Goal: Transaction & Acquisition: Purchase product/service

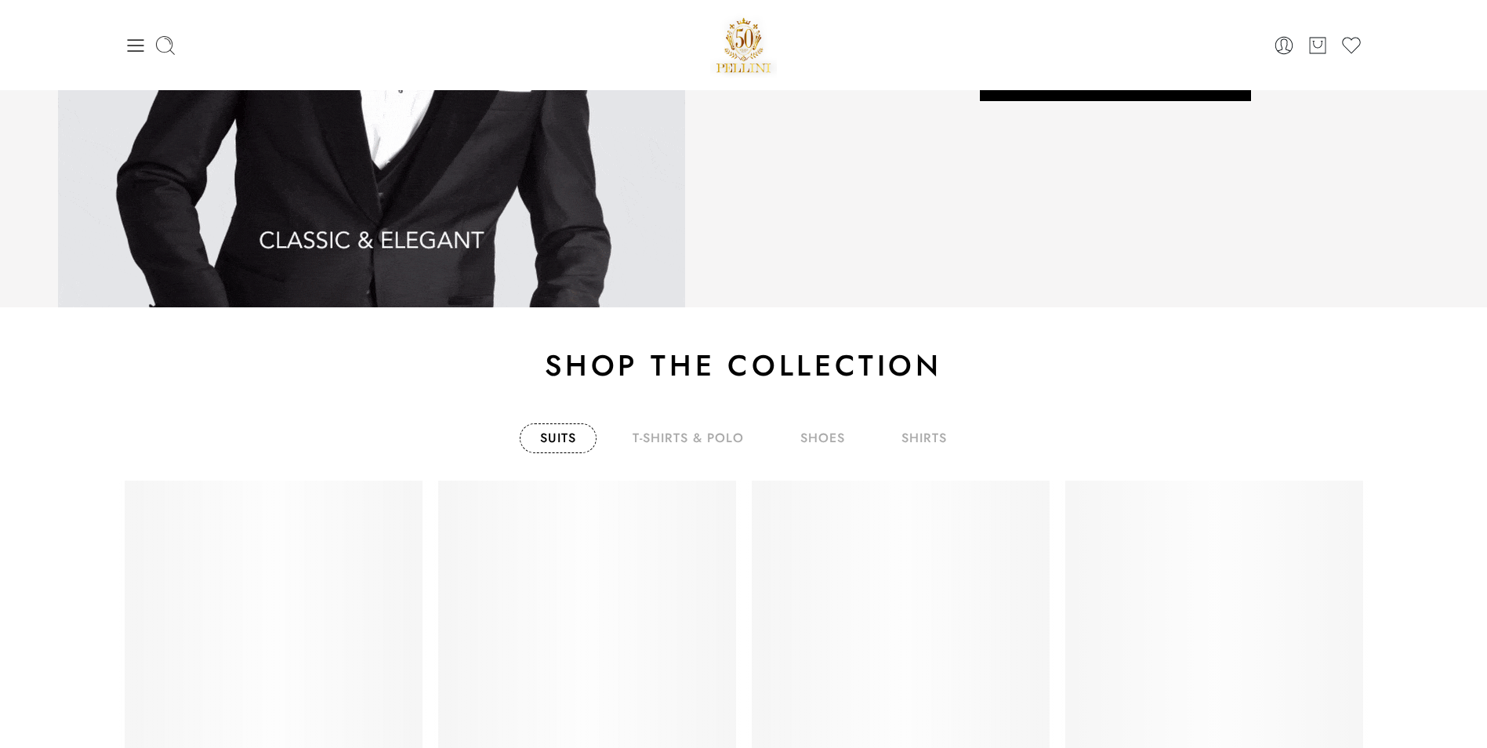
scroll to position [2385, 0]
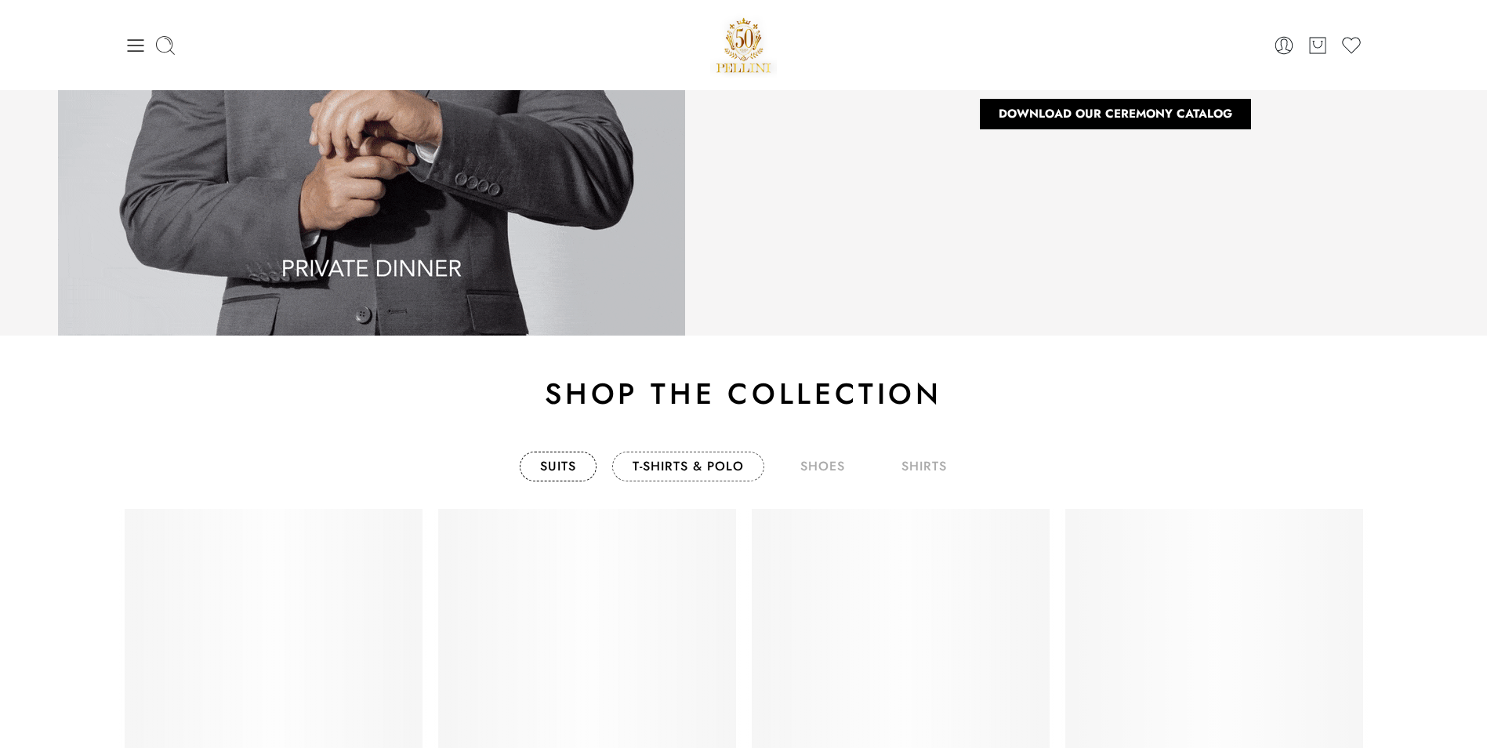
drag, startPoint x: 713, startPoint y: 463, endPoint x: 723, endPoint y: 463, distance: 9.4
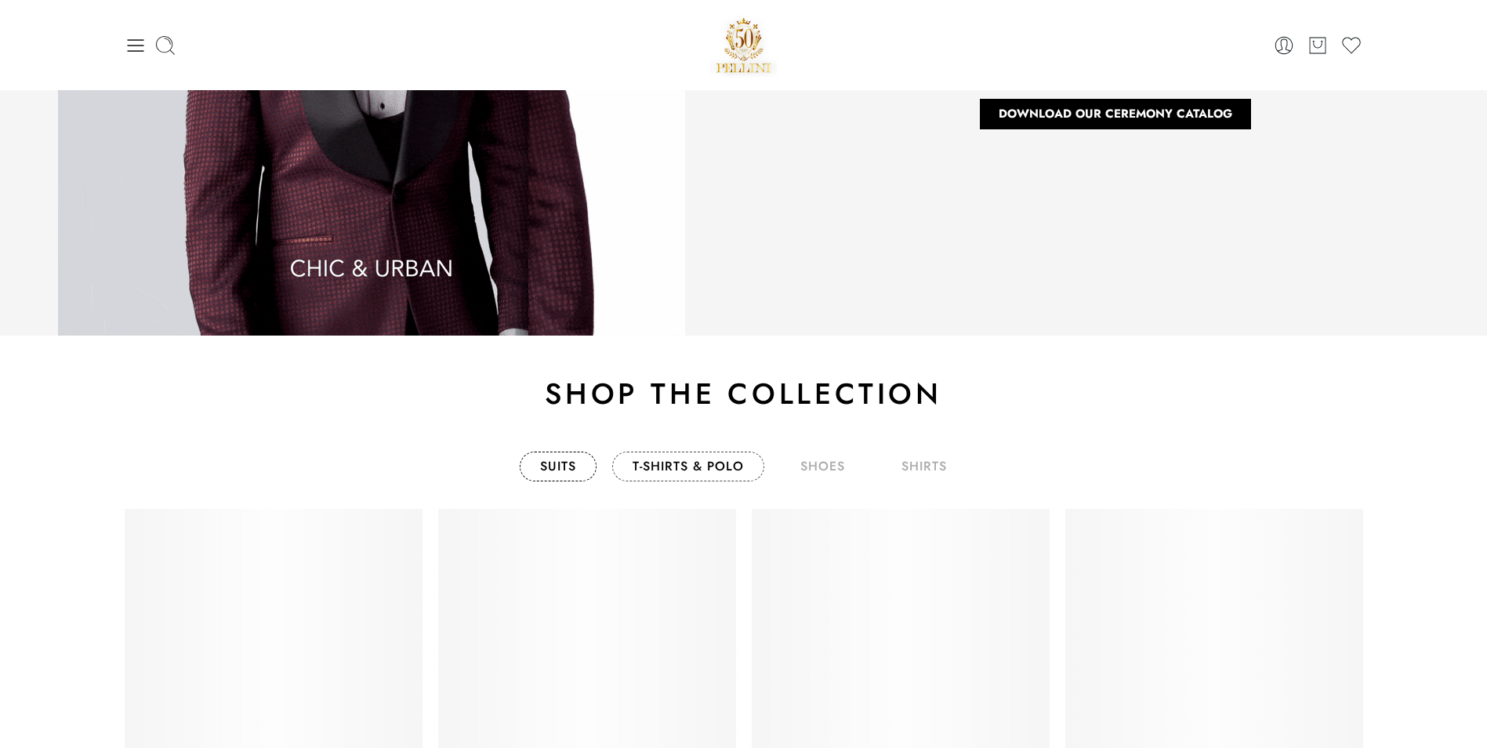
click at [713, 463] on link "T-Shirts & Polo" at bounding box center [688, 467] width 152 height 30
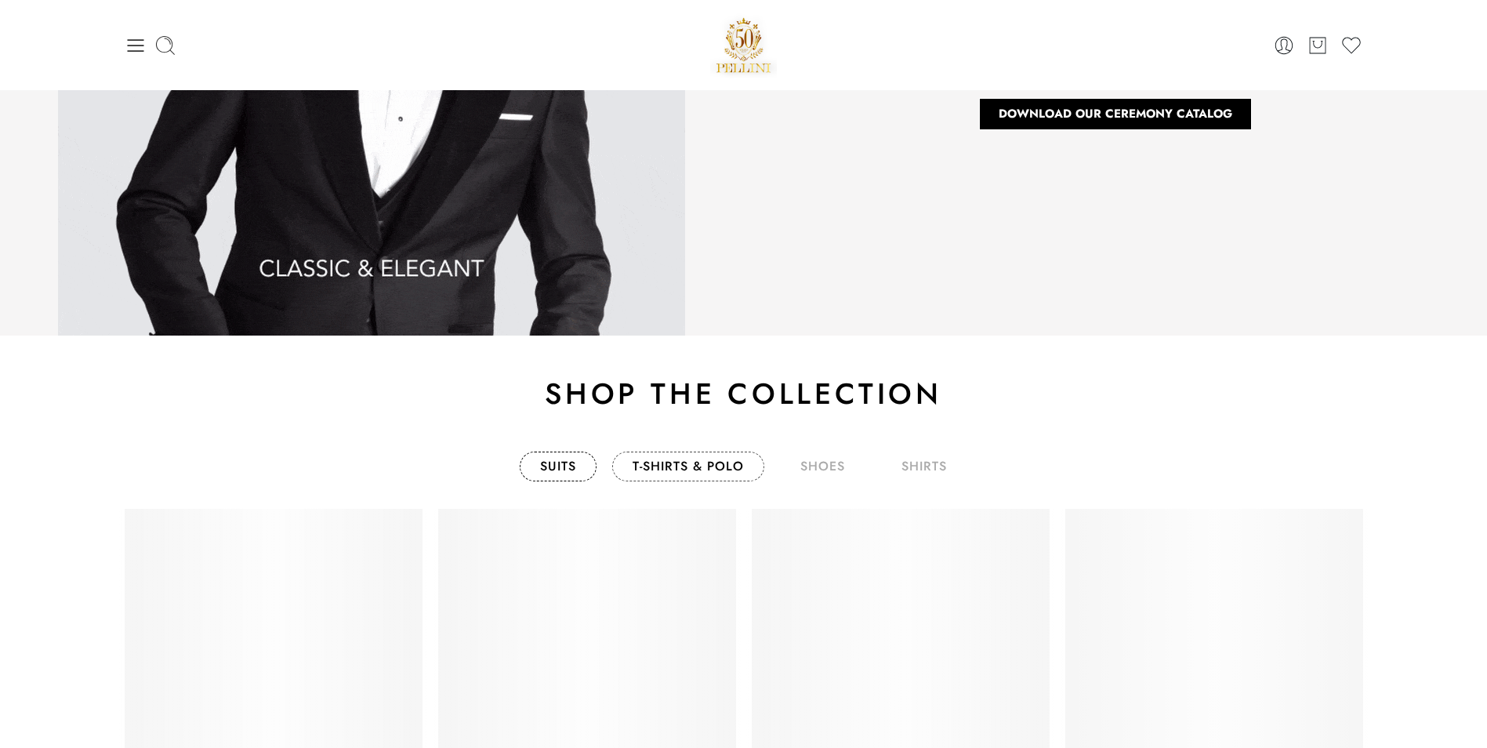
click at [652, 468] on link "T-Shirts & Polo" at bounding box center [688, 467] width 152 height 30
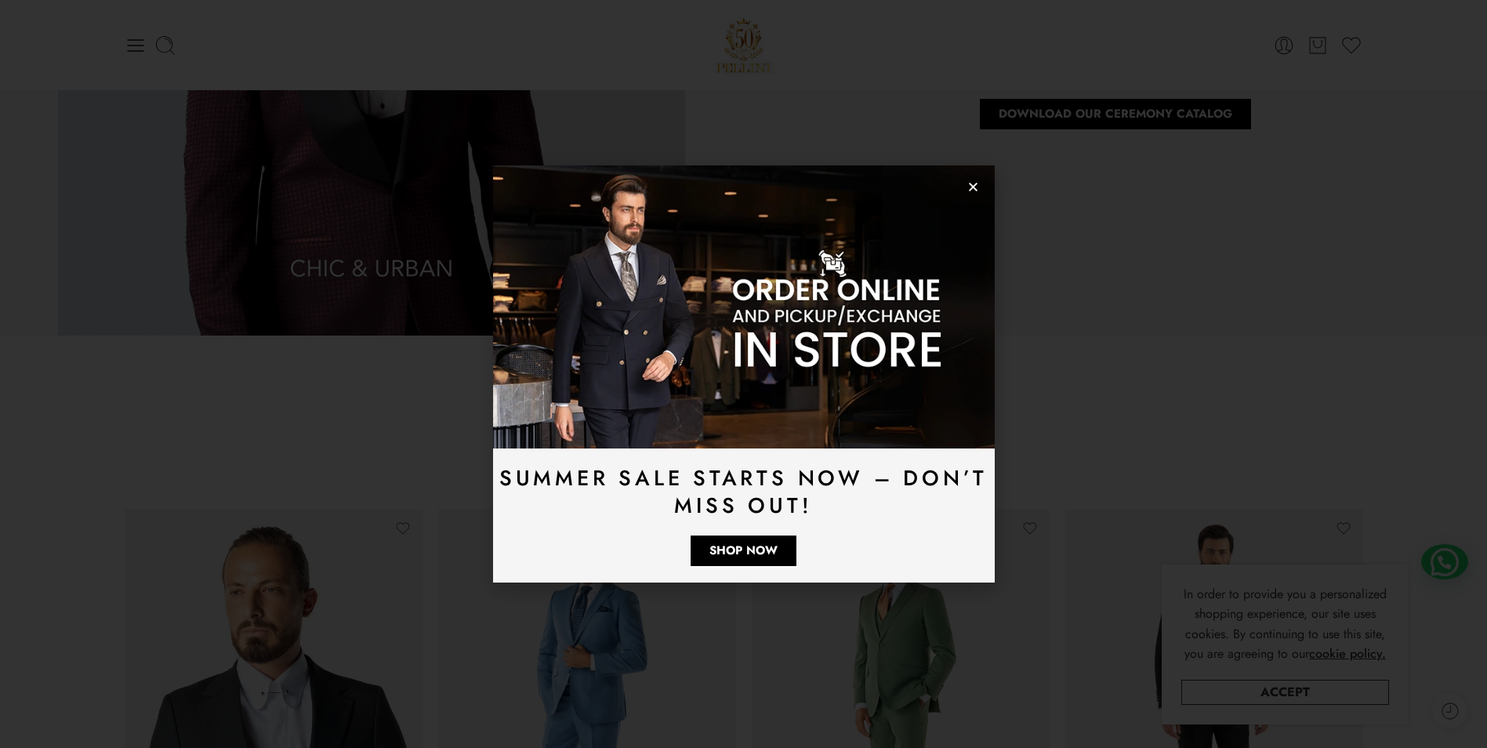
click at [975, 191] on icon "Close" at bounding box center [974, 187] width 12 height 12
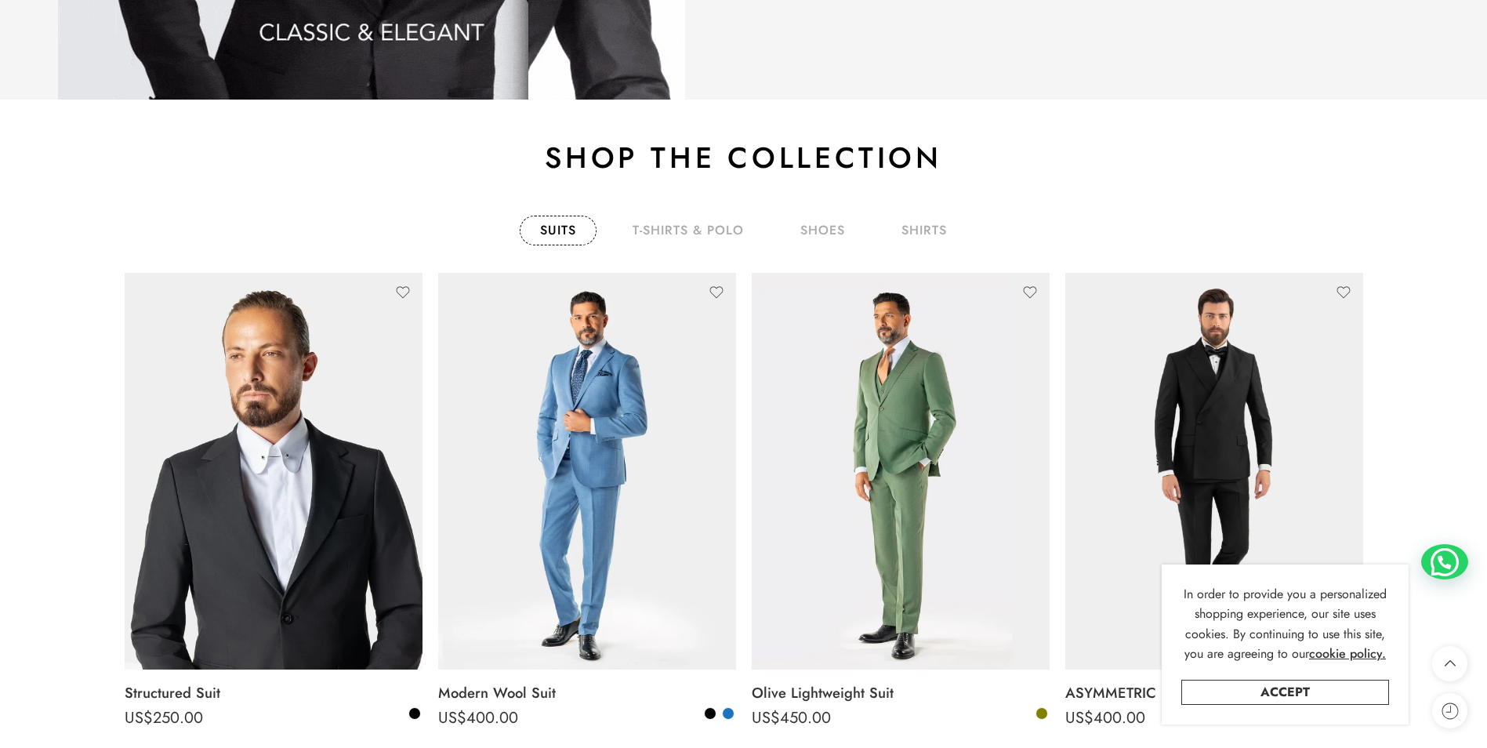
scroll to position [2698, 0]
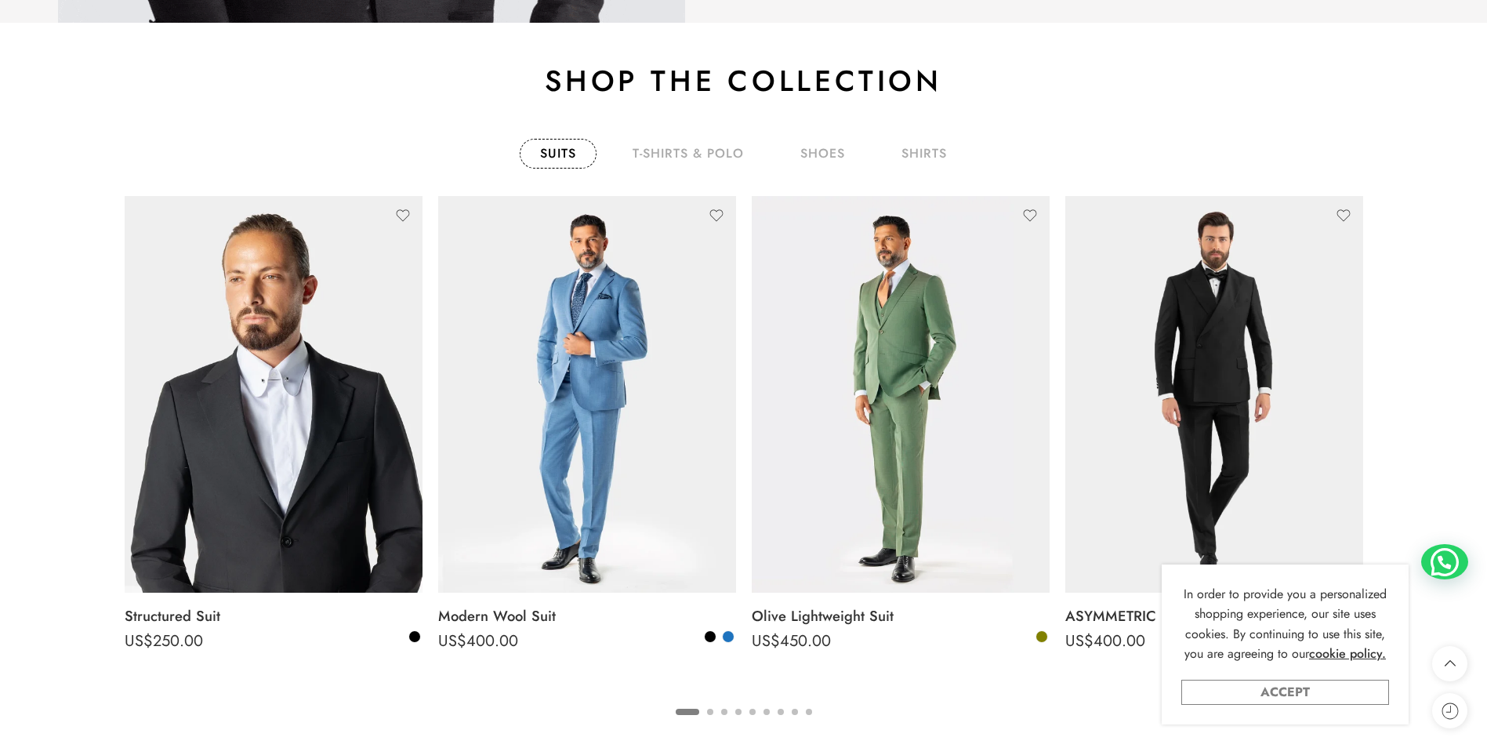
click at [1318, 690] on link "Accept" at bounding box center [1286, 692] width 208 height 25
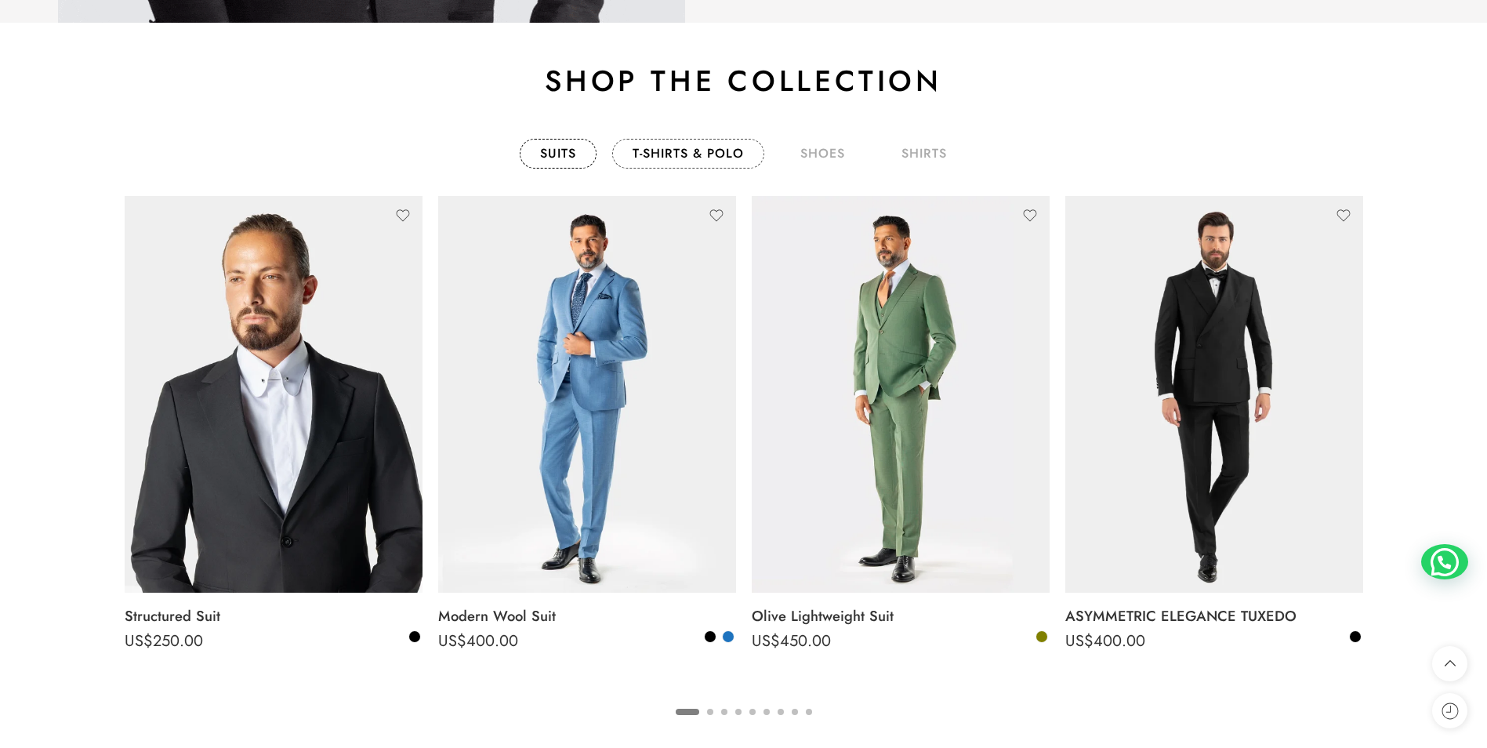
click at [667, 154] on link "T-Shirts & Polo" at bounding box center [688, 154] width 152 height 30
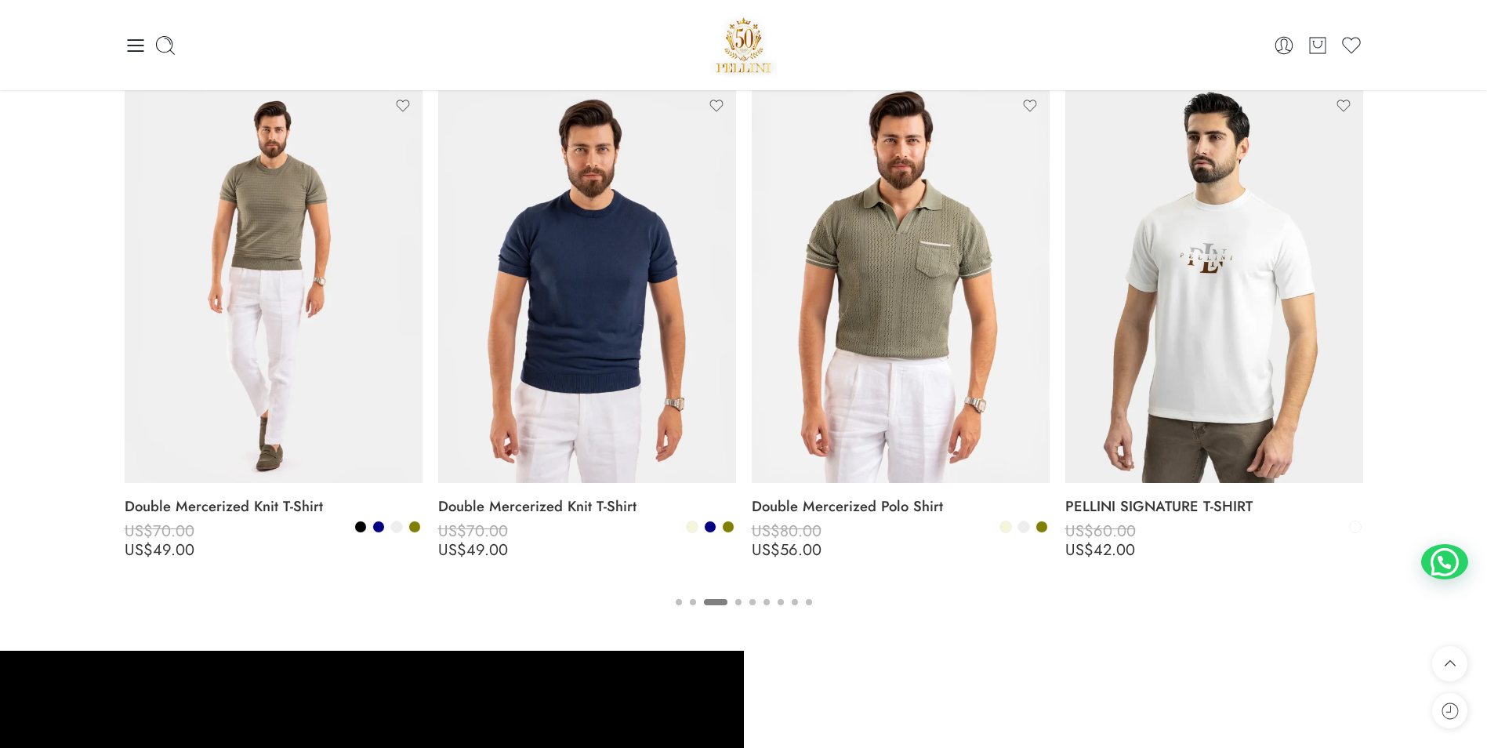
scroll to position [2796, 0]
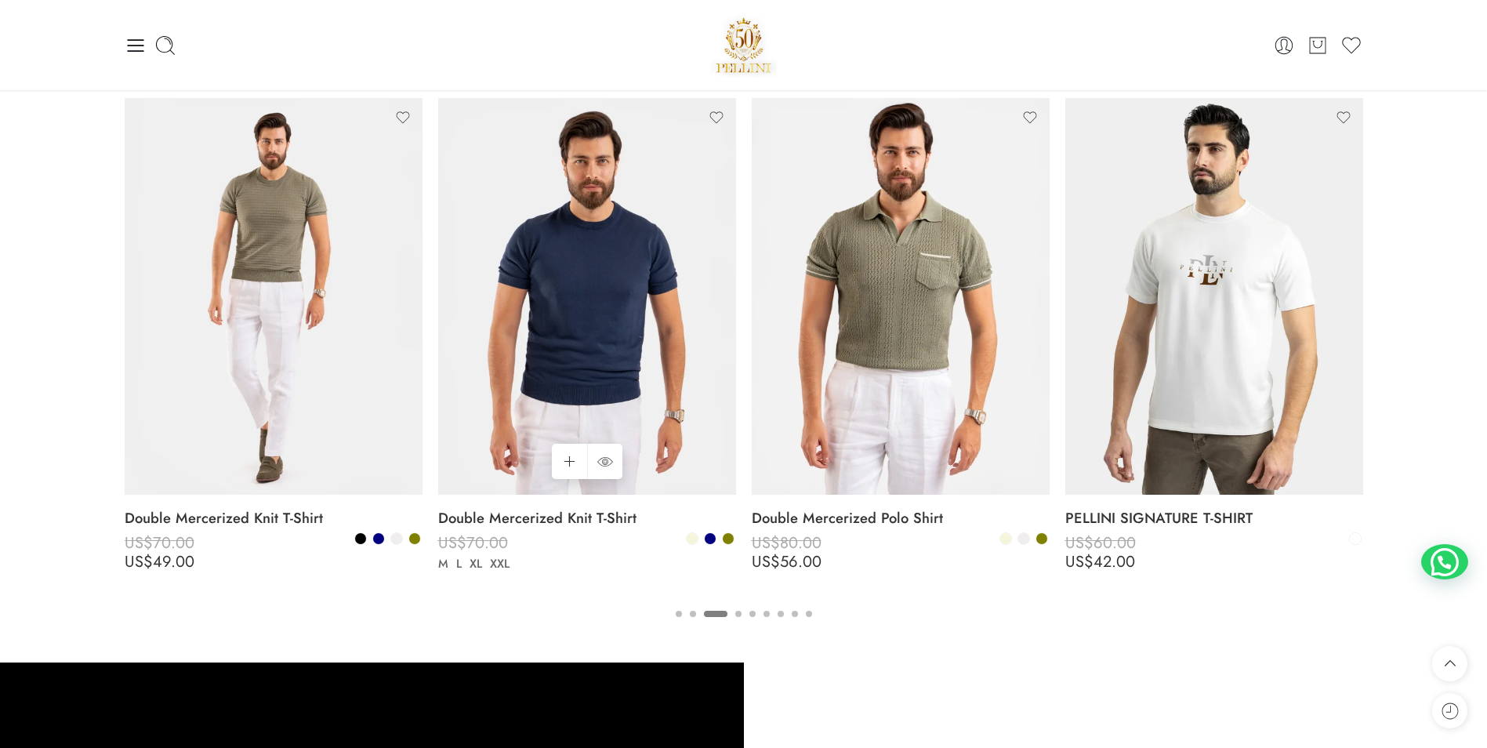
drag, startPoint x: 1411, startPoint y: 342, endPoint x: 687, endPoint y: 424, distance: 728.3
click at [748, 408] on section "Suits T-Shirts & Polo shoes shirts Select options Structured Suit US$ 250.00 US…" at bounding box center [743, 328] width 1487 height 606
click at [690, 612] on button "2" at bounding box center [693, 627] width 6 height 33
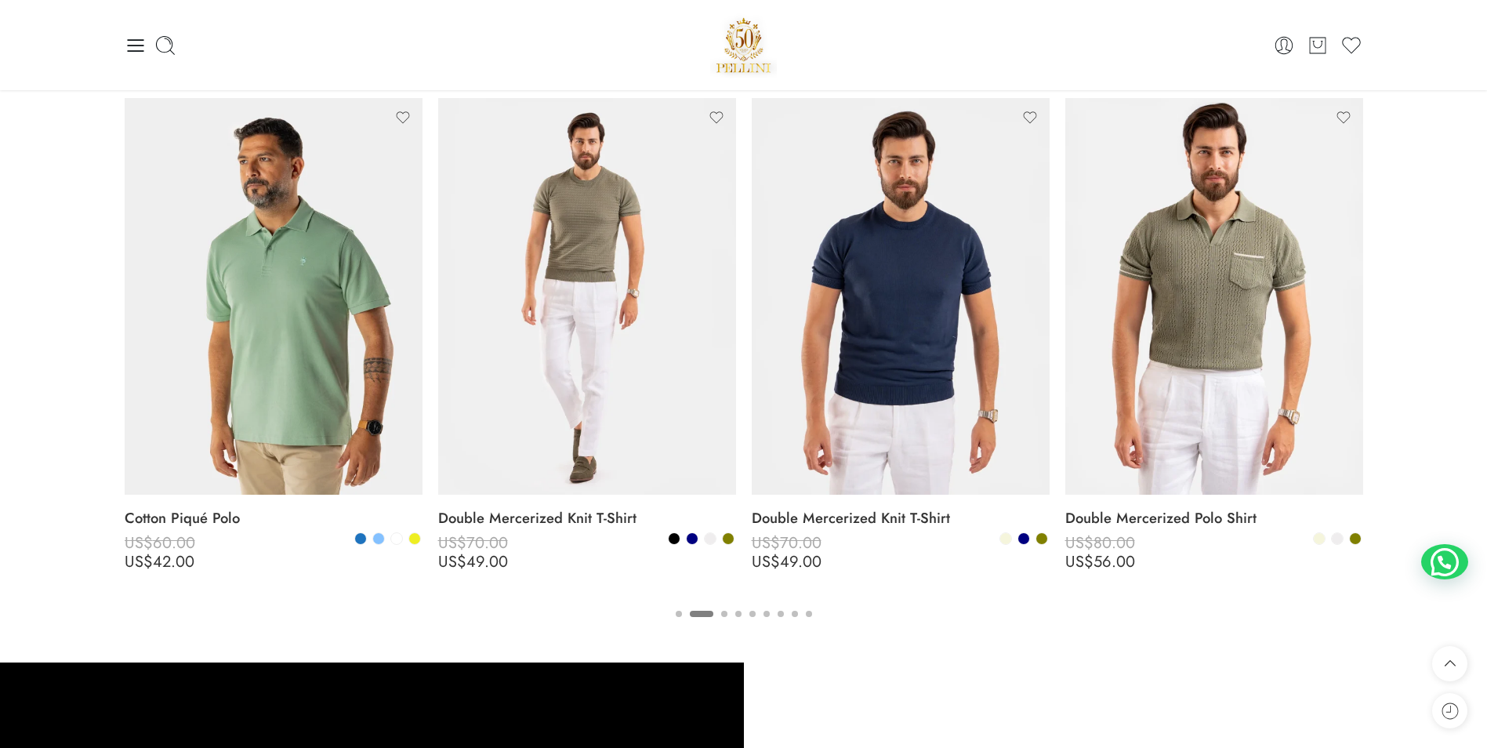
click at [676, 612] on button "1" at bounding box center [679, 627] width 6 height 33
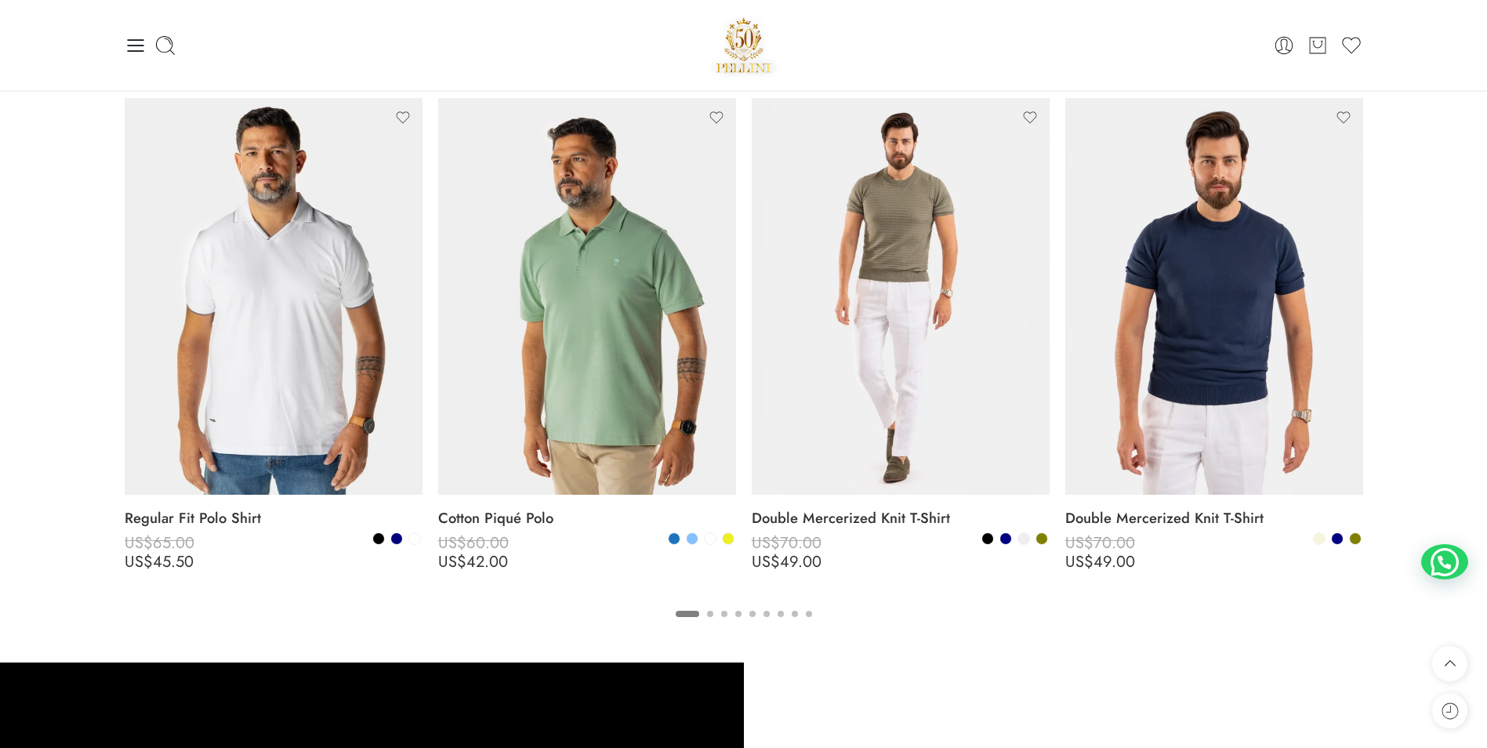
click at [713, 614] on button "2" at bounding box center [710, 627] width 6 height 33
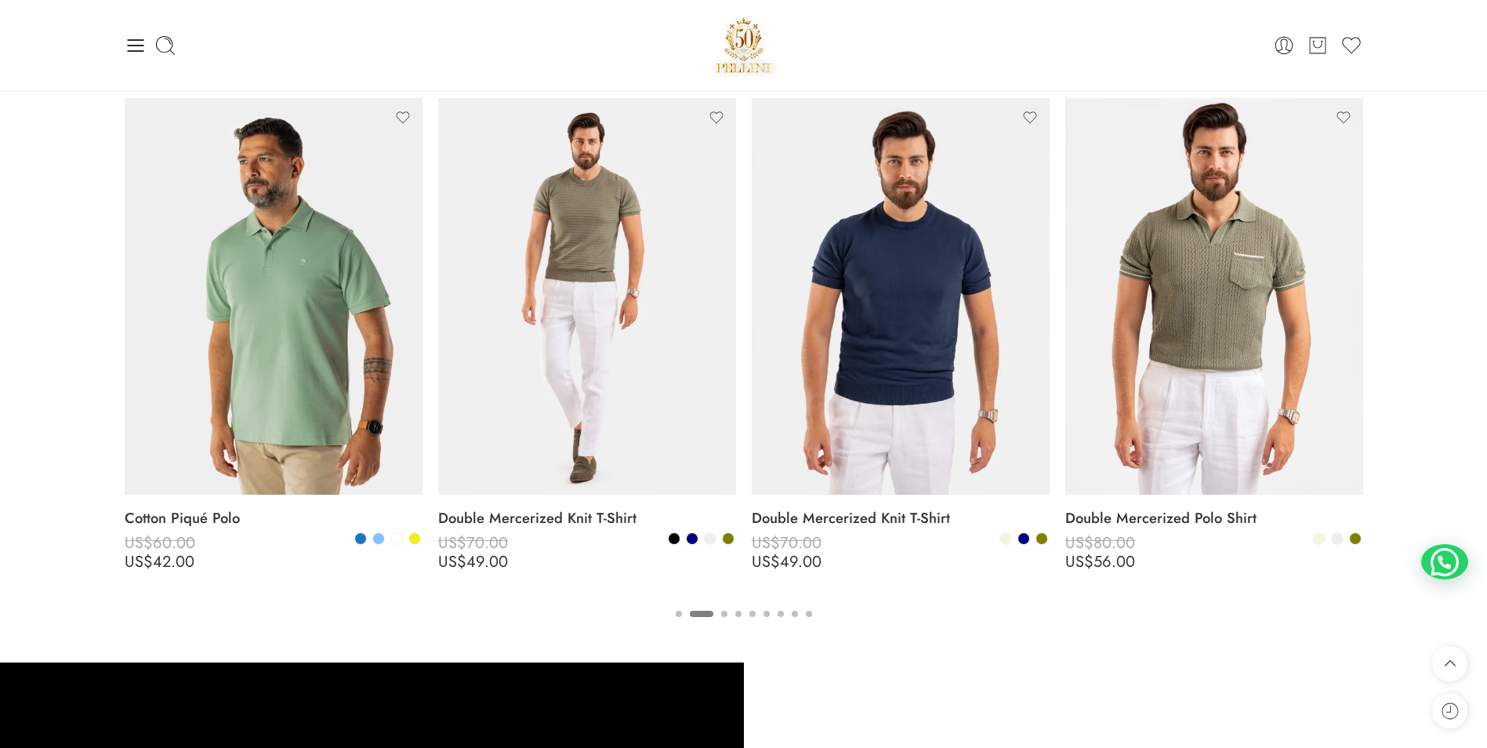
click at [724, 615] on button "3" at bounding box center [724, 627] width 6 height 33
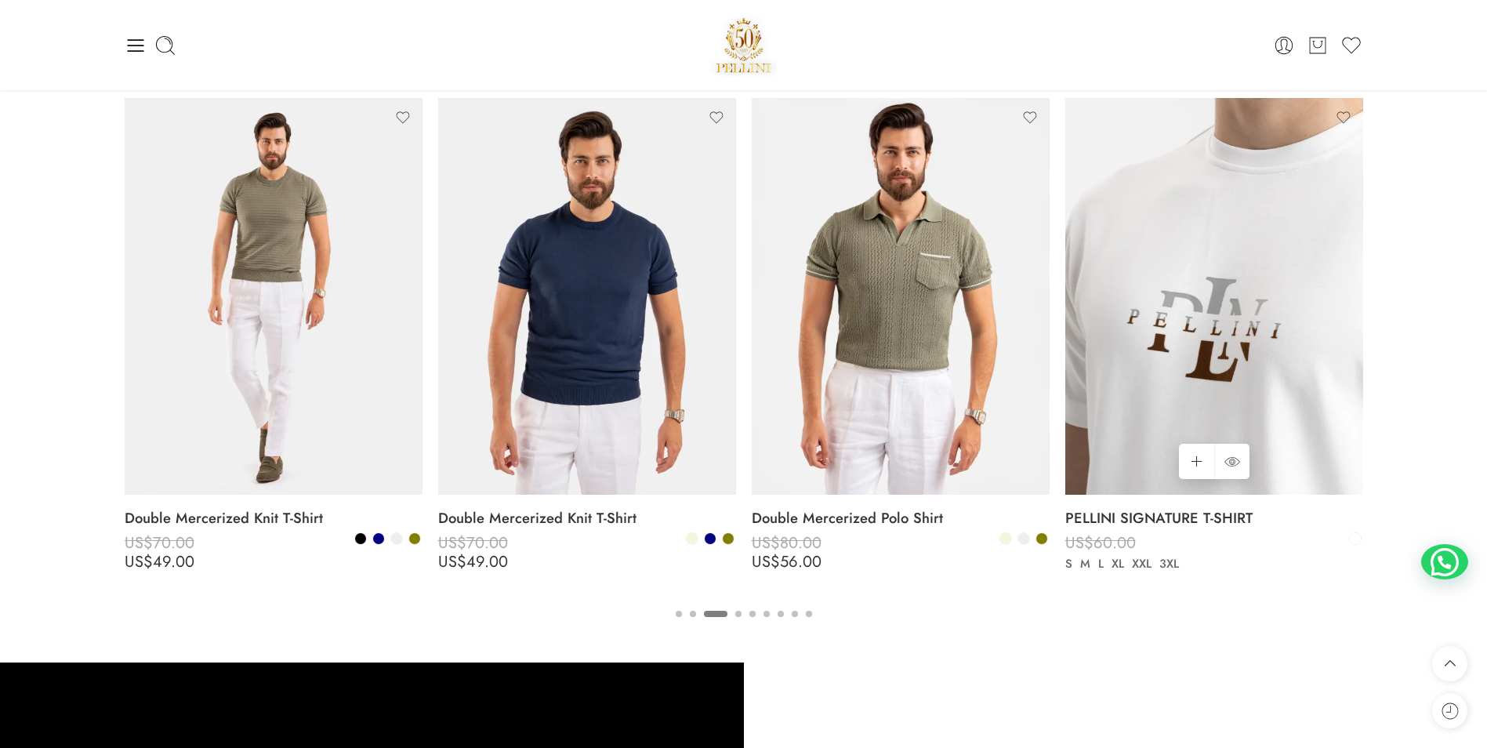
drag, startPoint x: 1229, startPoint y: 295, endPoint x: 1153, endPoint y: 342, distance: 88.8
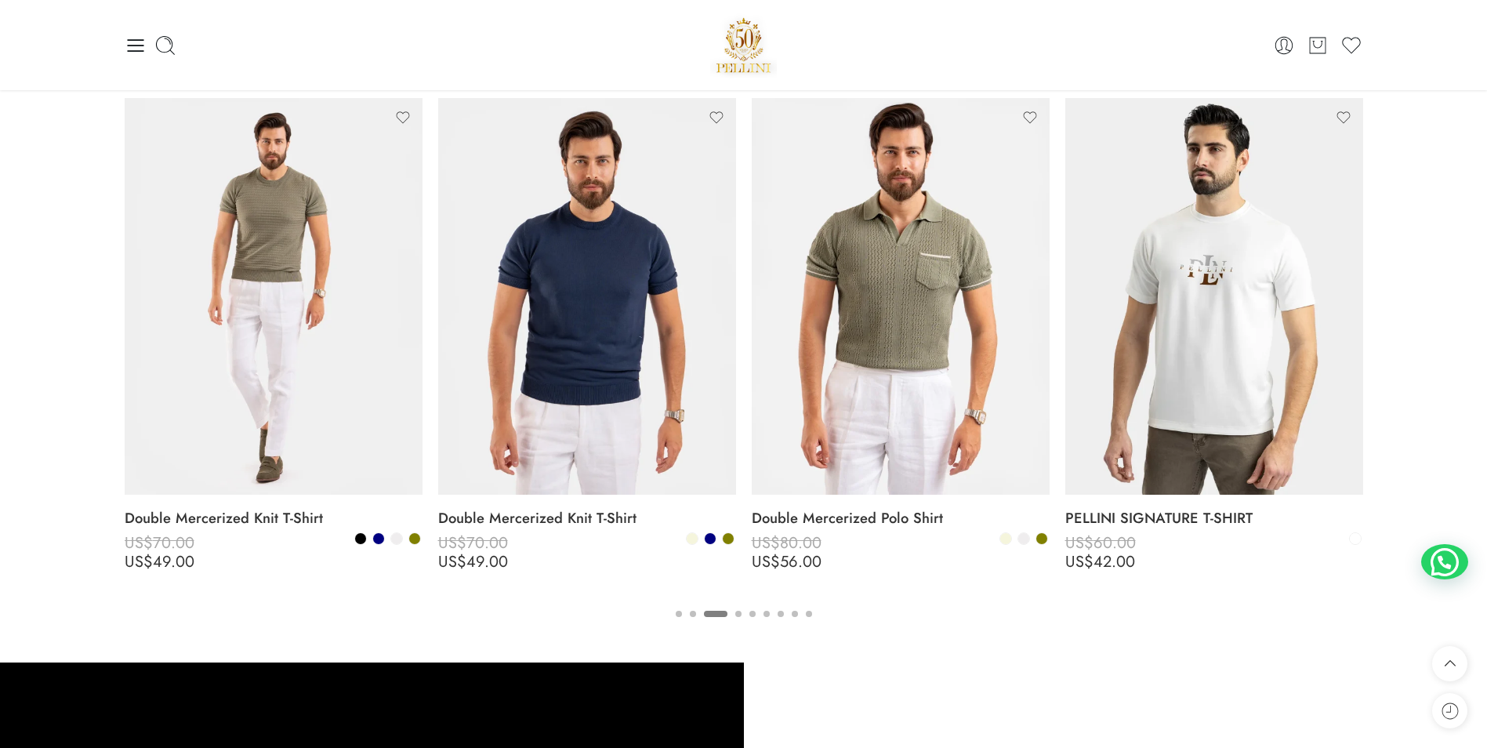
click at [738, 612] on button "4" at bounding box center [738, 627] width 6 height 33
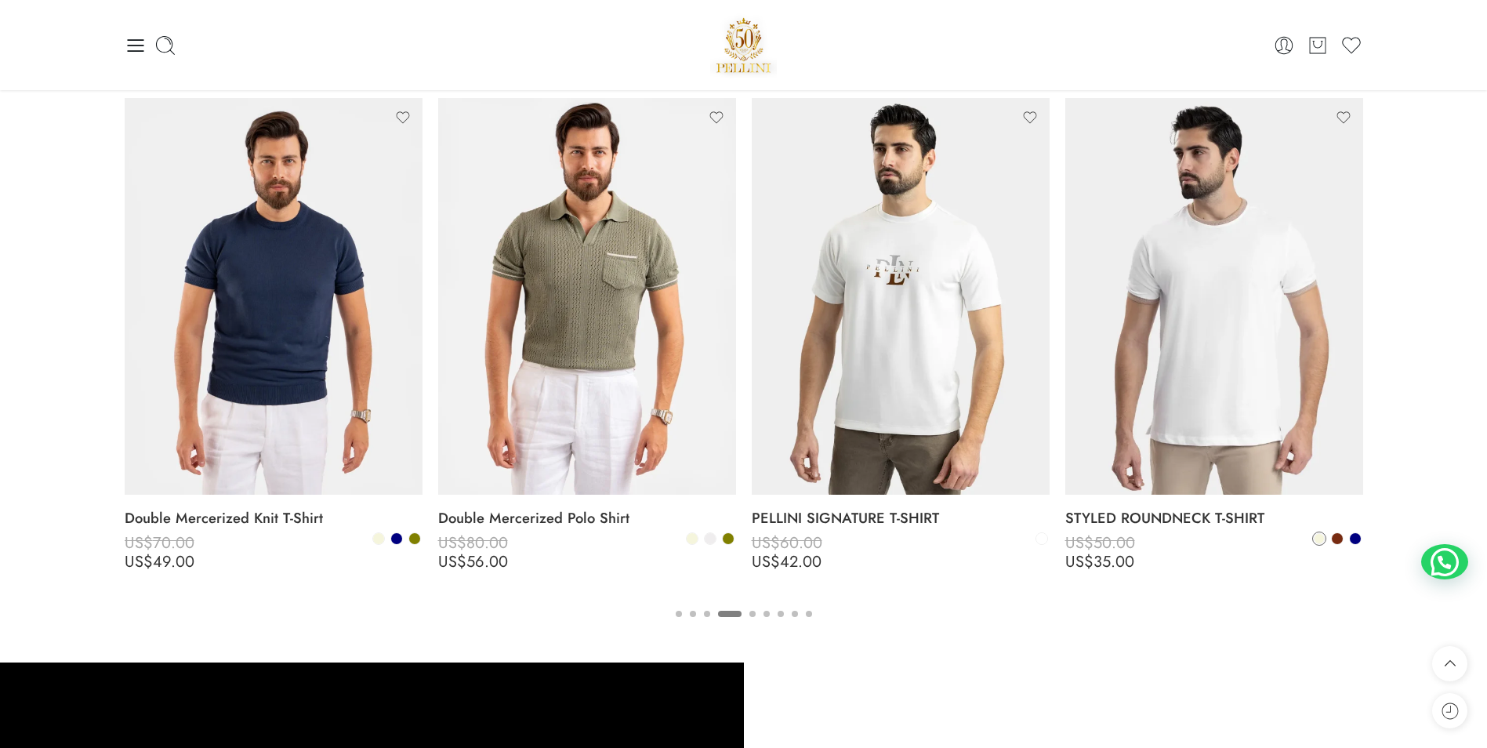
click at [752, 614] on button "5" at bounding box center [753, 627] width 6 height 33
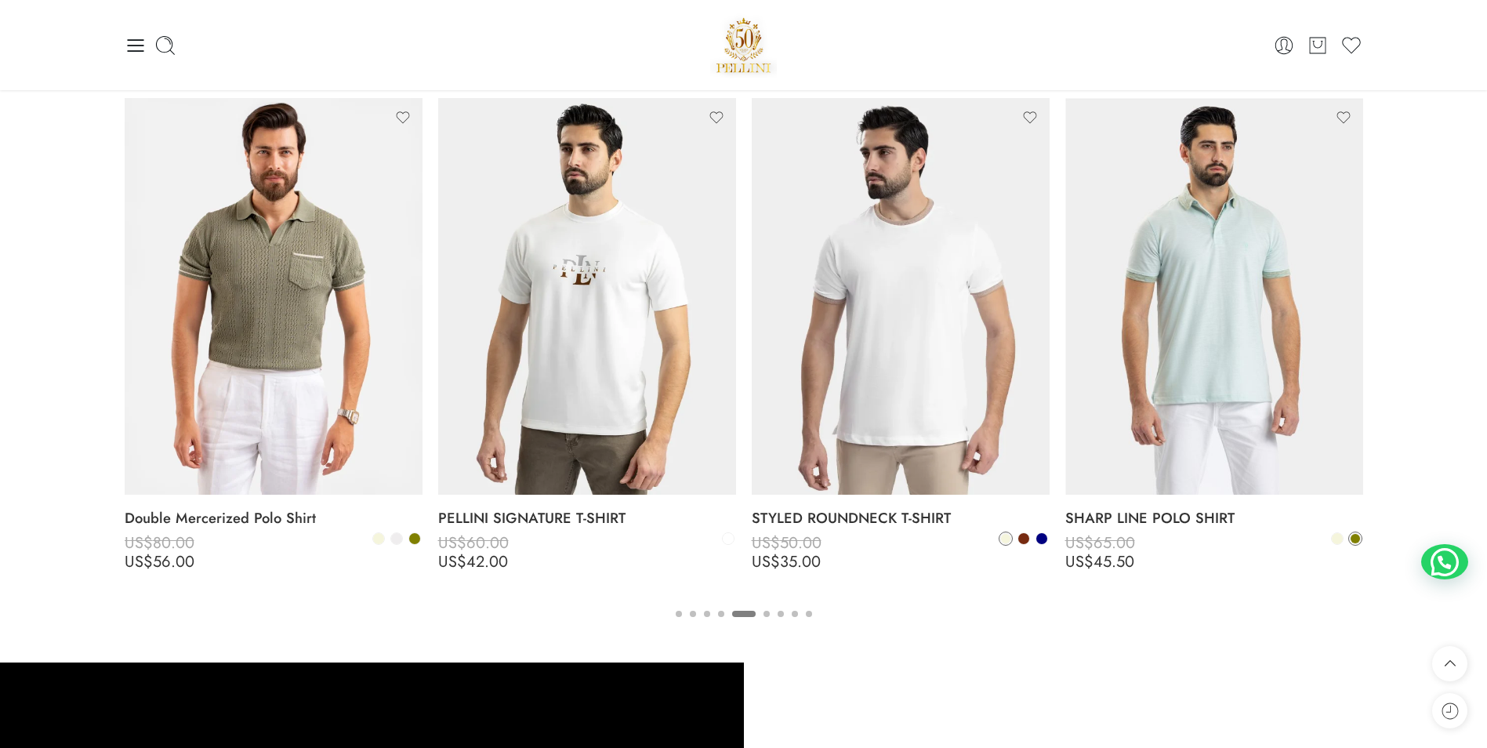
click at [768, 612] on button "6" at bounding box center [767, 627] width 6 height 33
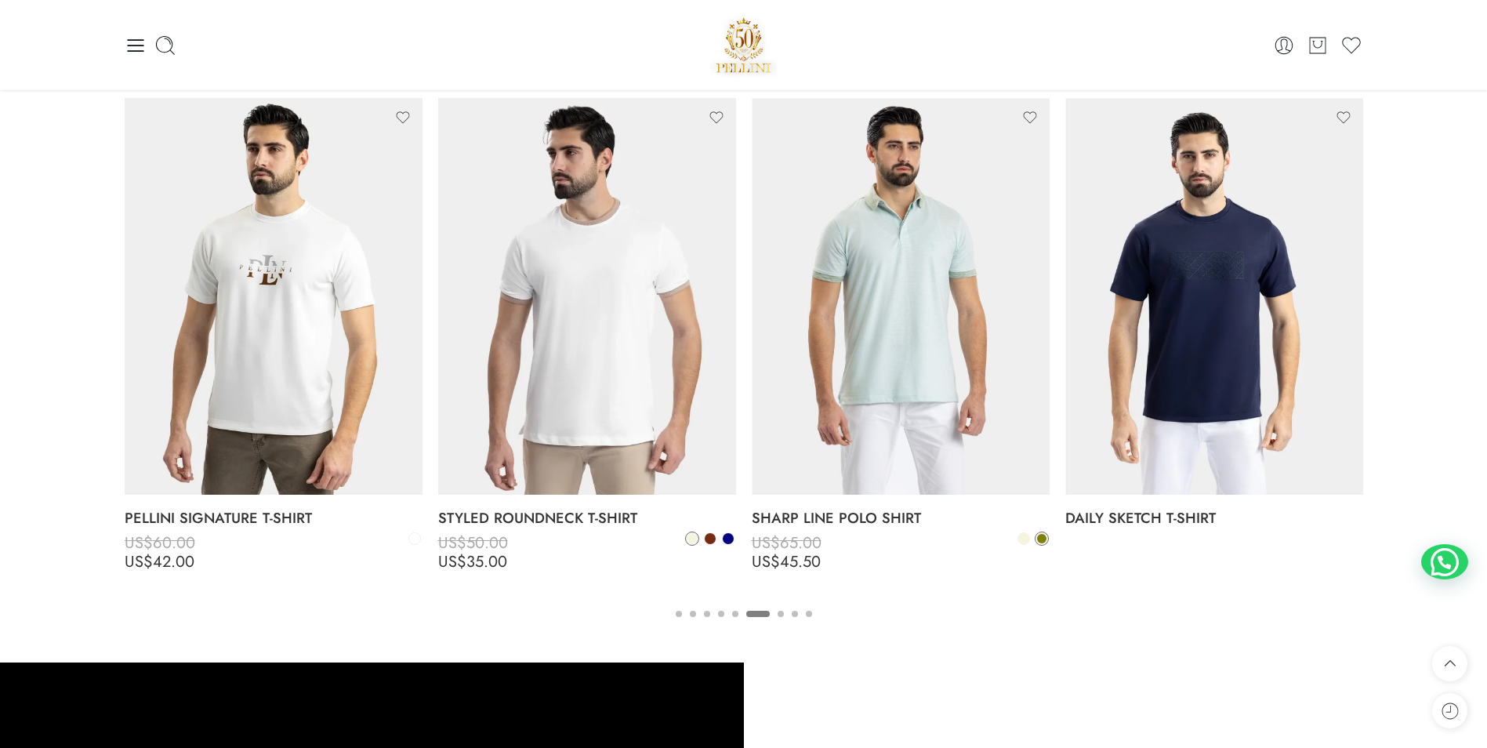
click at [778, 612] on button "7" at bounding box center [781, 627] width 6 height 33
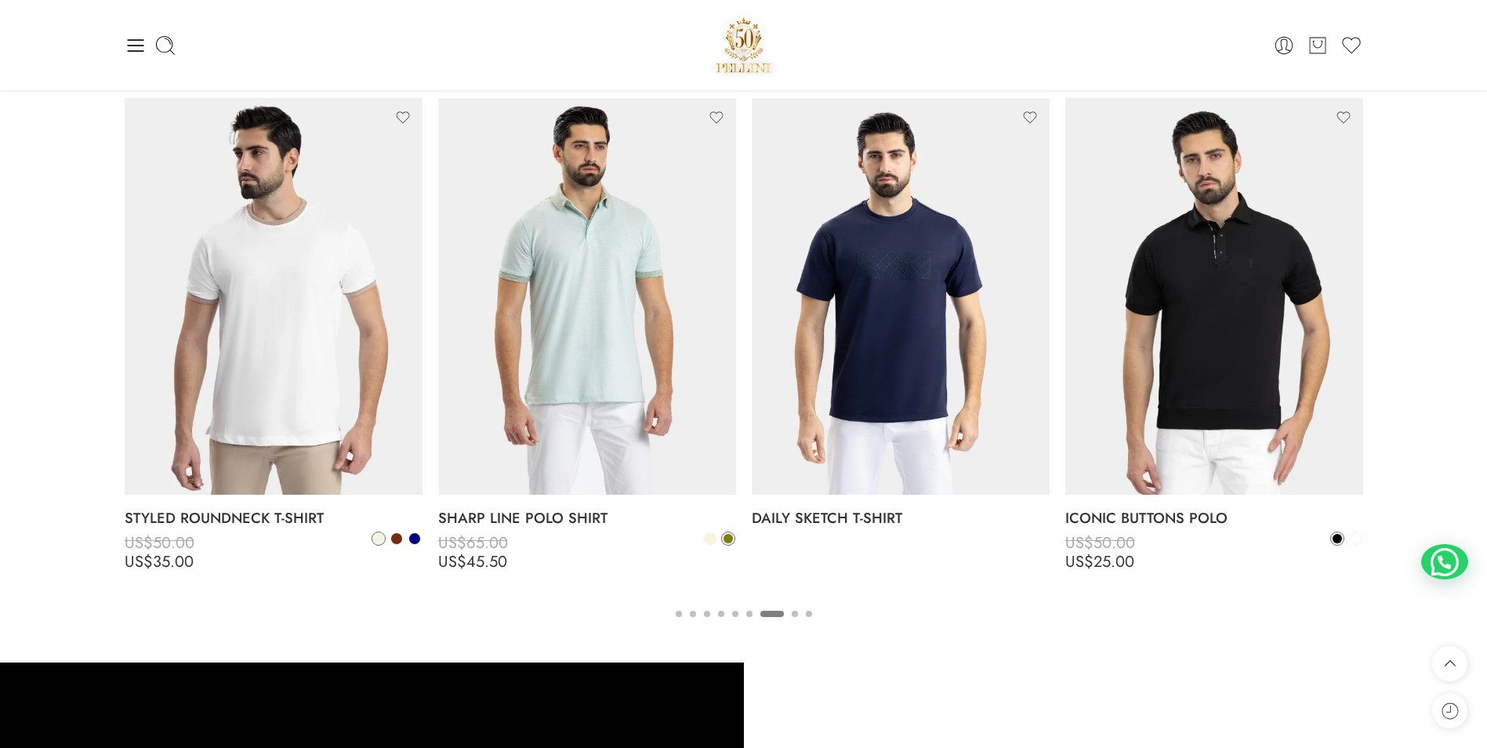
click at [792, 615] on button "8" at bounding box center [795, 627] width 6 height 33
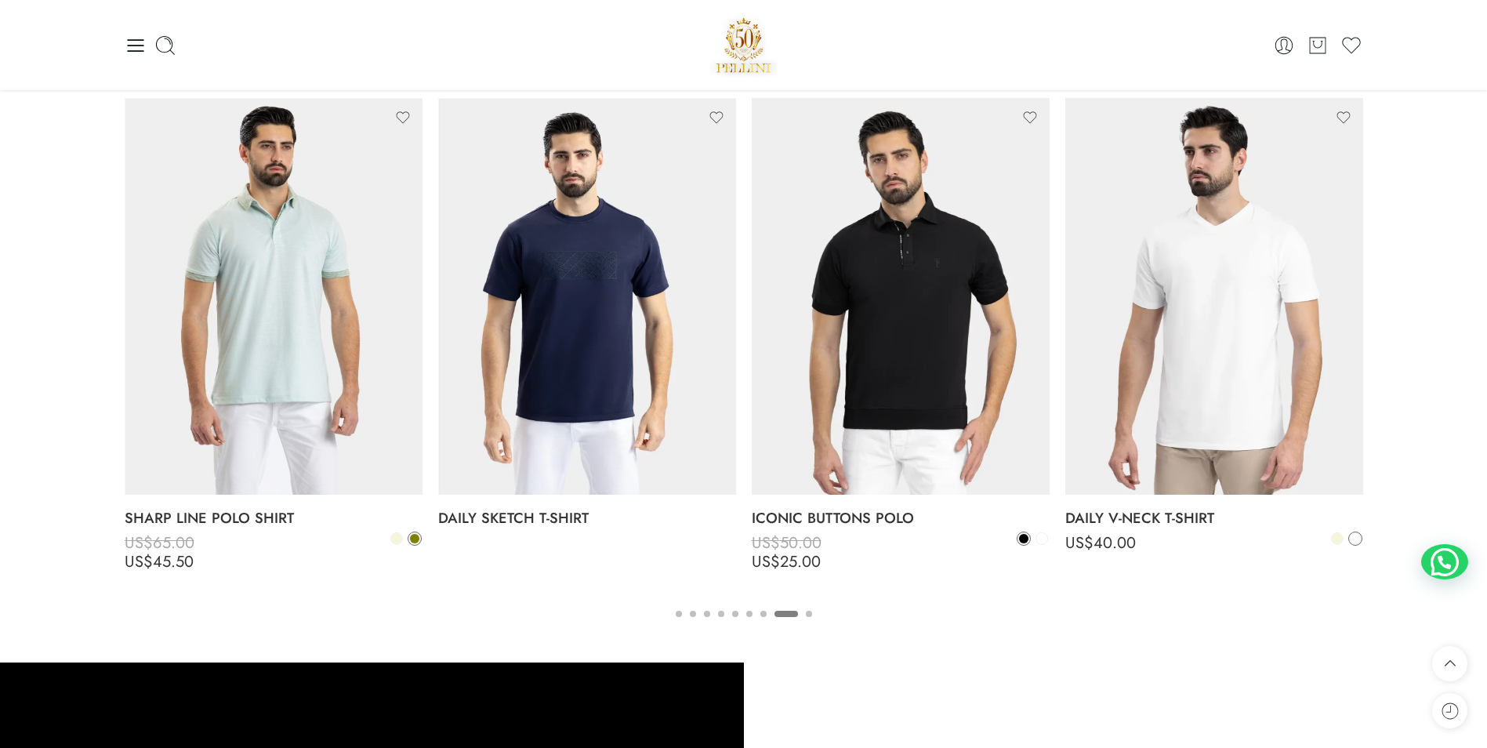
click at [808, 611] on button "9" at bounding box center [809, 627] width 6 height 33
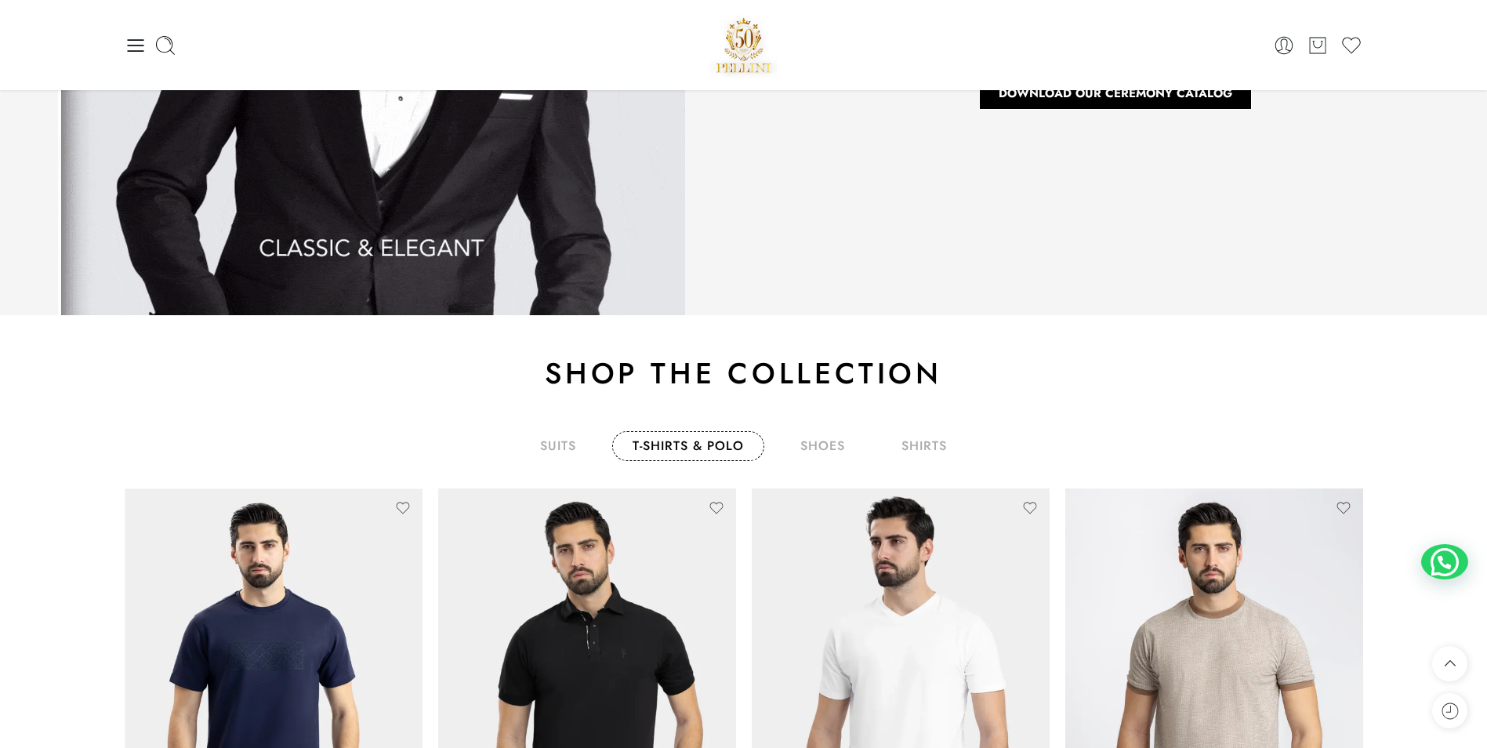
scroll to position [2382, 0]
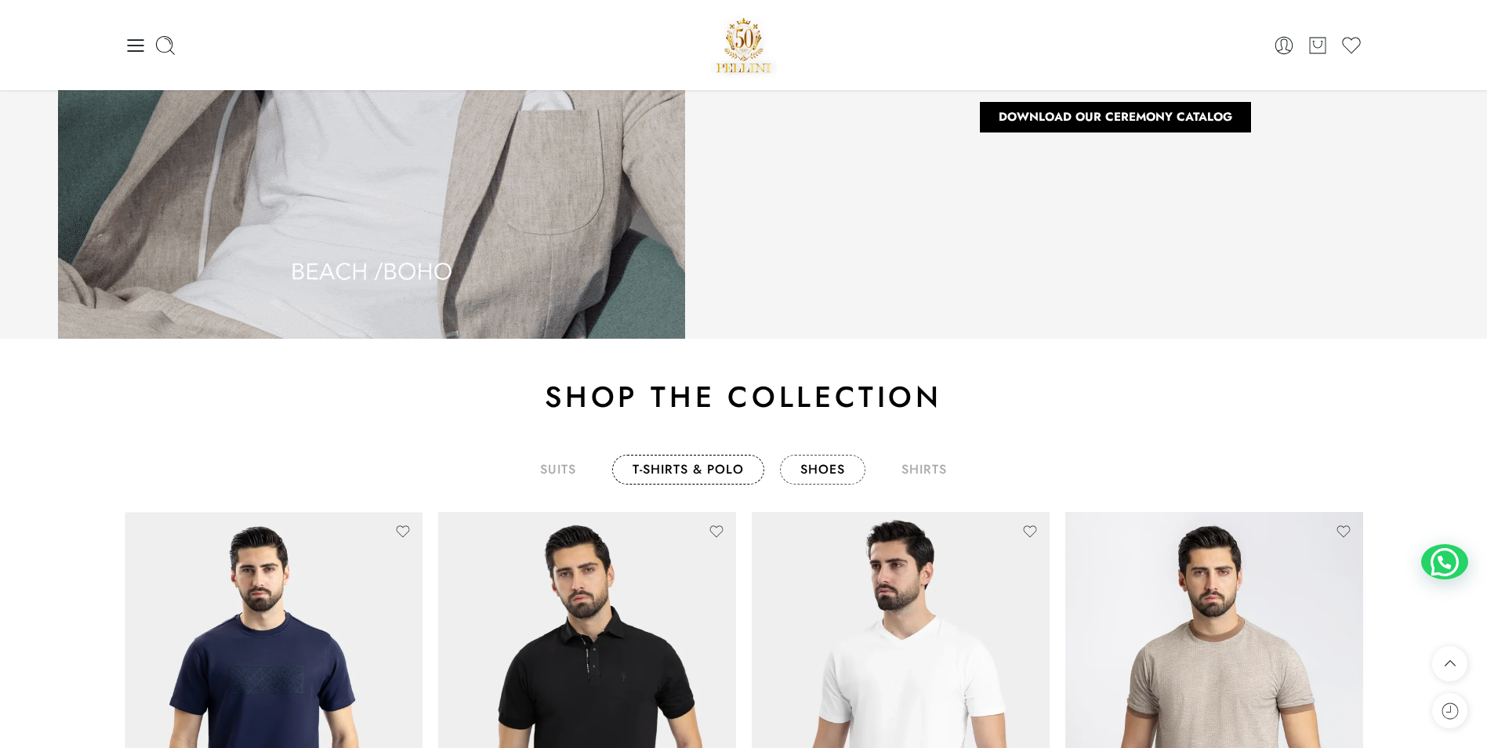
click at [810, 470] on link "shoes" at bounding box center [822, 470] width 85 height 30
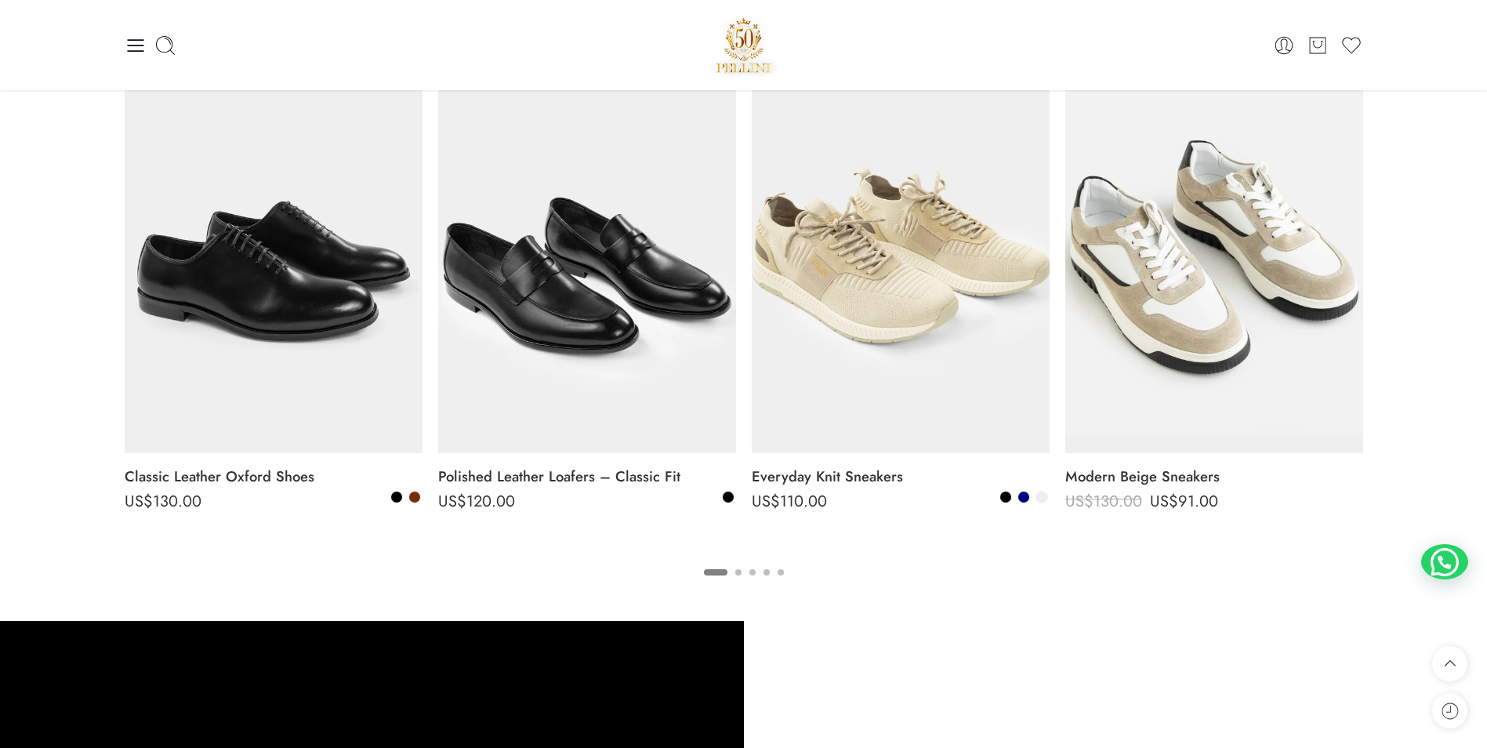
scroll to position [2831, 0]
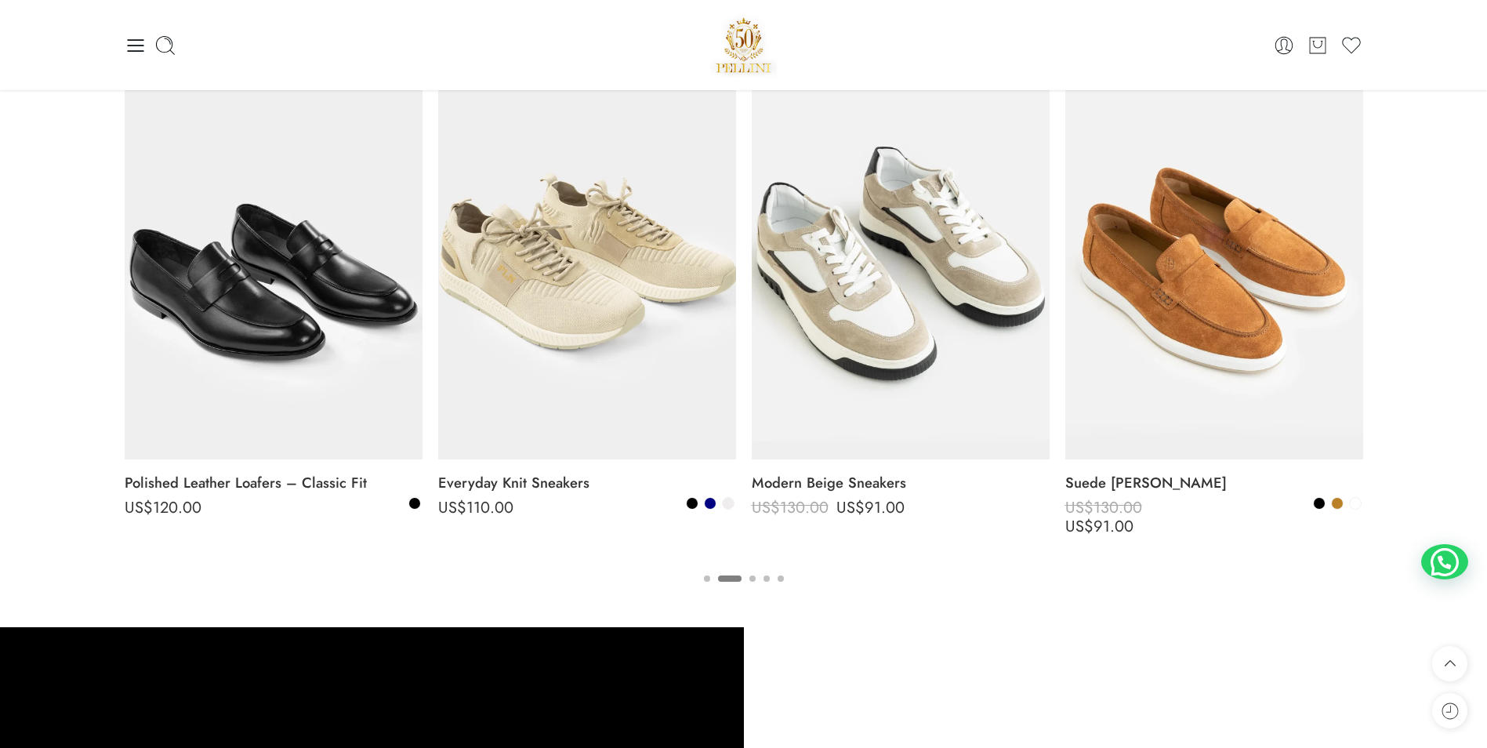
click at [708, 582] on button "1" at bounding box center [707, 591] width 6 height 33
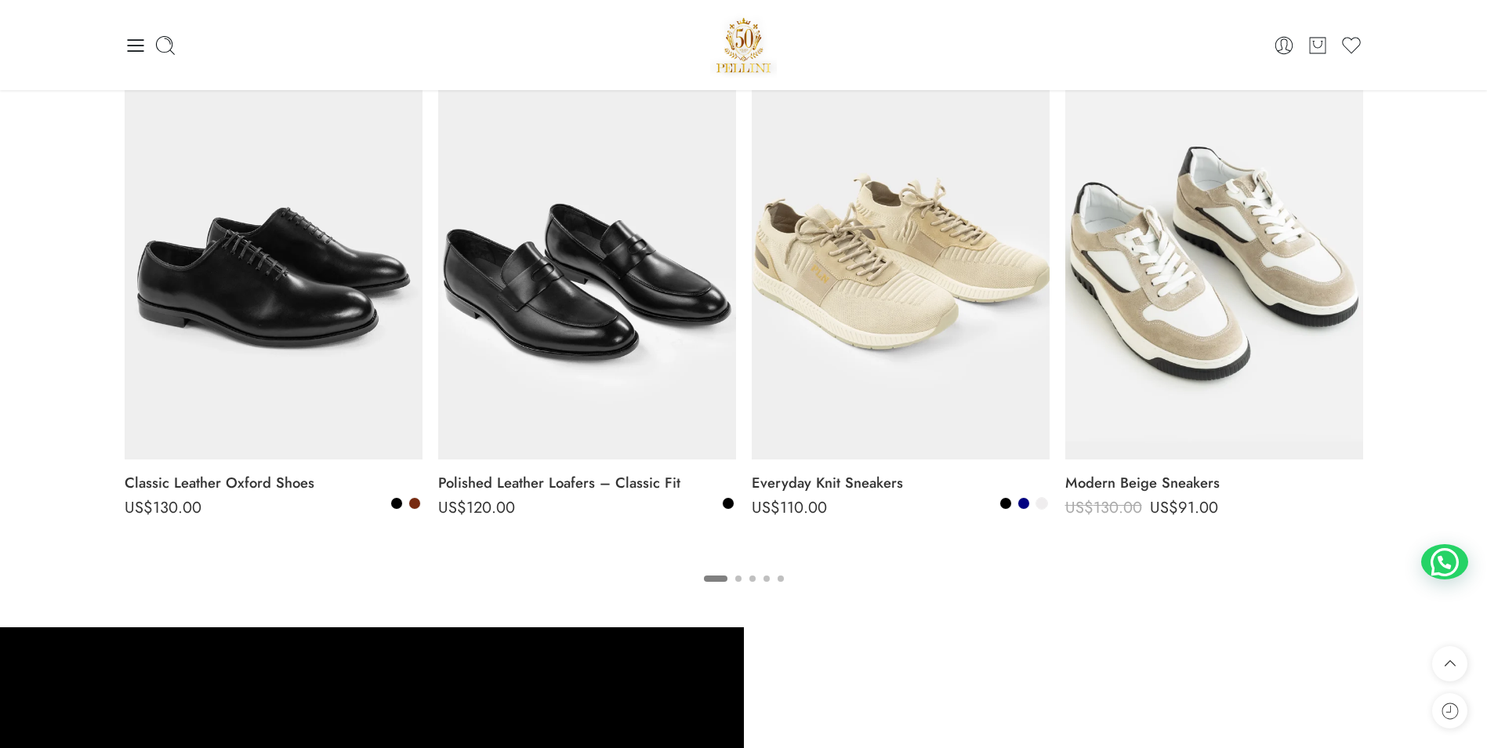
click at [736, 578] on button "2" at bounding box center [738, 591] width 6 height 33
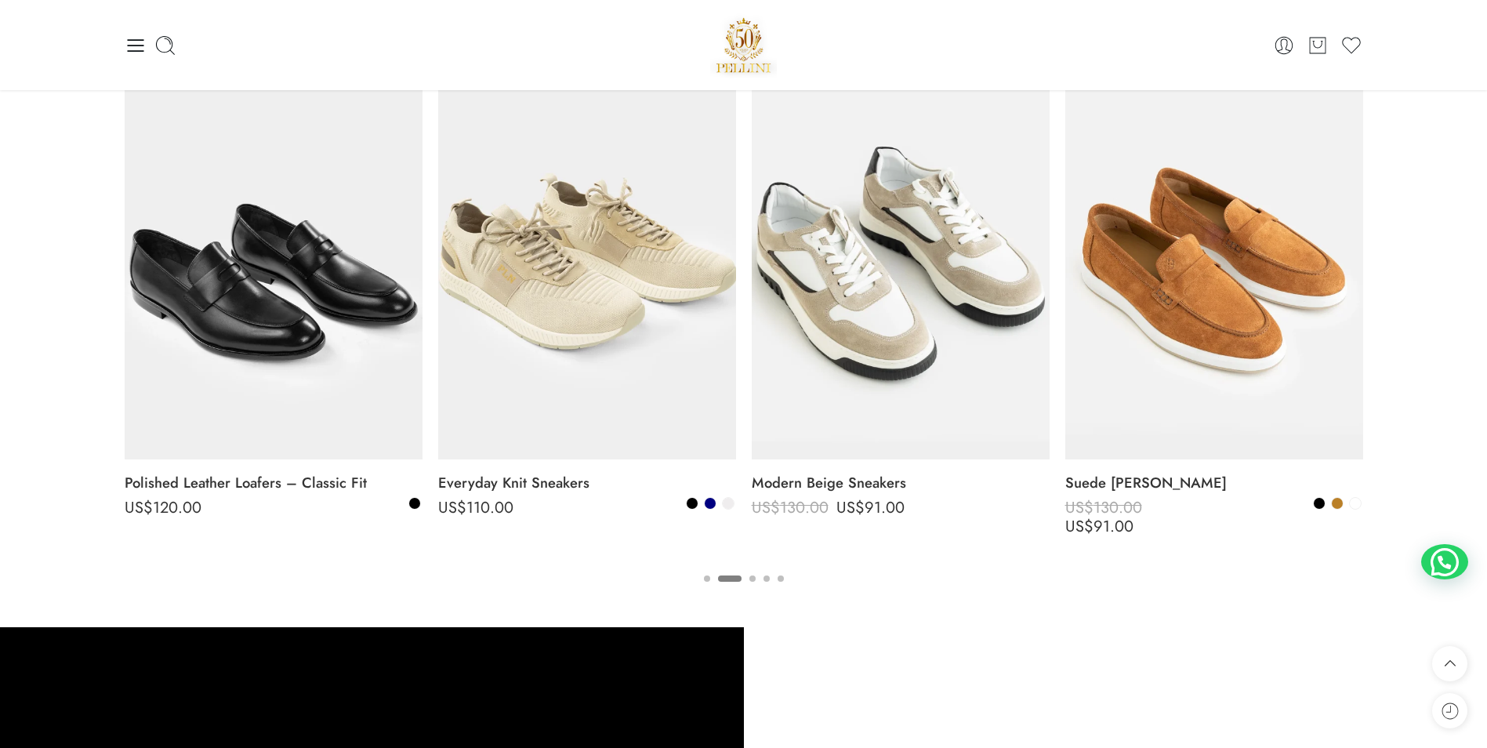
click at [750, 579] on button "3" at bounding box center [753, 591] width 6 height 33
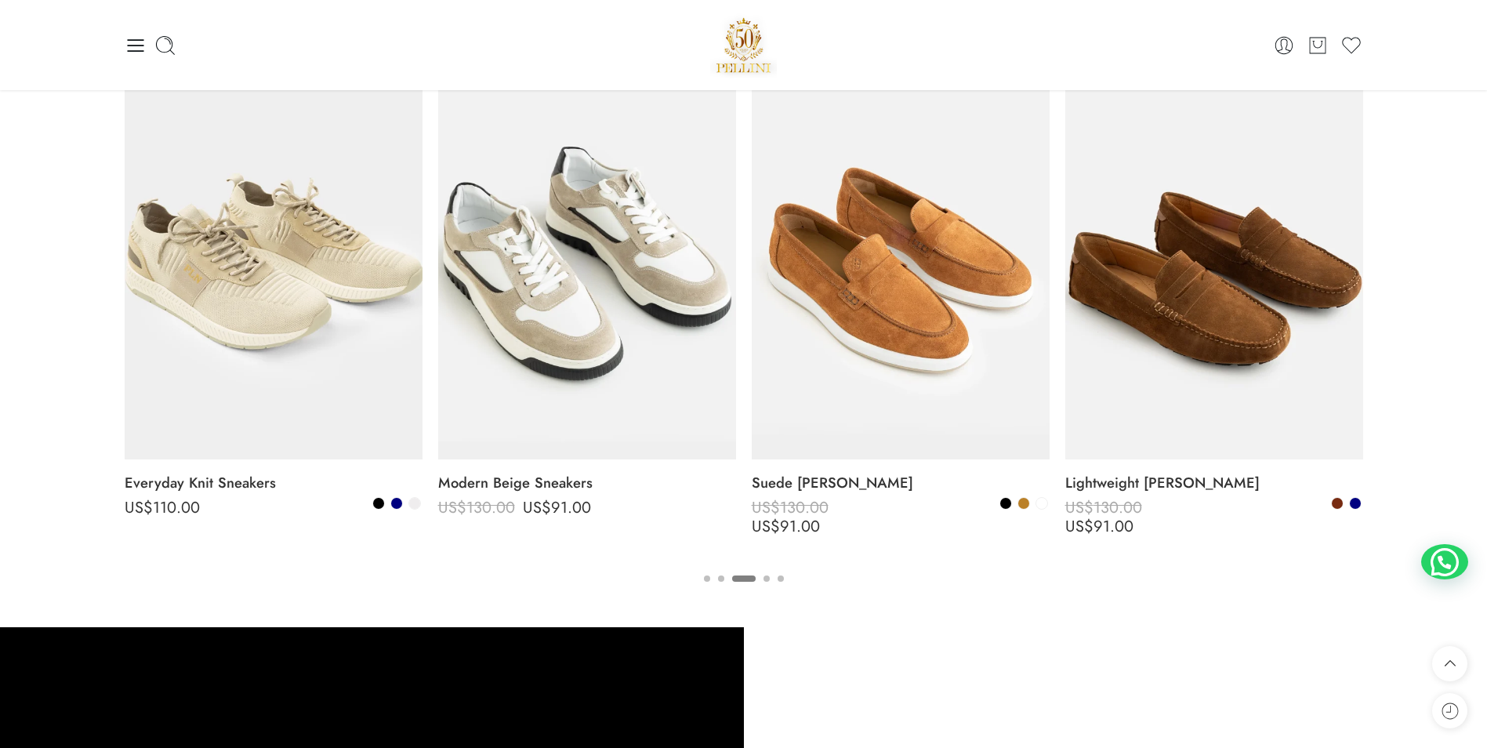
click at [764, 579] on button "4" at bounding box center [767, 591] width 6 height 33
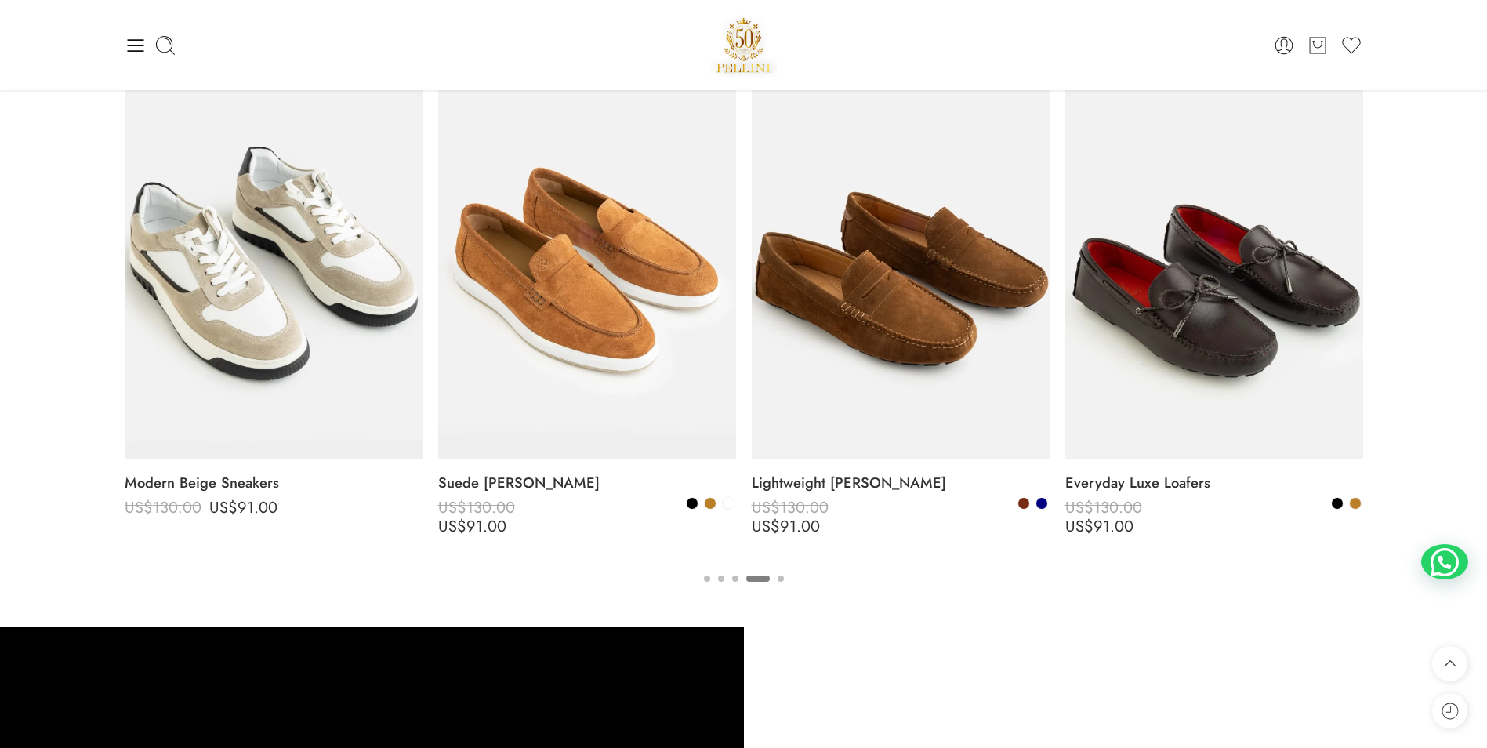
click at [778, 580] on button "5" at bounding box center [781, 591] width 6 height 33
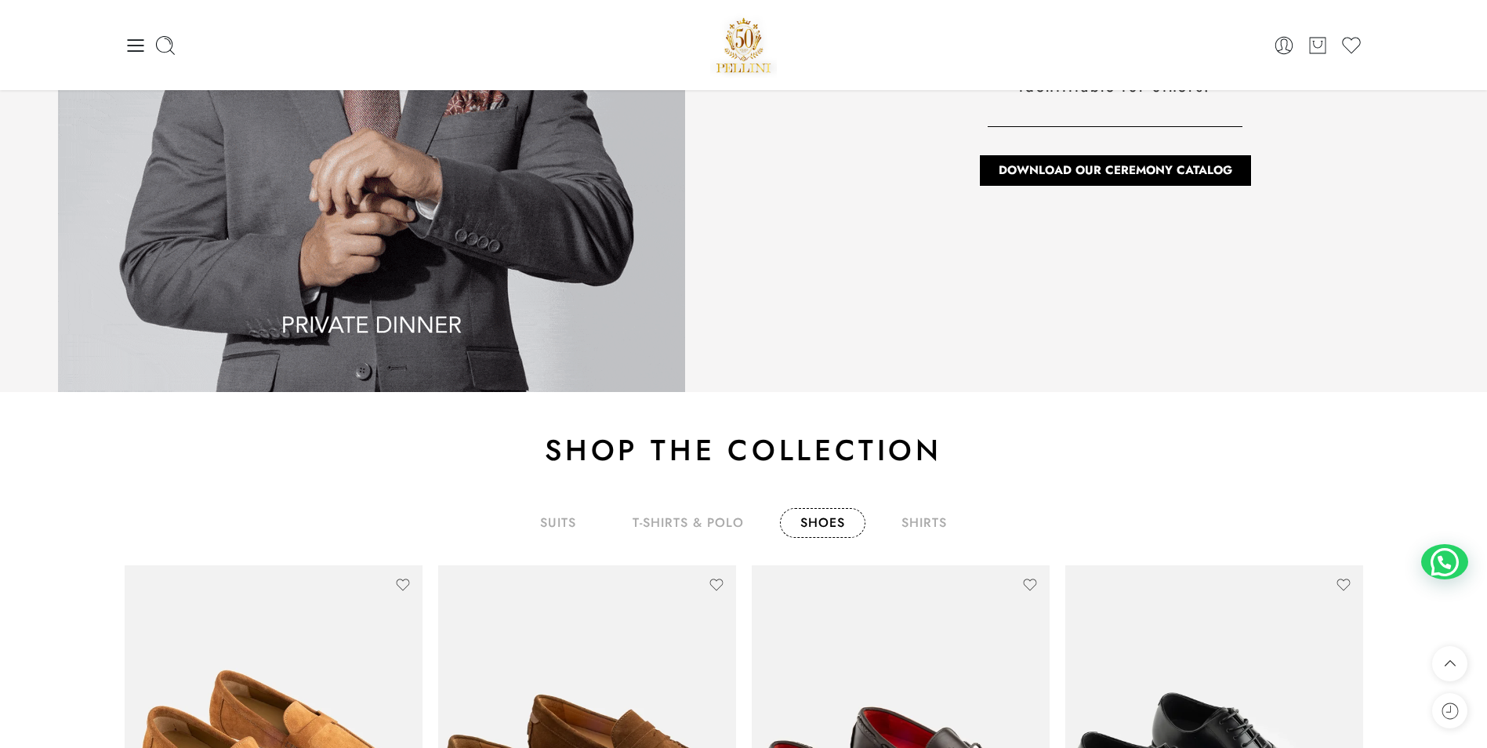
scroll to position [2365, 0]
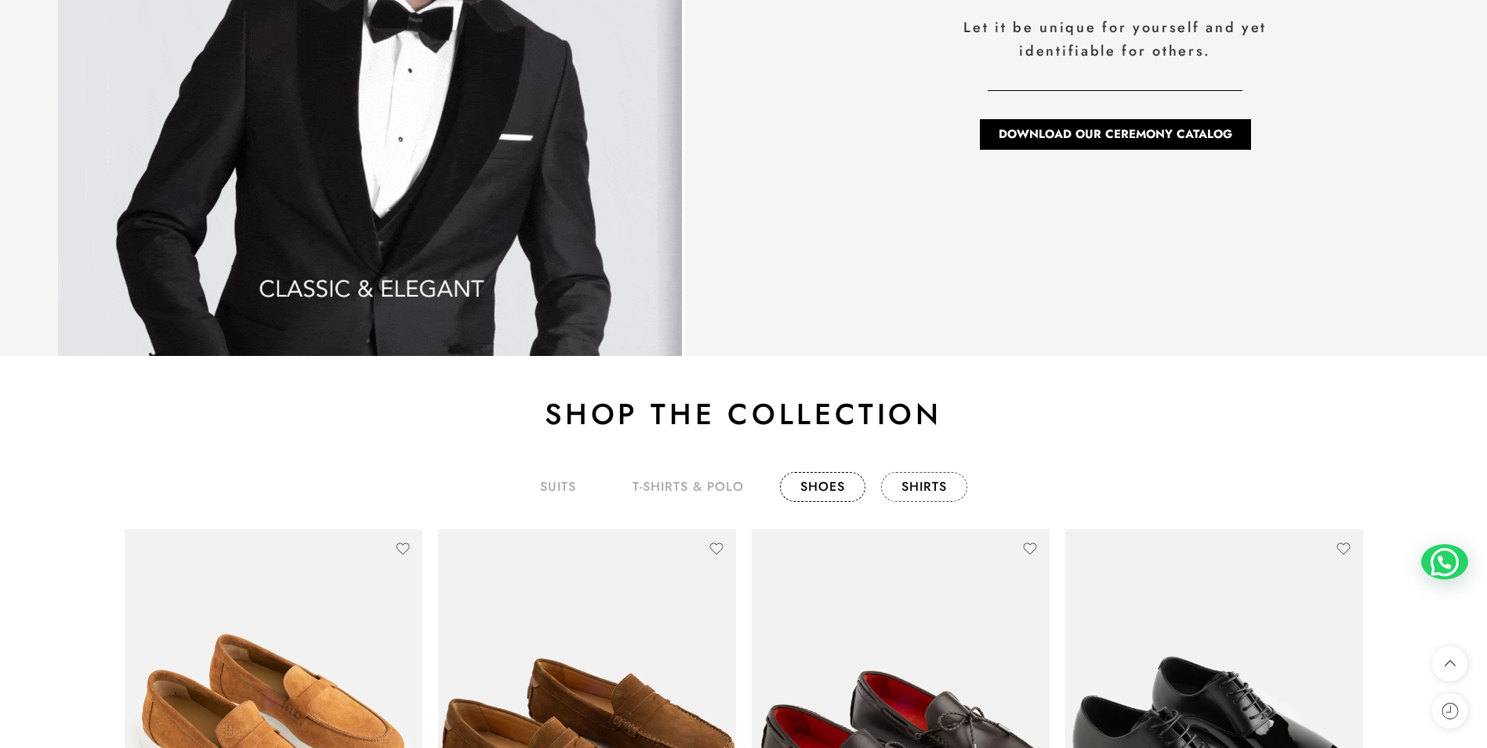
click at [945, 484] on link "shirts" at bounding box center [924, 487] width 86 height 30
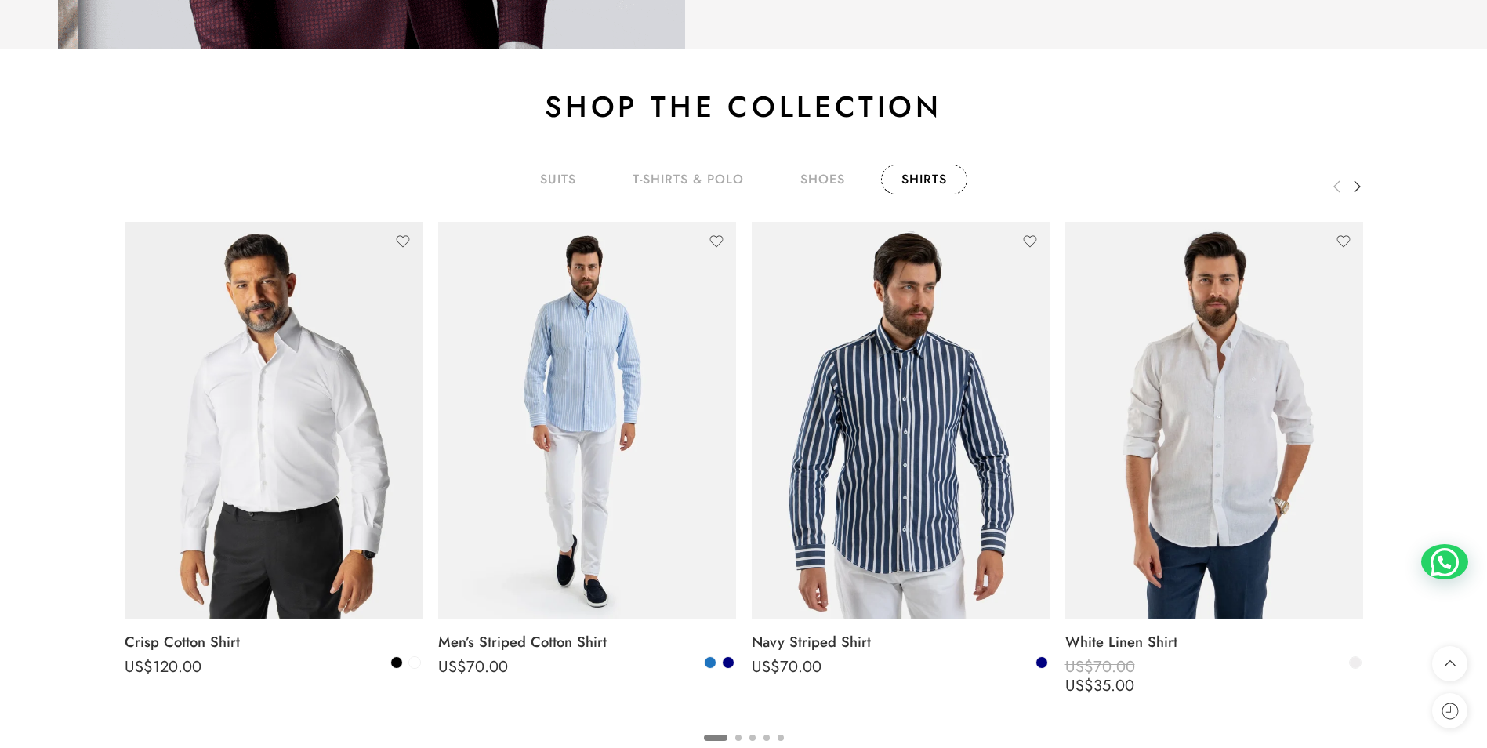
scroll to position [2778, 0]
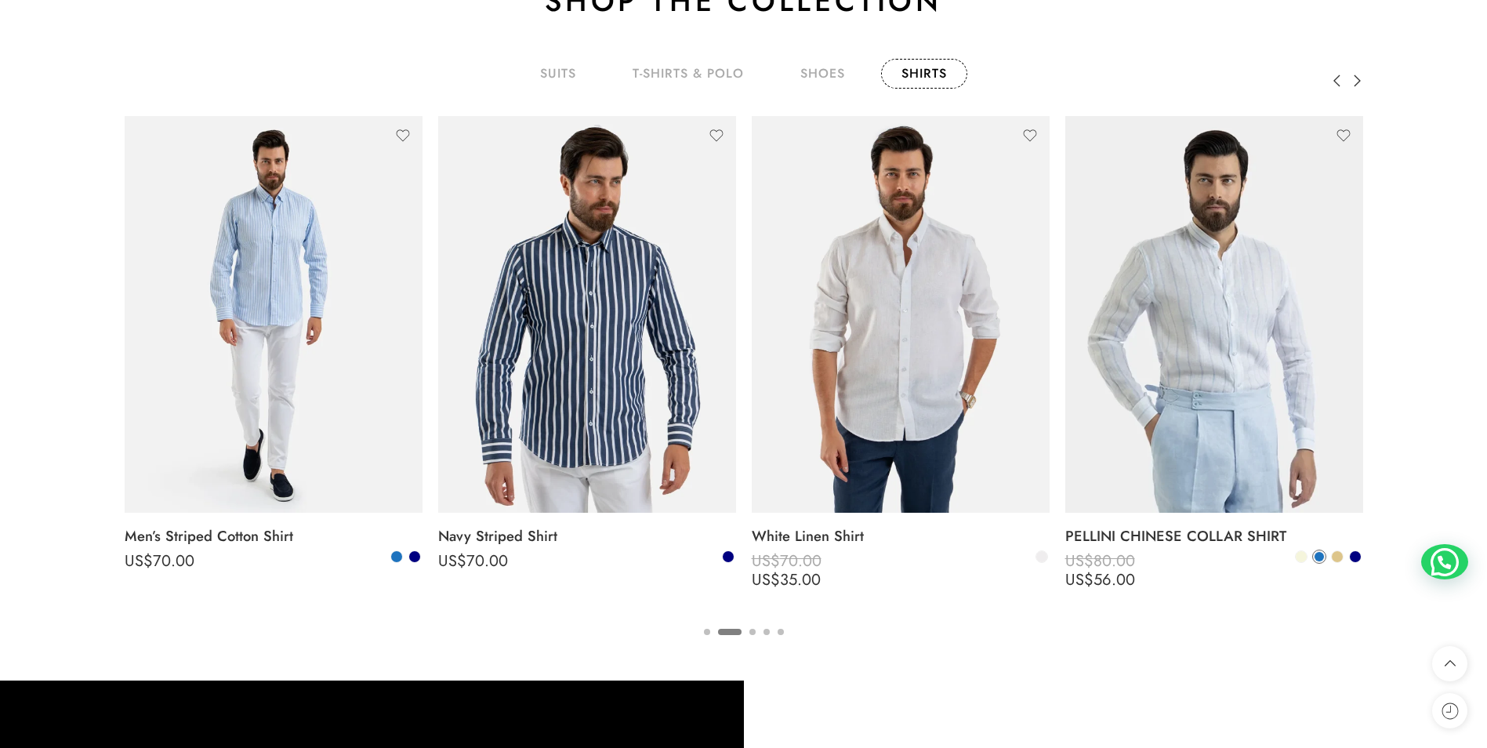
click at [709, 637] on button "1" at bounding box center [707, 645] width 6 height 33
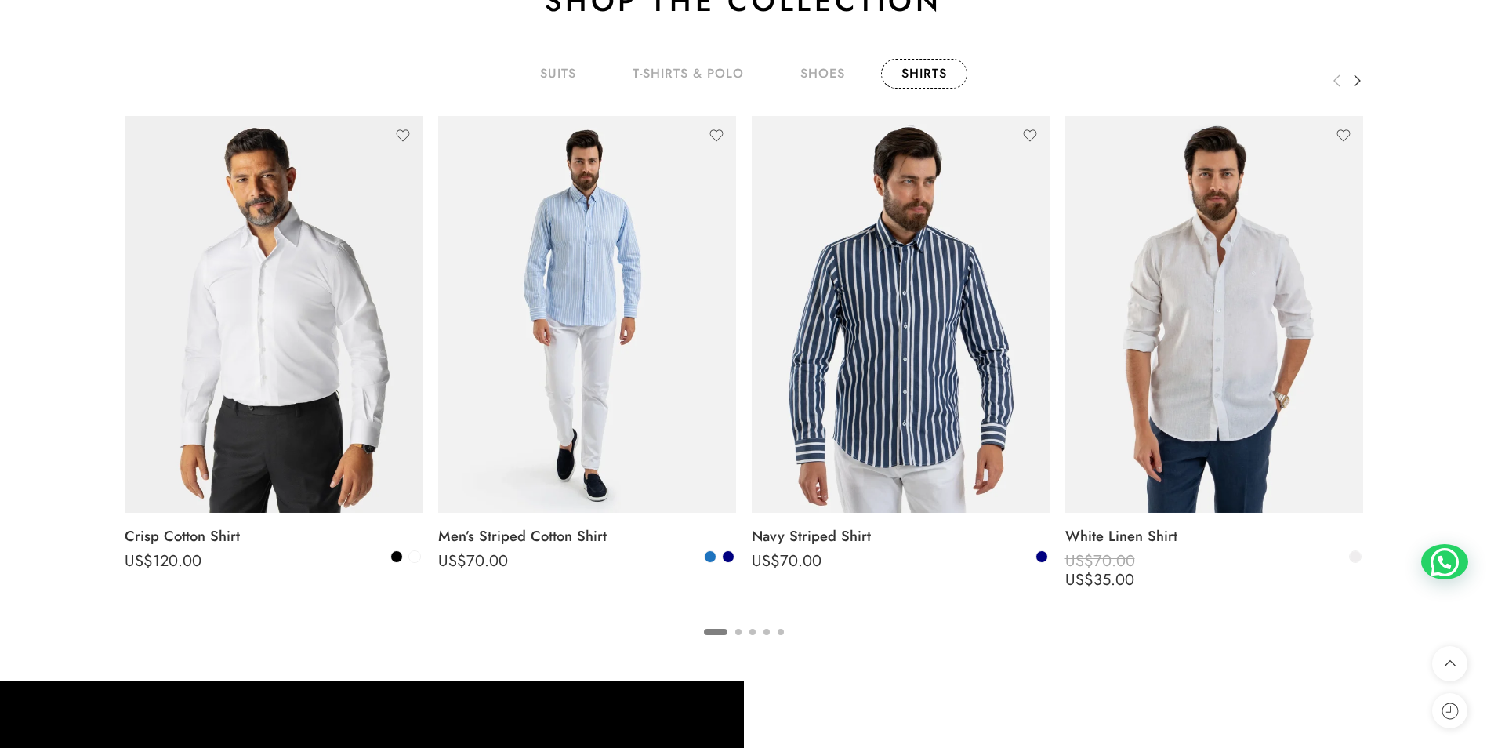
click at [754, 631] on button "3" at bounding box center [753, 645] width 6 height 33
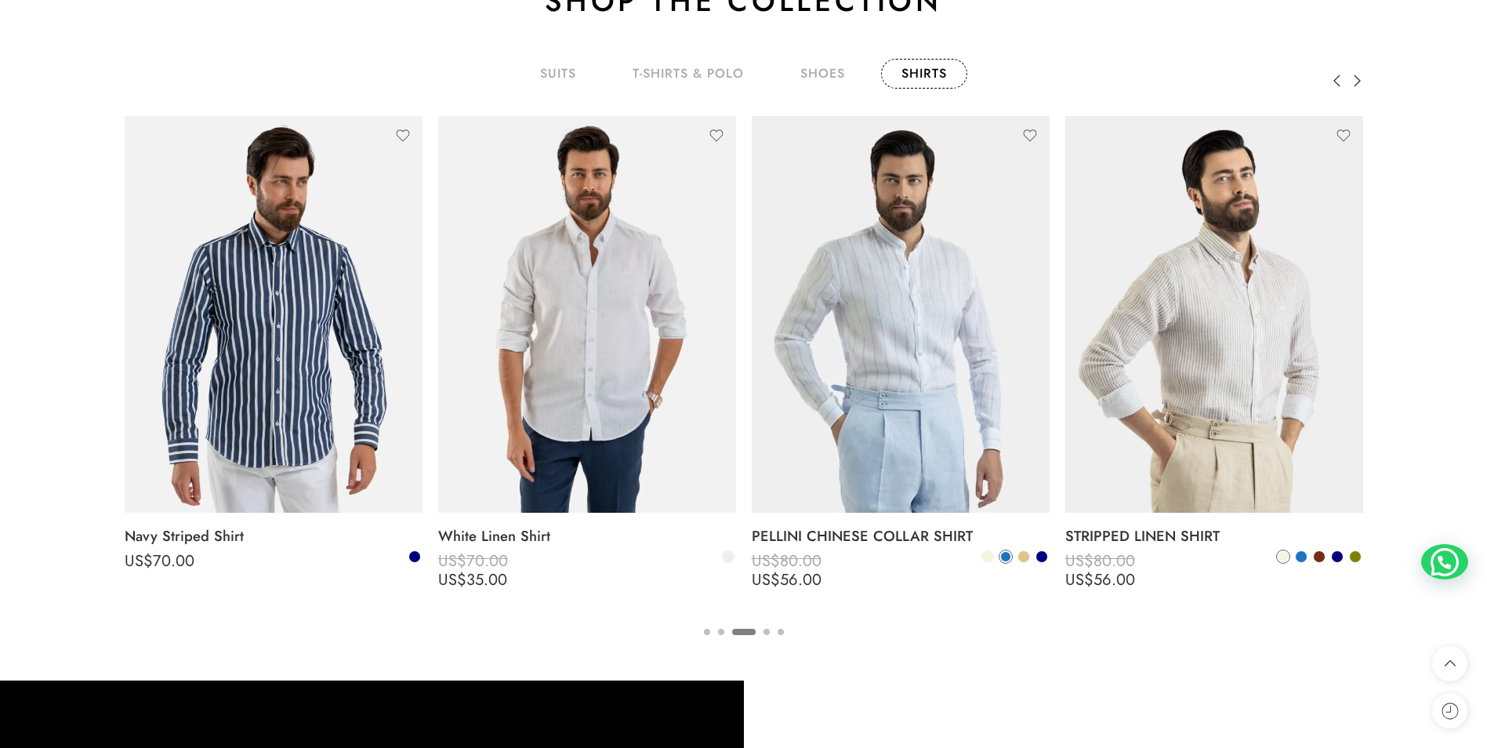
click at [768, 632] on button "4" at bounding box center [767, 645] width 6 height 33
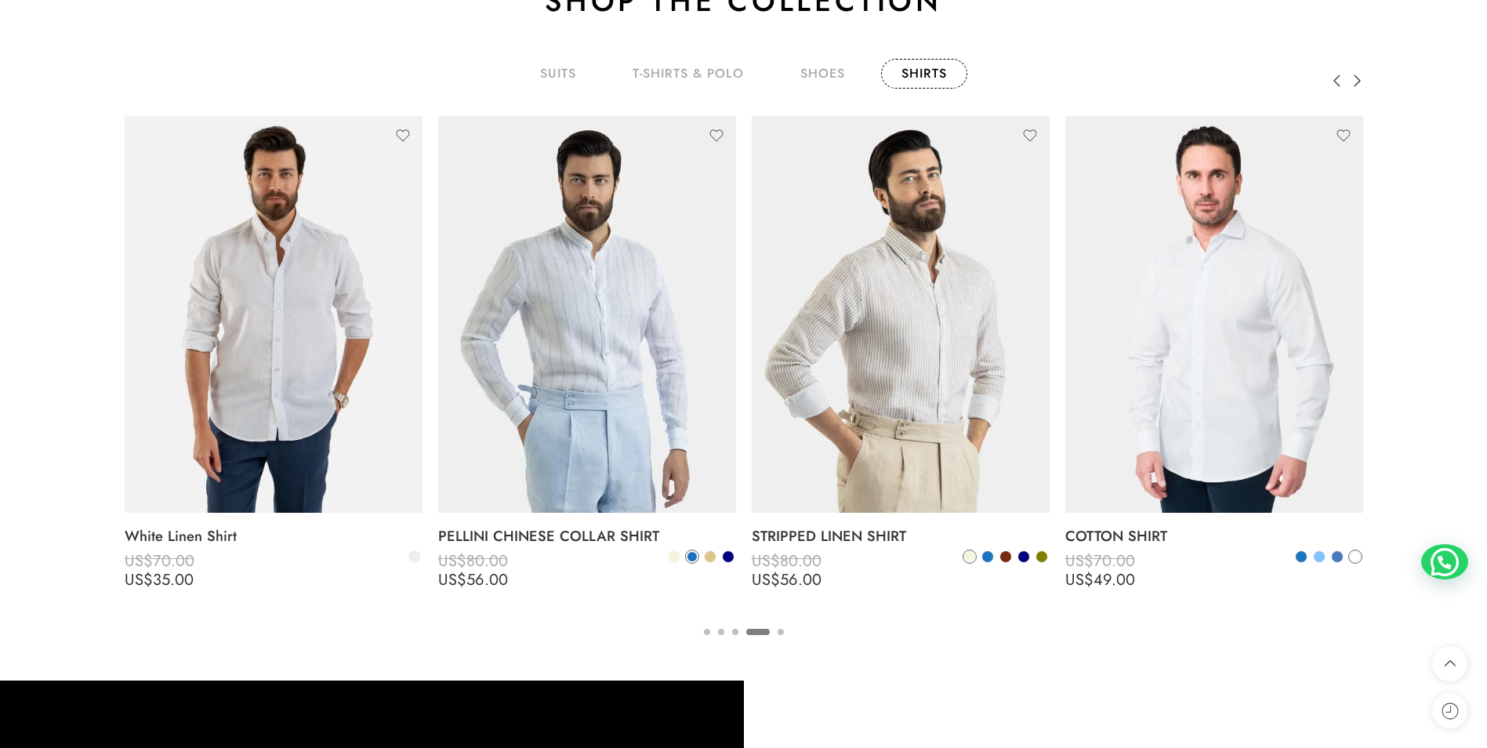
click at [780, 631] on button "5" at bounding box center [781, 645] width 6 height 33
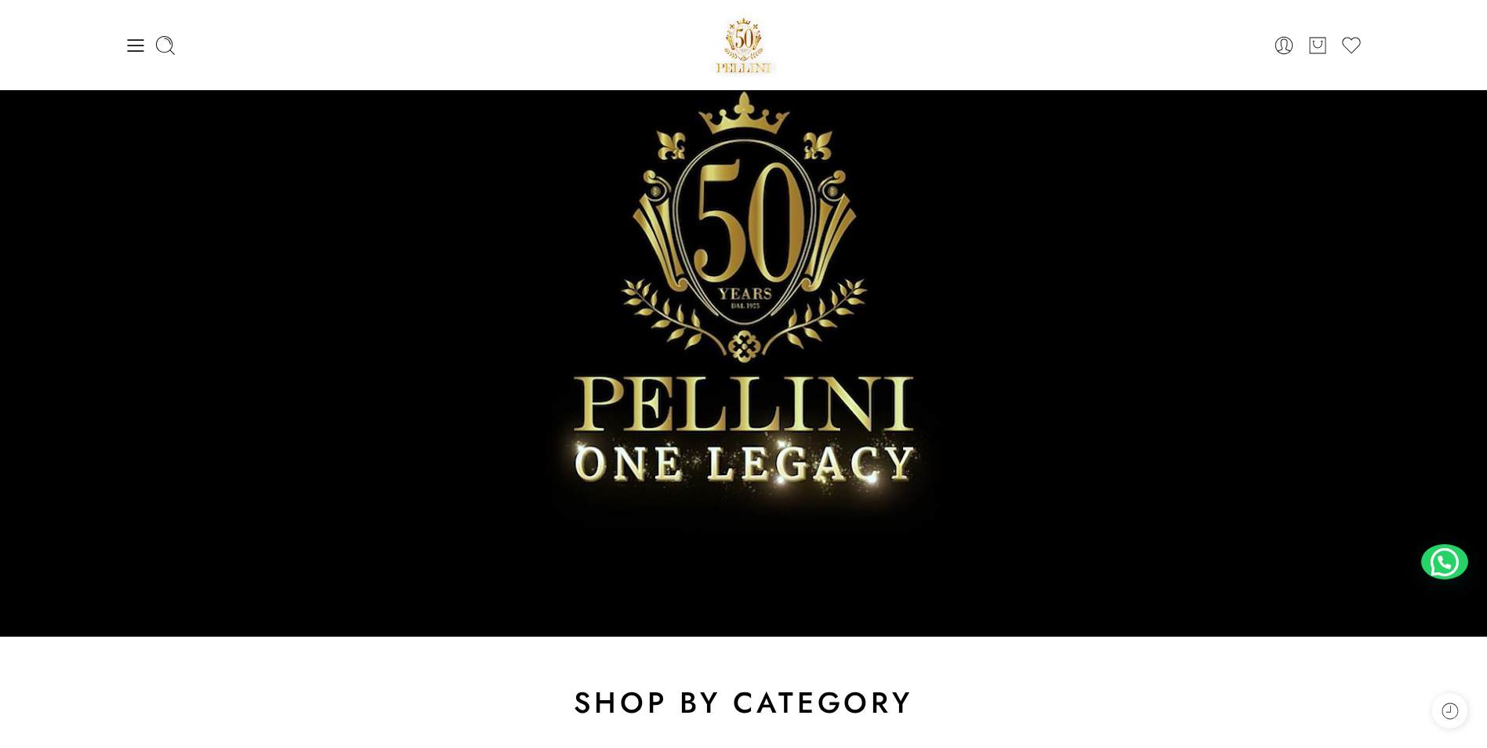
scroll to position [0, 0]
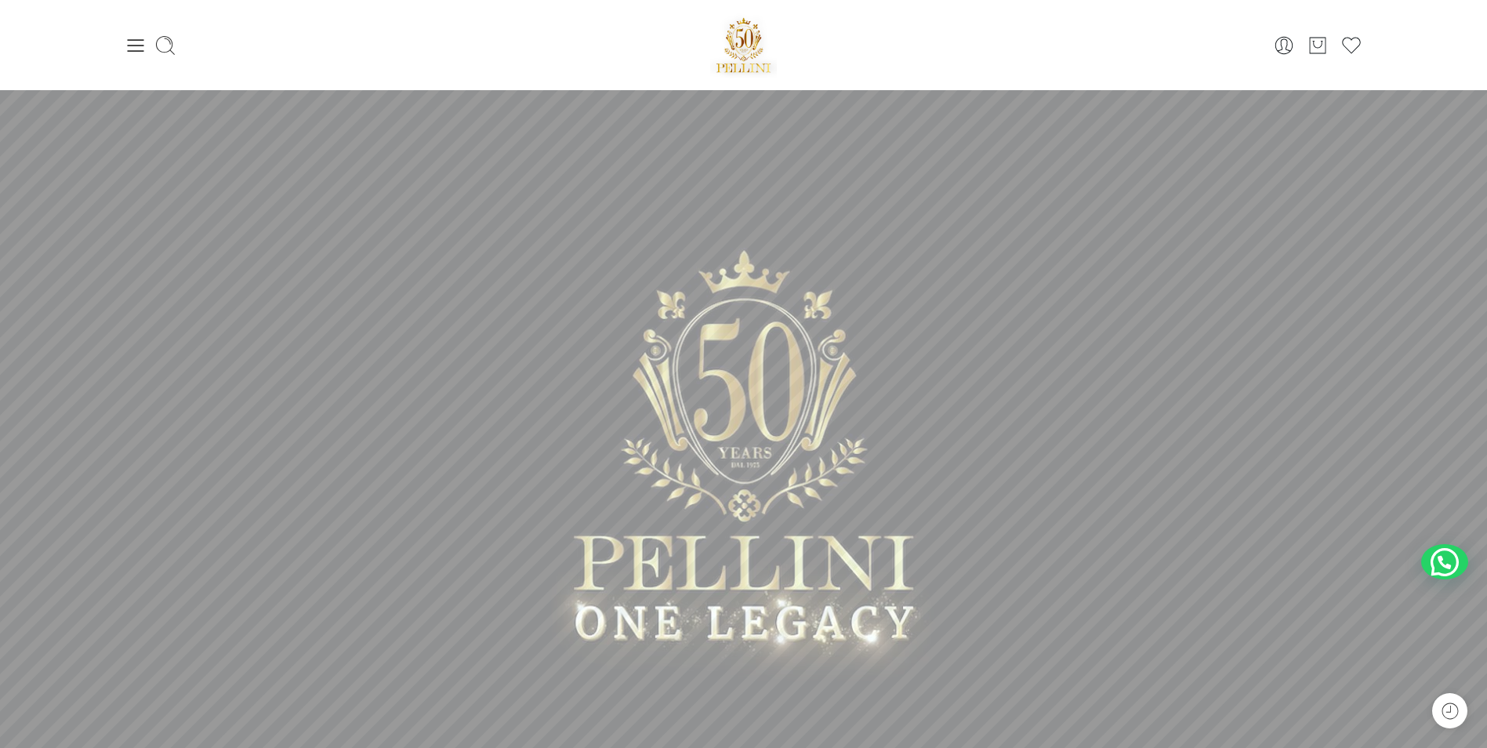
drag, startPoint x: 143, startPoint y: 46, endPoint x: 142, endPoint y: 56, distance: 9.4
click at [142, 46] on icon at bounding box center [136, 45] width 22 height 22
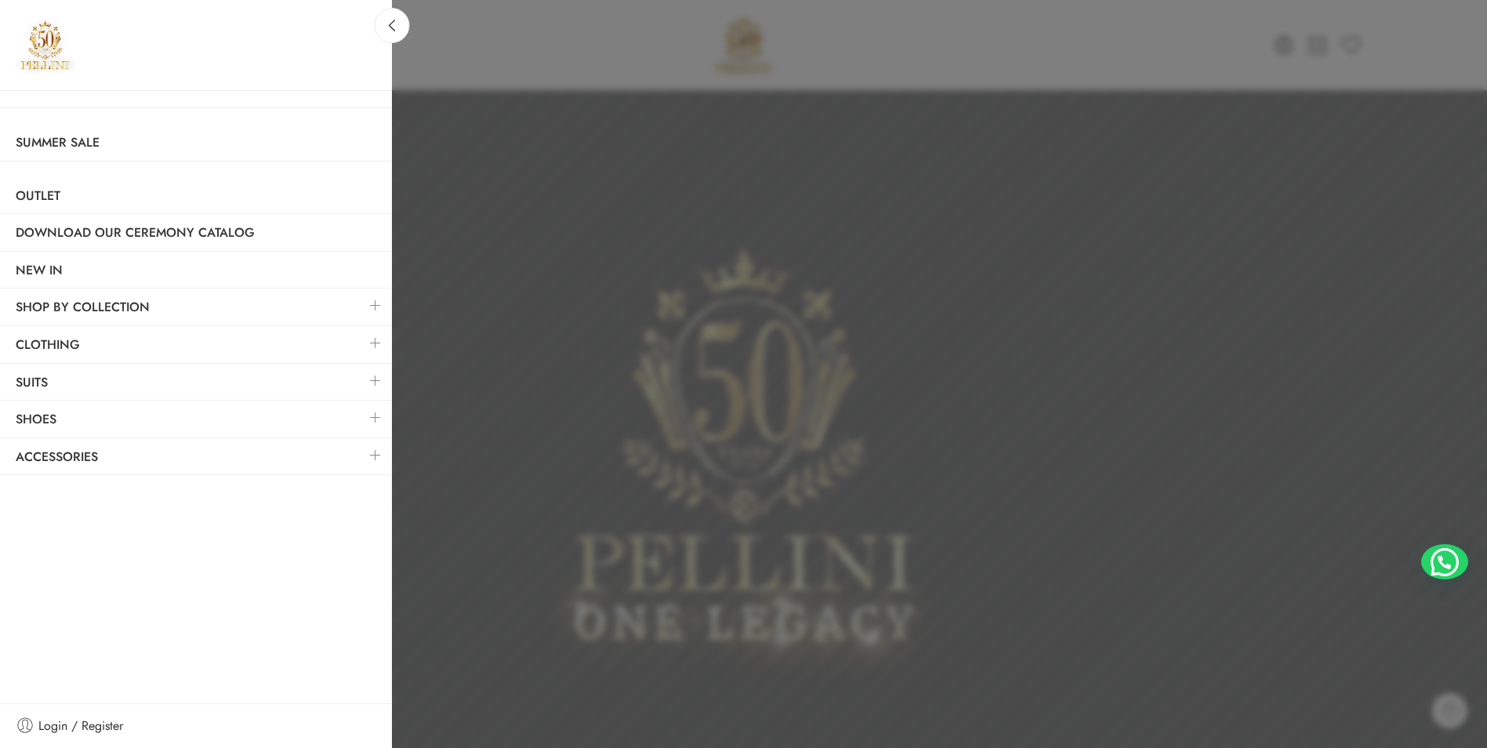
click at [373, 420] on link at bounding box center [375, 418] width 33 height 34
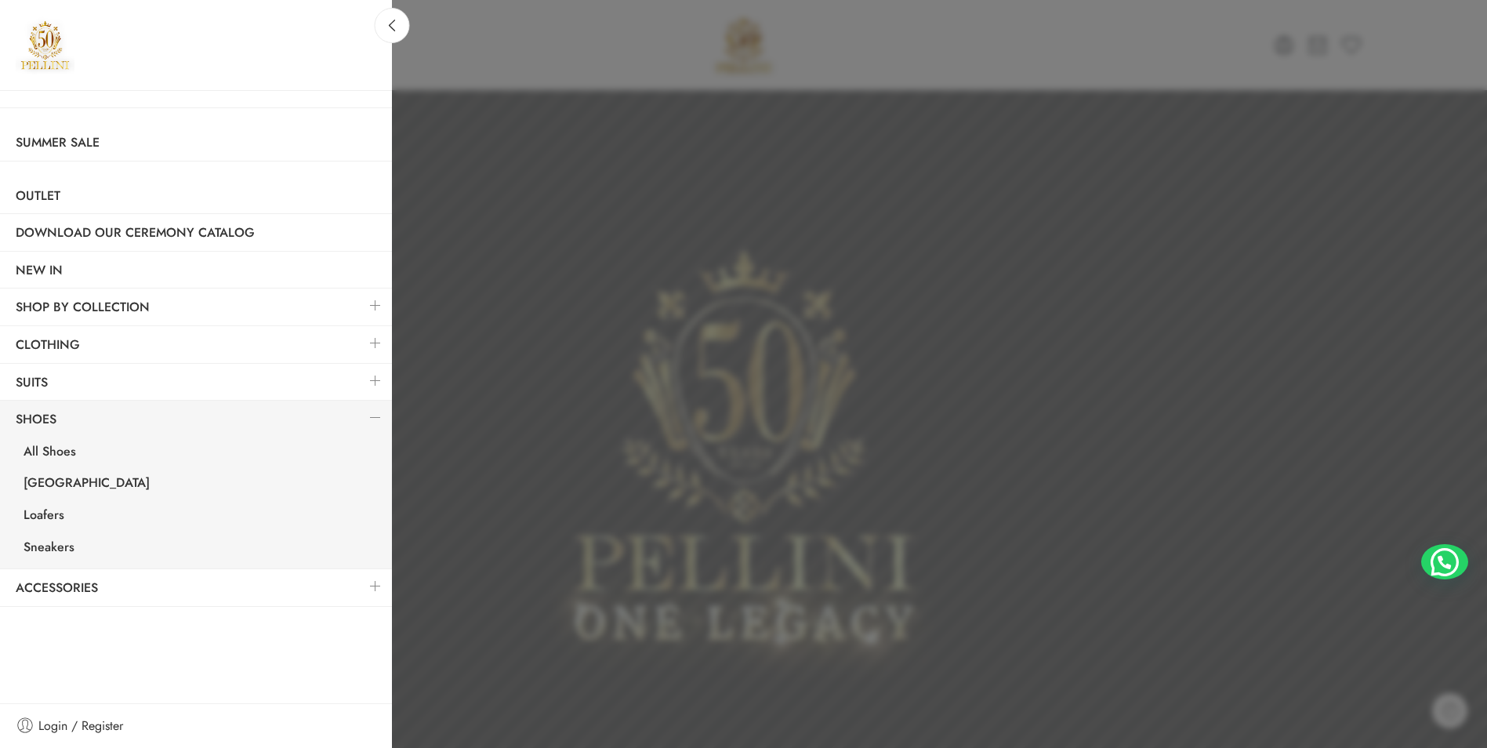
click at [373, 381] on link at bounding box center [375, 381] width 33 height 34
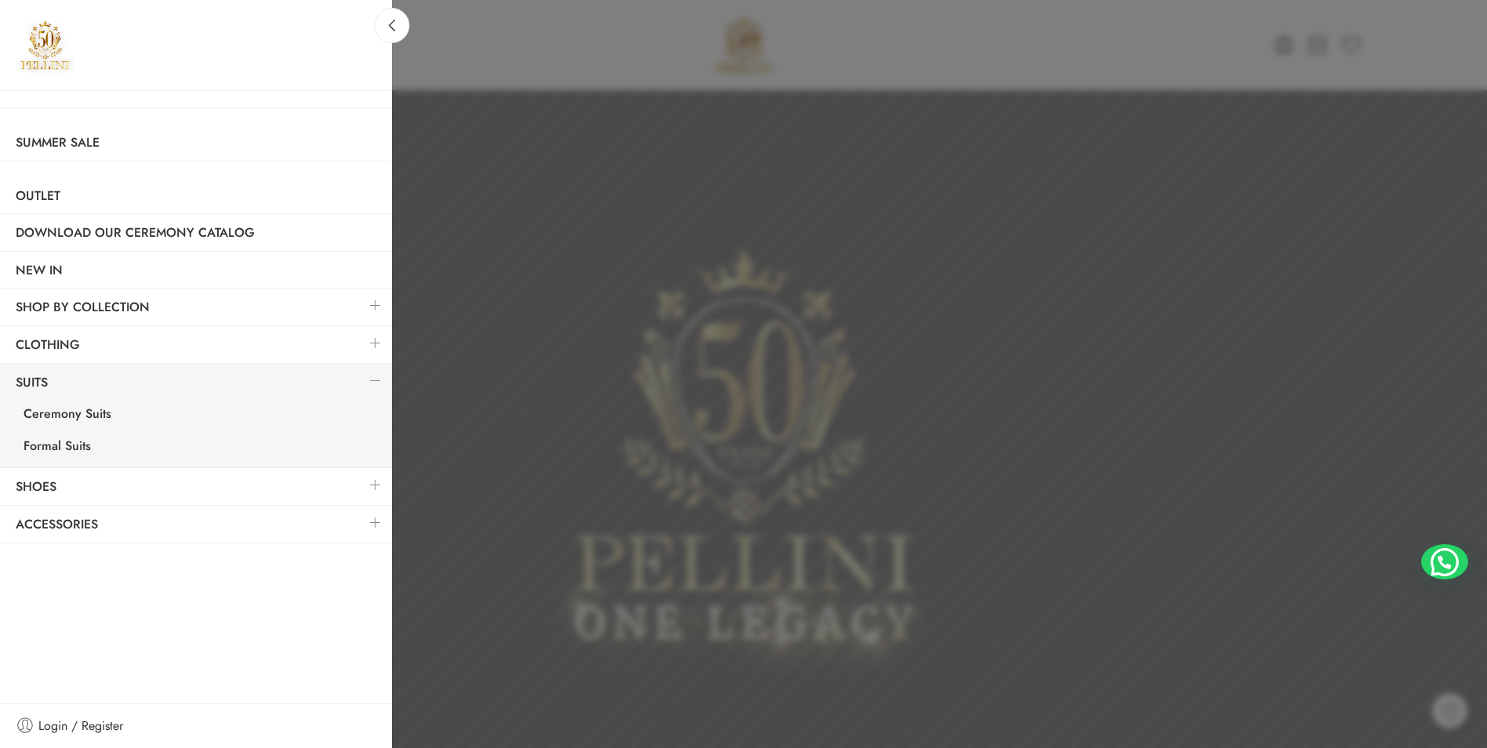
click at [369, 346] on link at bounding box center [375, 343] width 33 height 34
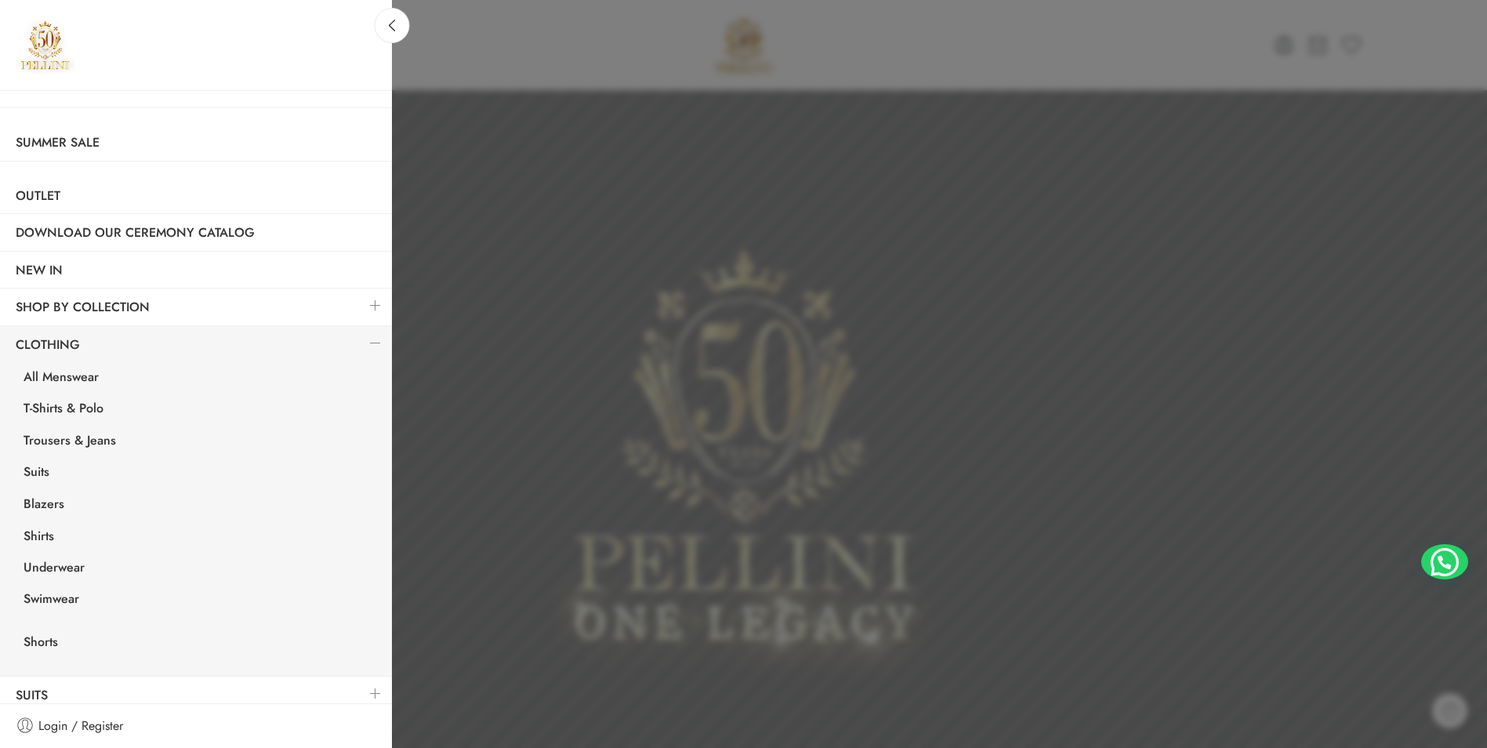
click at [359, 307] on link at bounding box center [375, 306] width 33 height 34
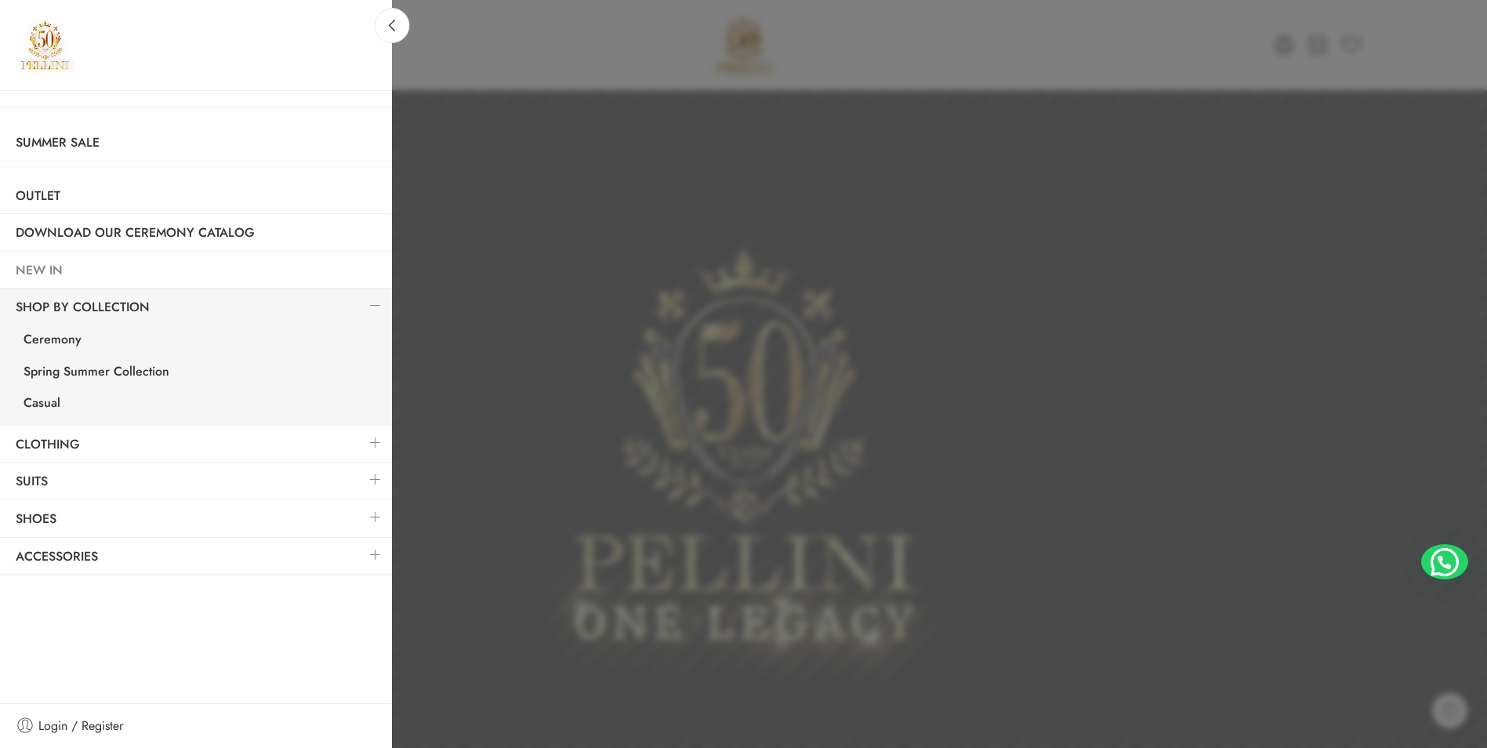
click at [56, 267] on link "NEW IN" at bounding box center [196, 270] width 392 height 36
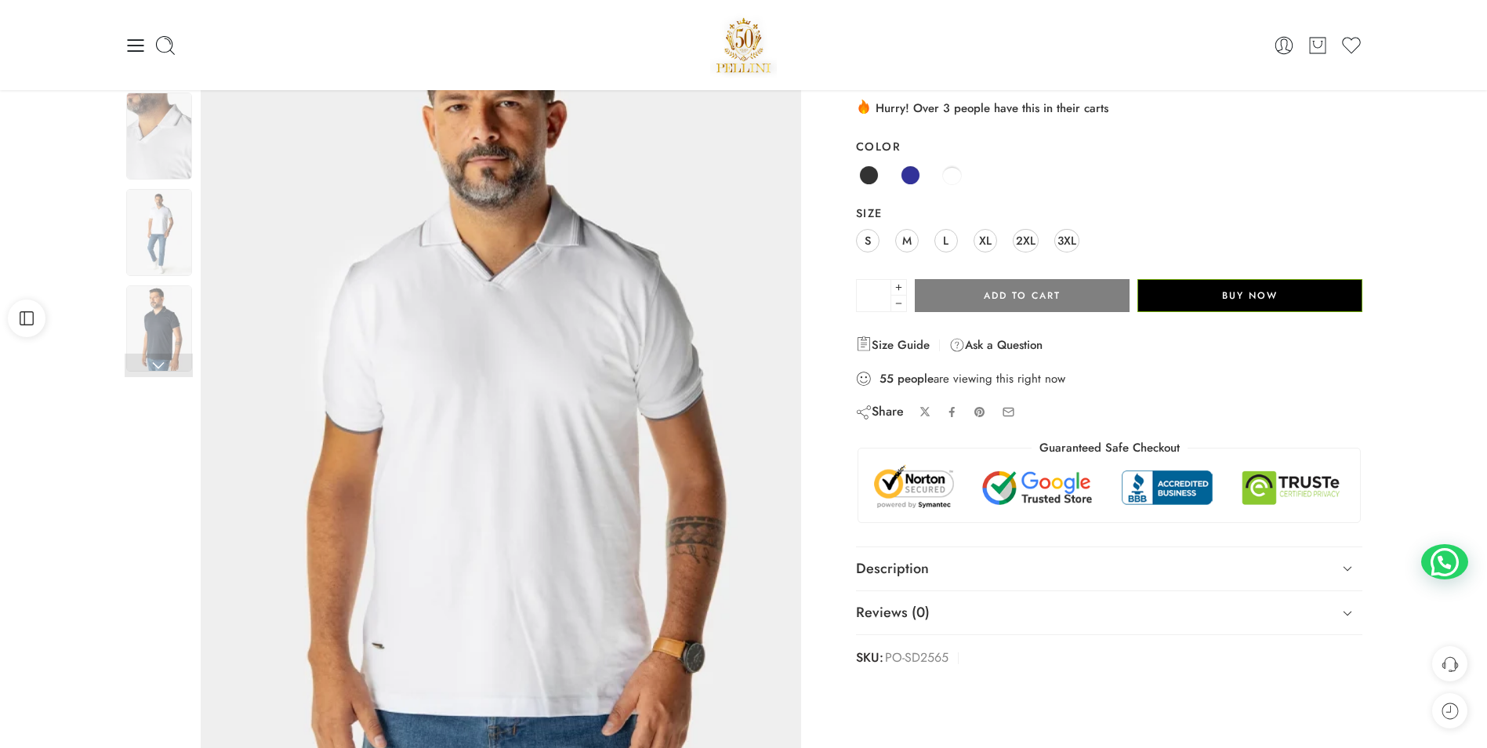
scroll to position [117, 0]
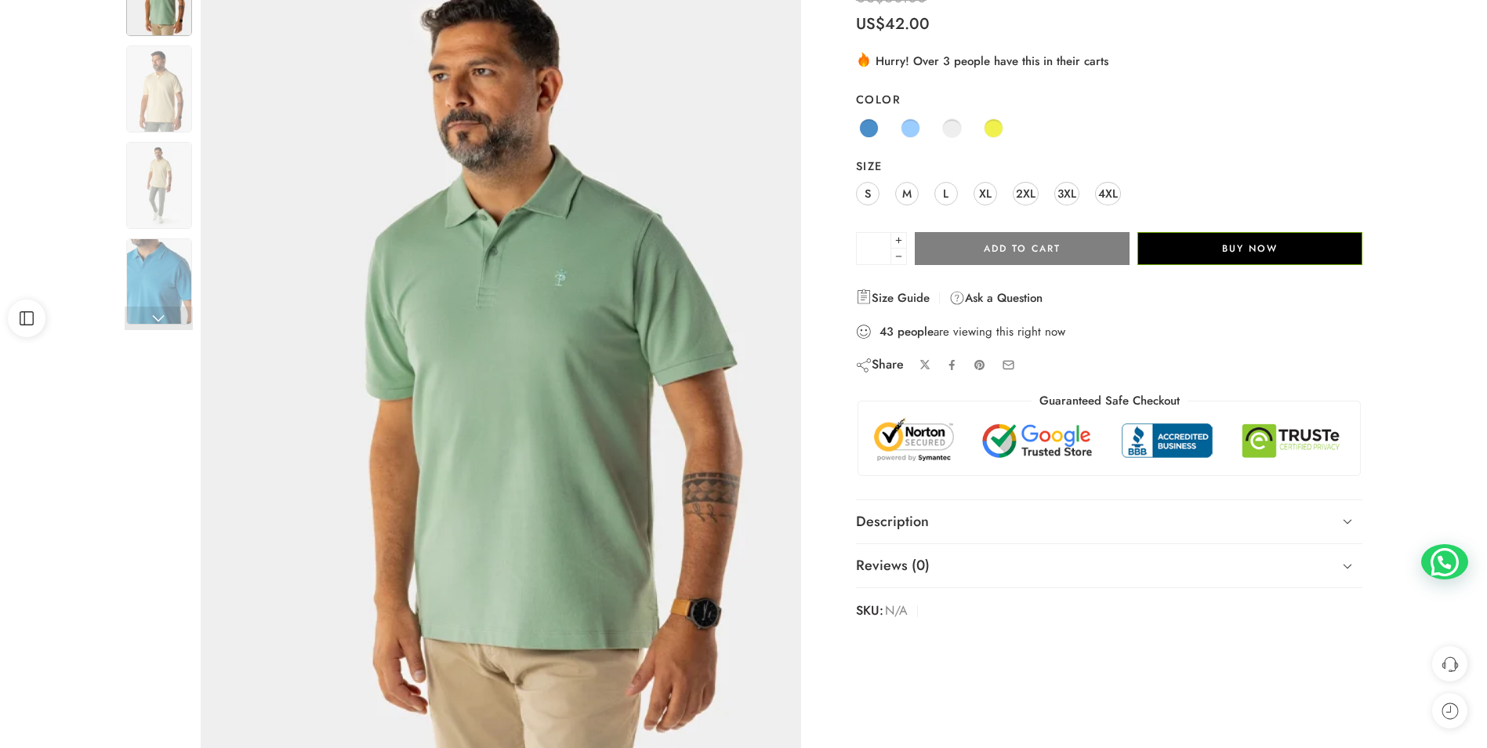
scroll to position [189, 0]
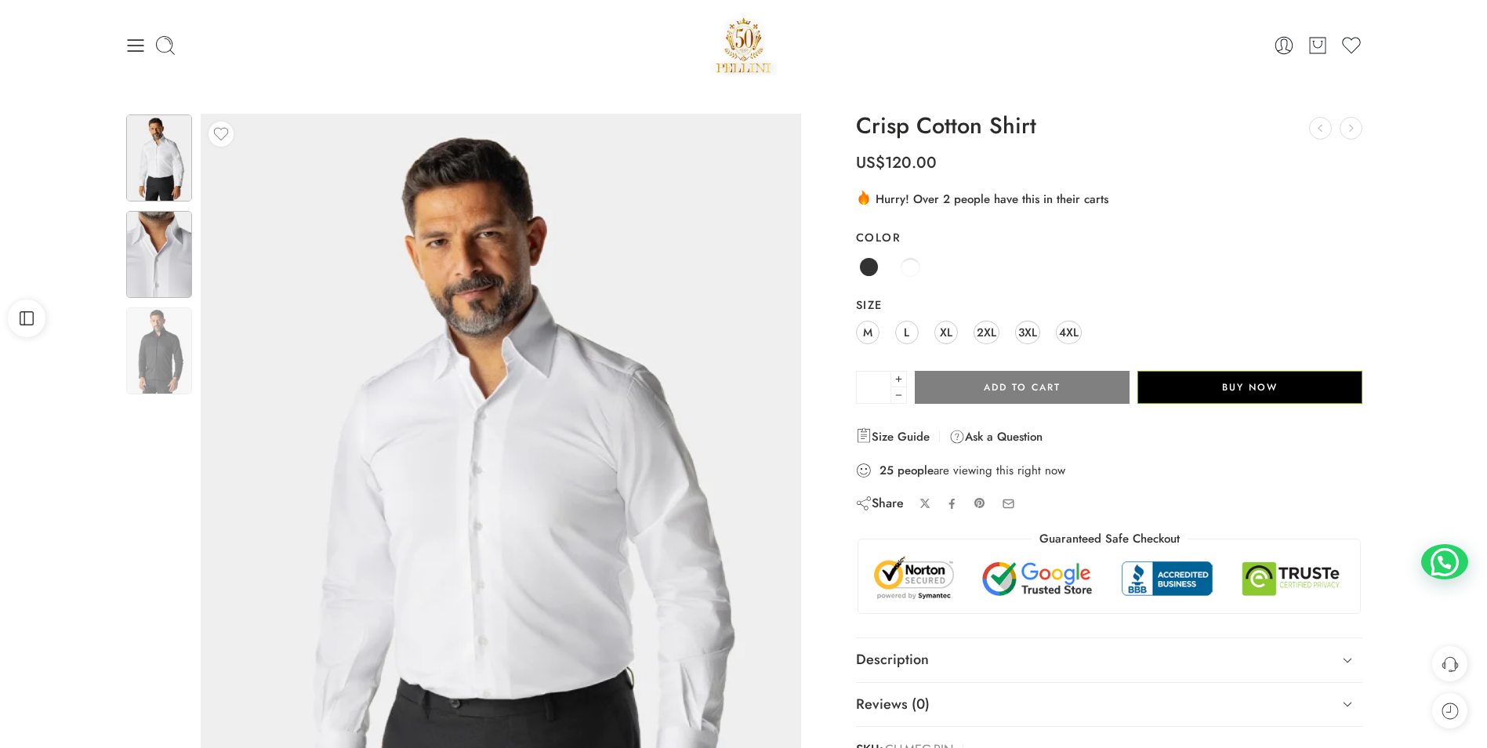
click at [152, 244] on img at bounding box center [159, 254] width 66 height 87
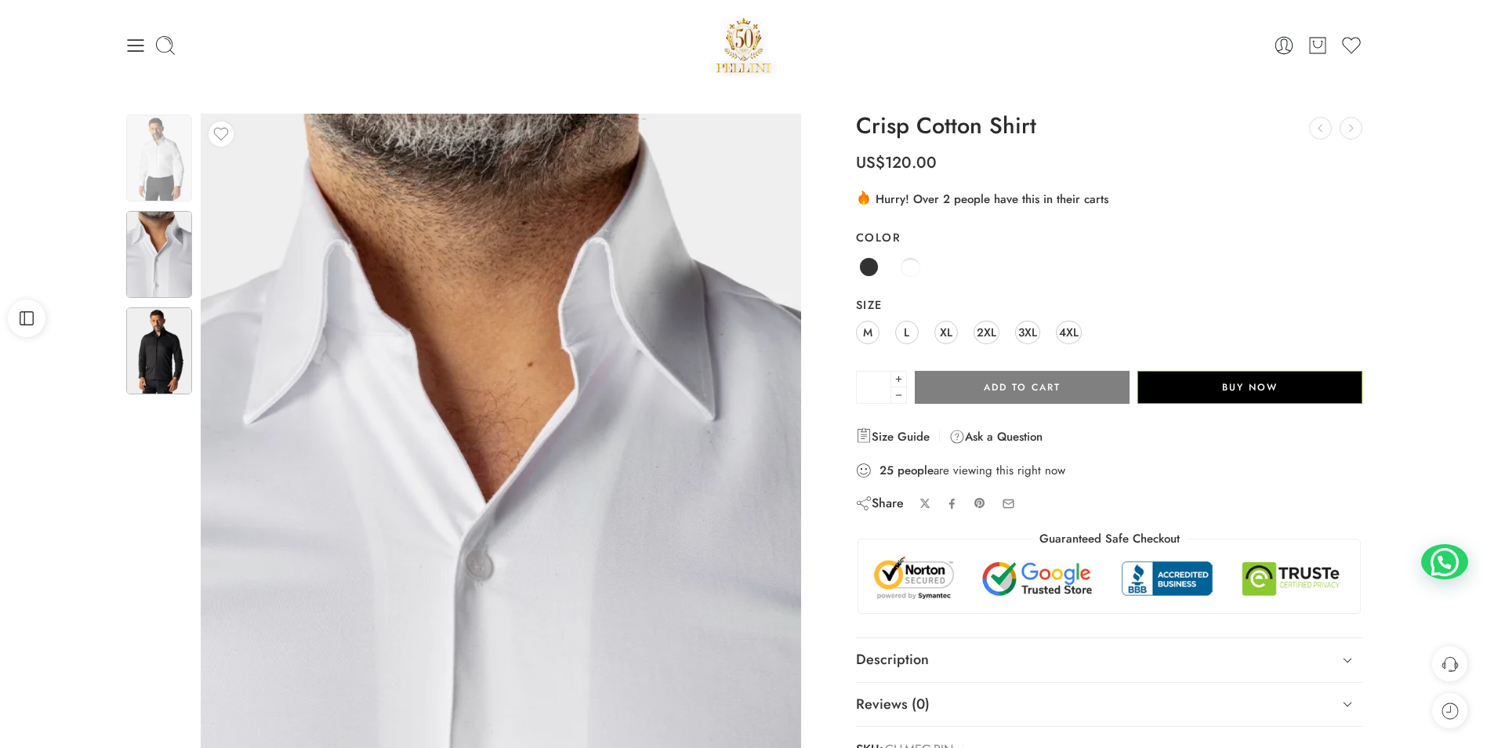
click at [170, 375] on img at bounding box center [159, 350] width 66 height 87
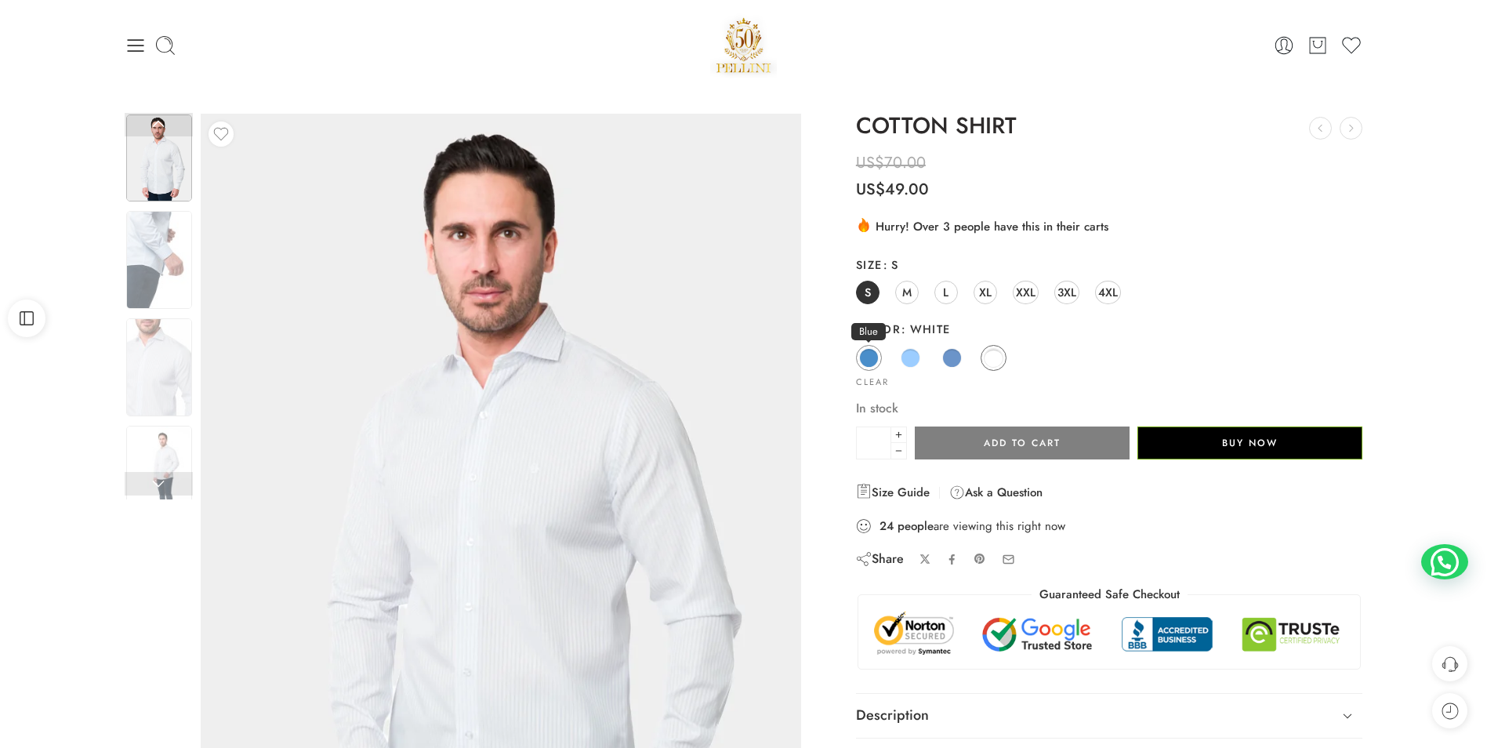
click at [867, 357] on span at bounding box center [869, 358] width 20 height 20
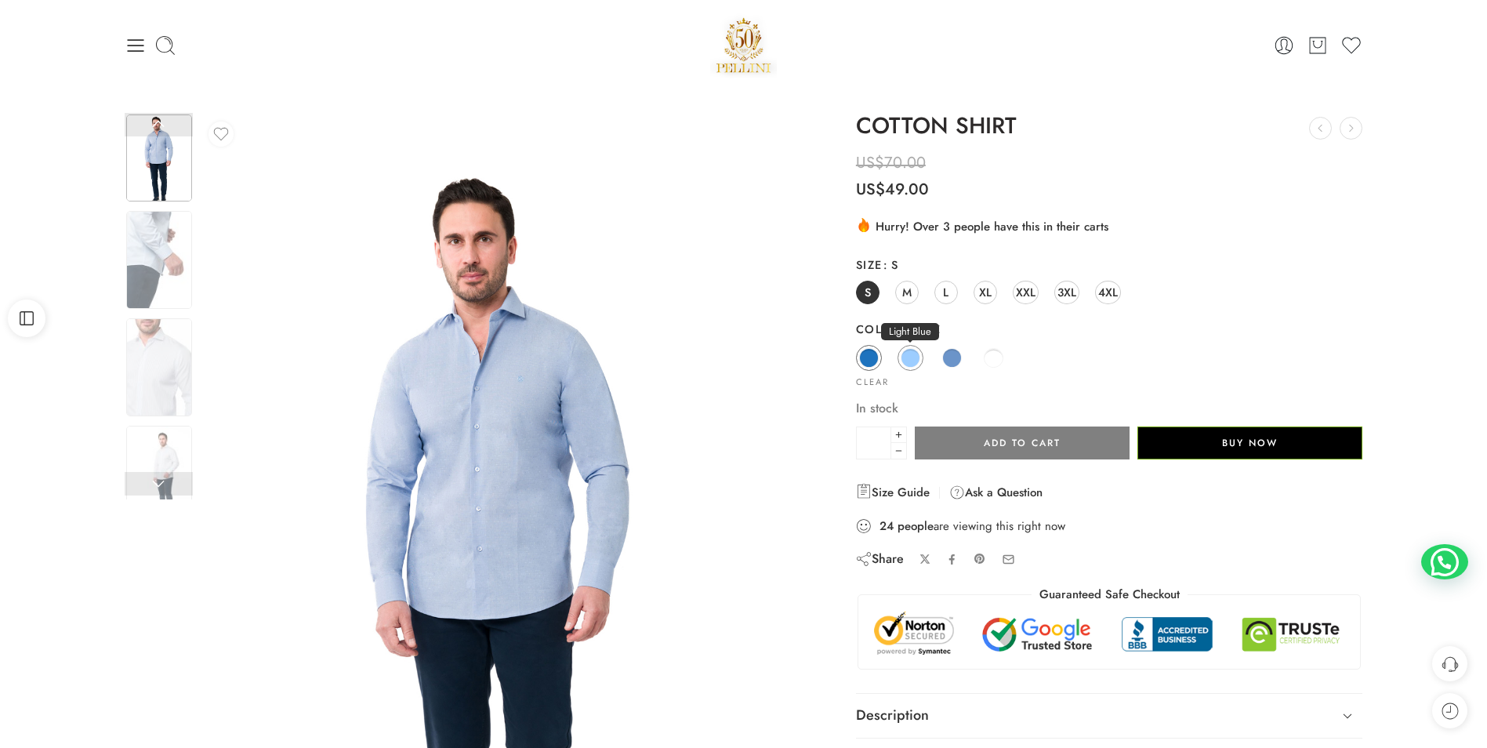
click at [912, 363] on span at bounding box center [911, 358] width 20 height 20
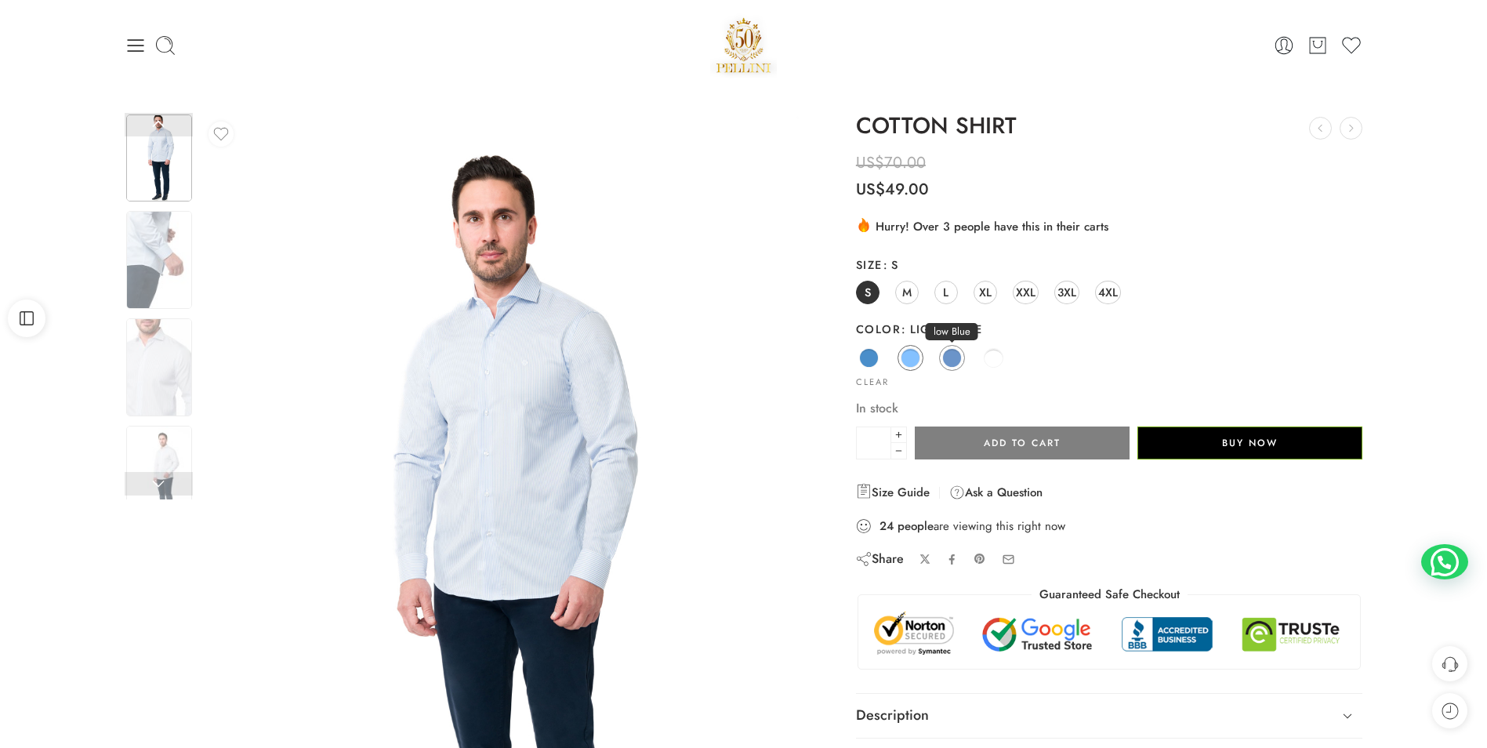
click at [950, 358] on span at bounding box center [952, 358] width 20 height 20
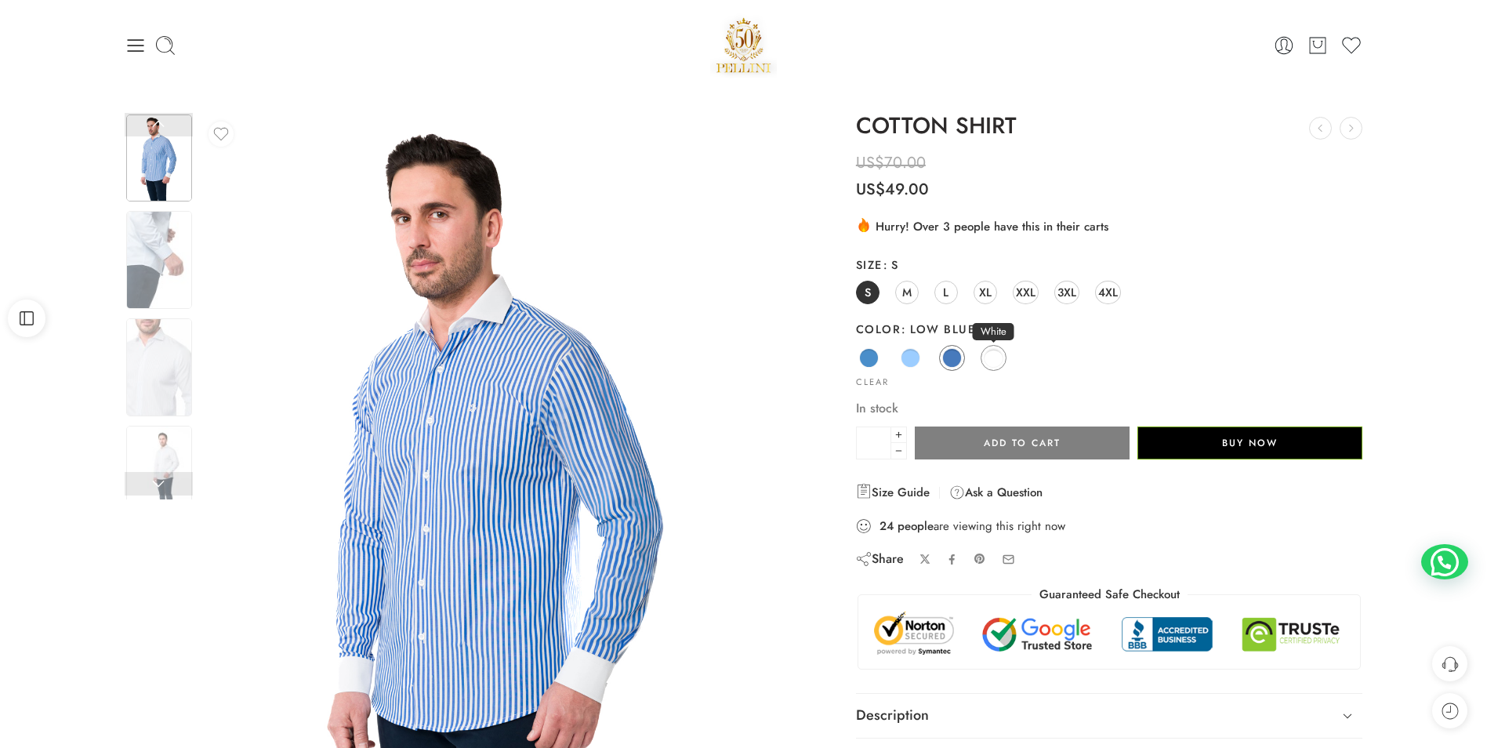
click at [989, 358] on span at bounding box center [994, 358] width 20 height 20
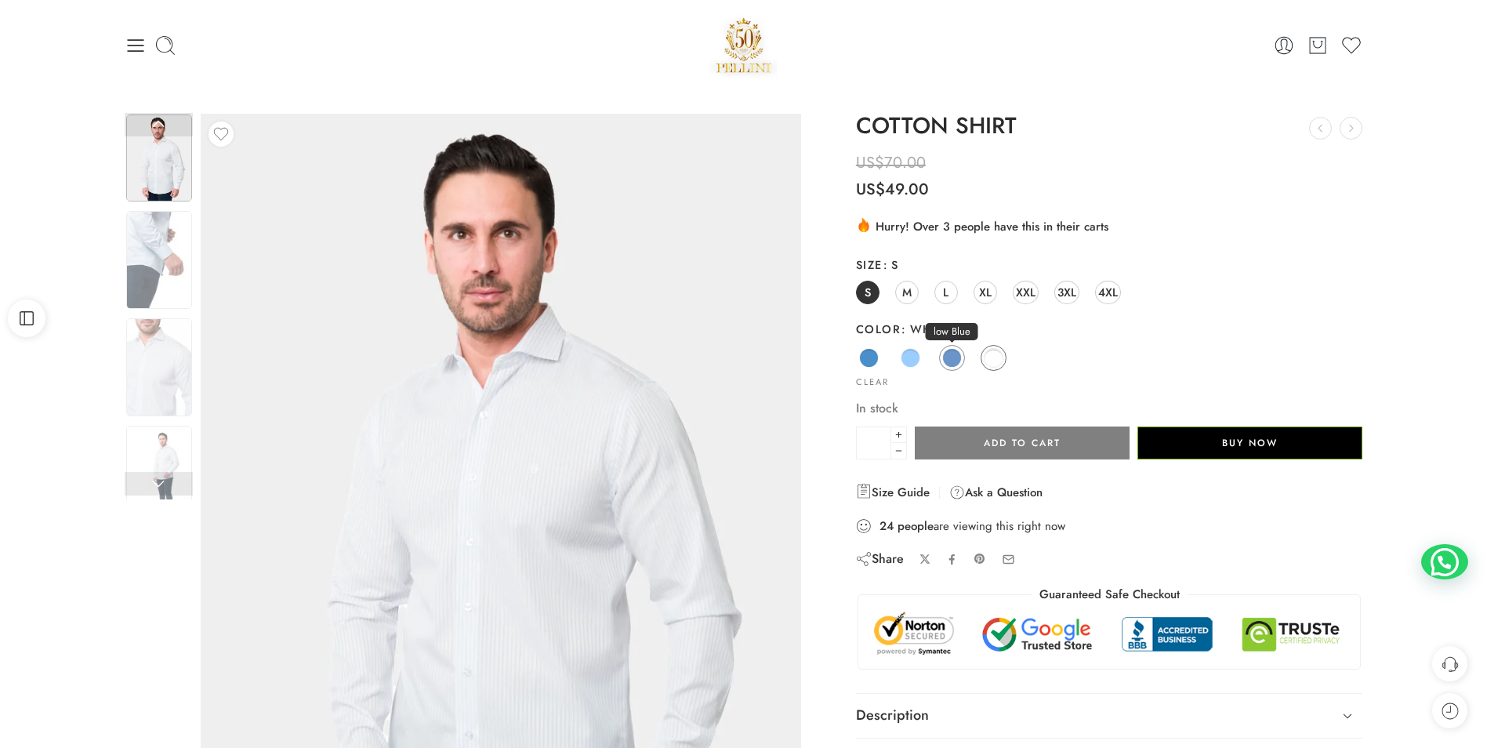
click at [957, 358] on span at bounding box center [952, 358] width 20 height 20
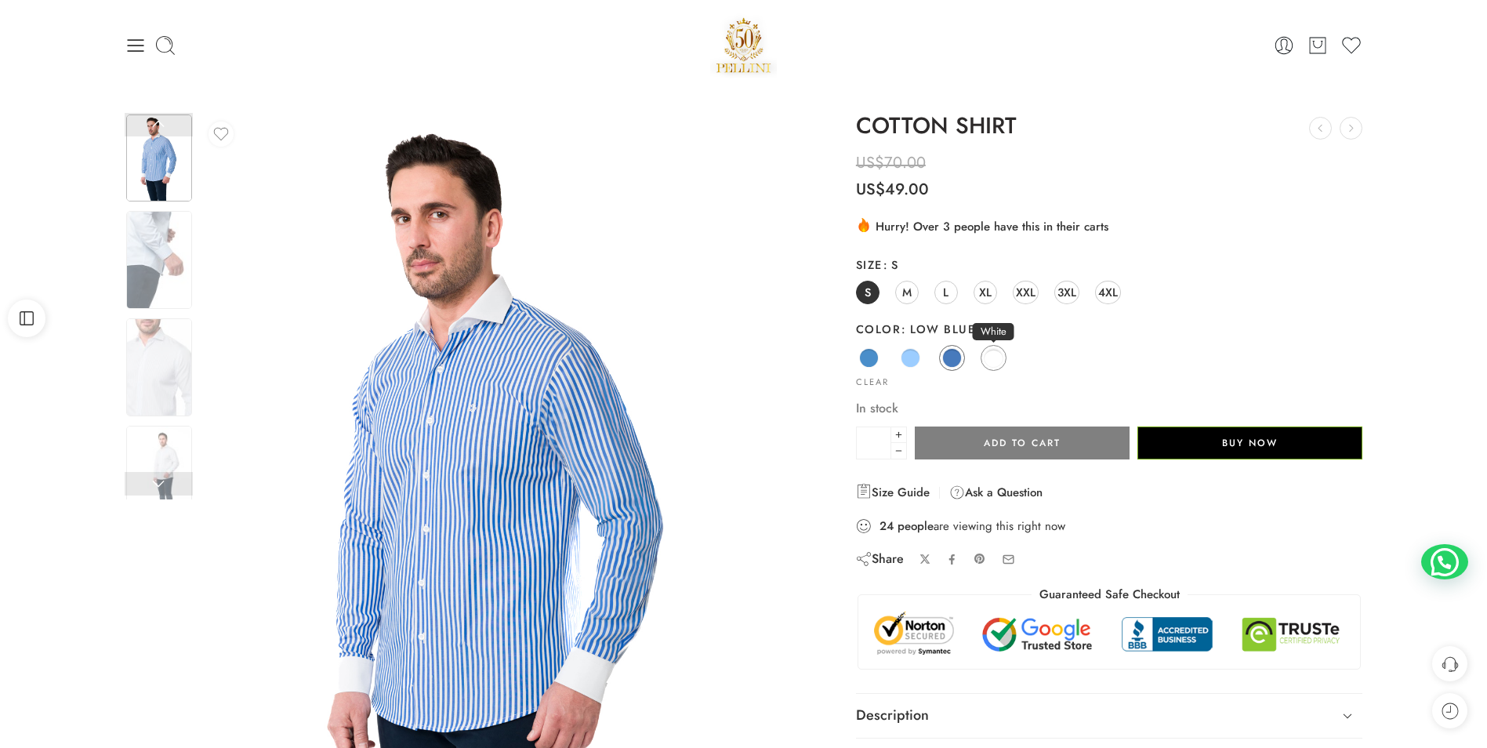
click at [984, 358] on span at bounding box center [994, 358] width 20 height 20
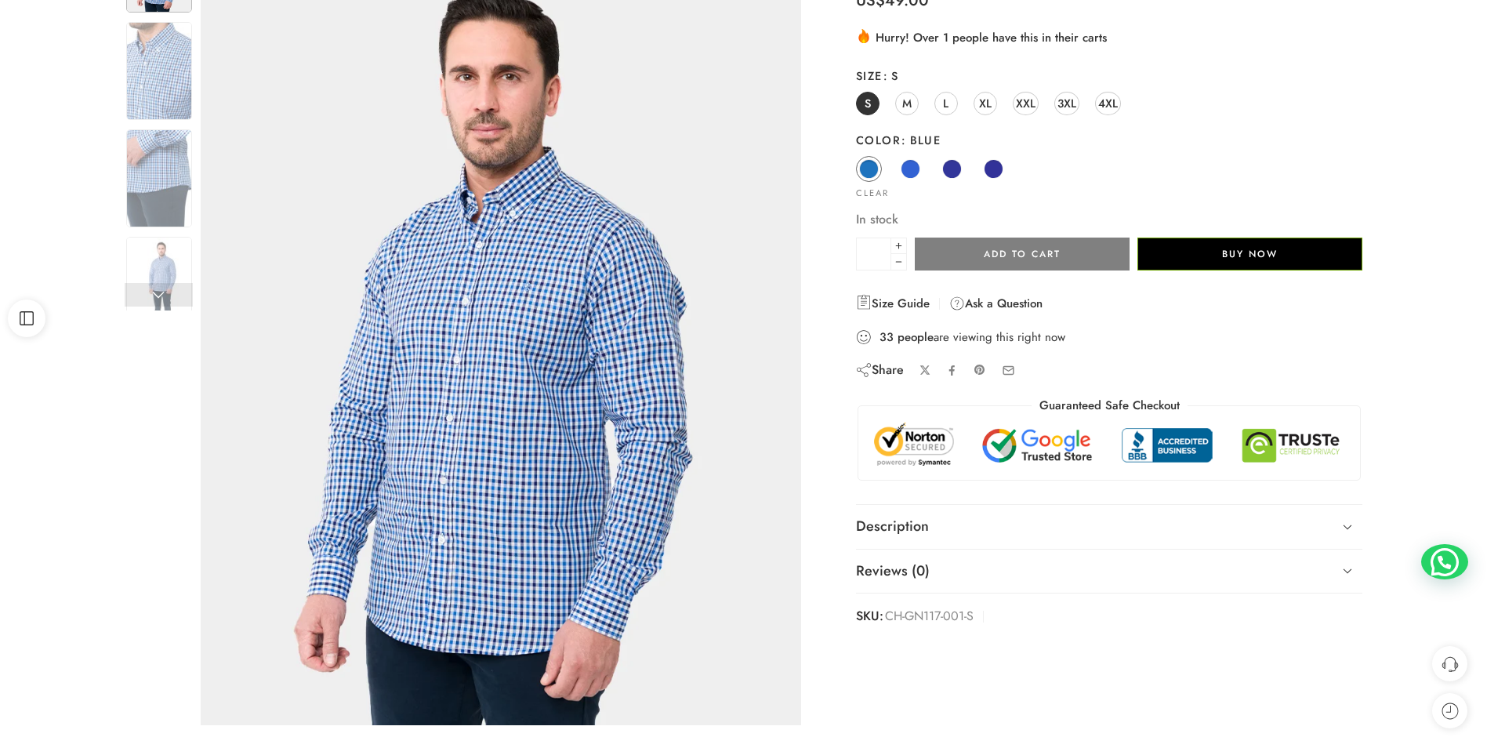
scroll to position [191, 0]
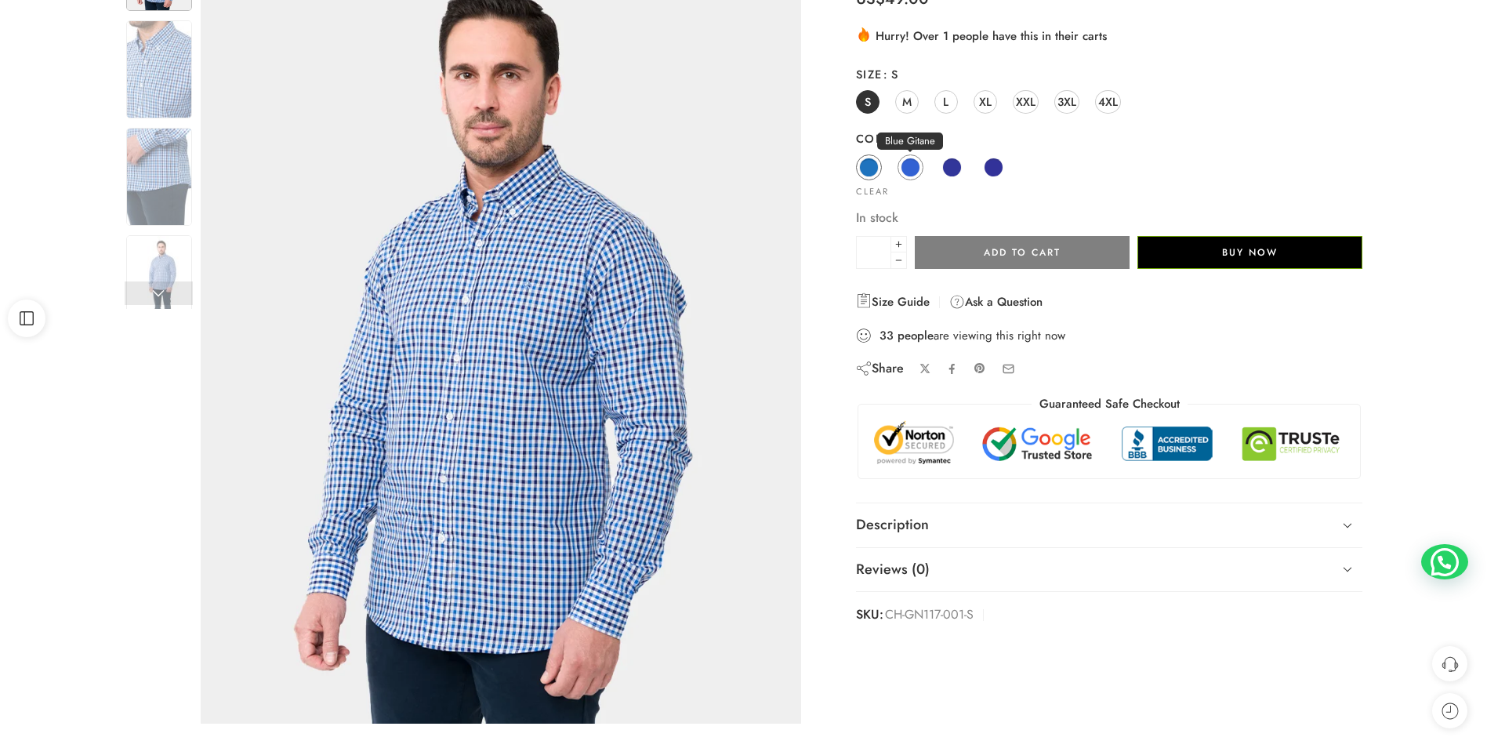
click at [903, 169] on span at bounding box center [911, 168] width 20 height 20
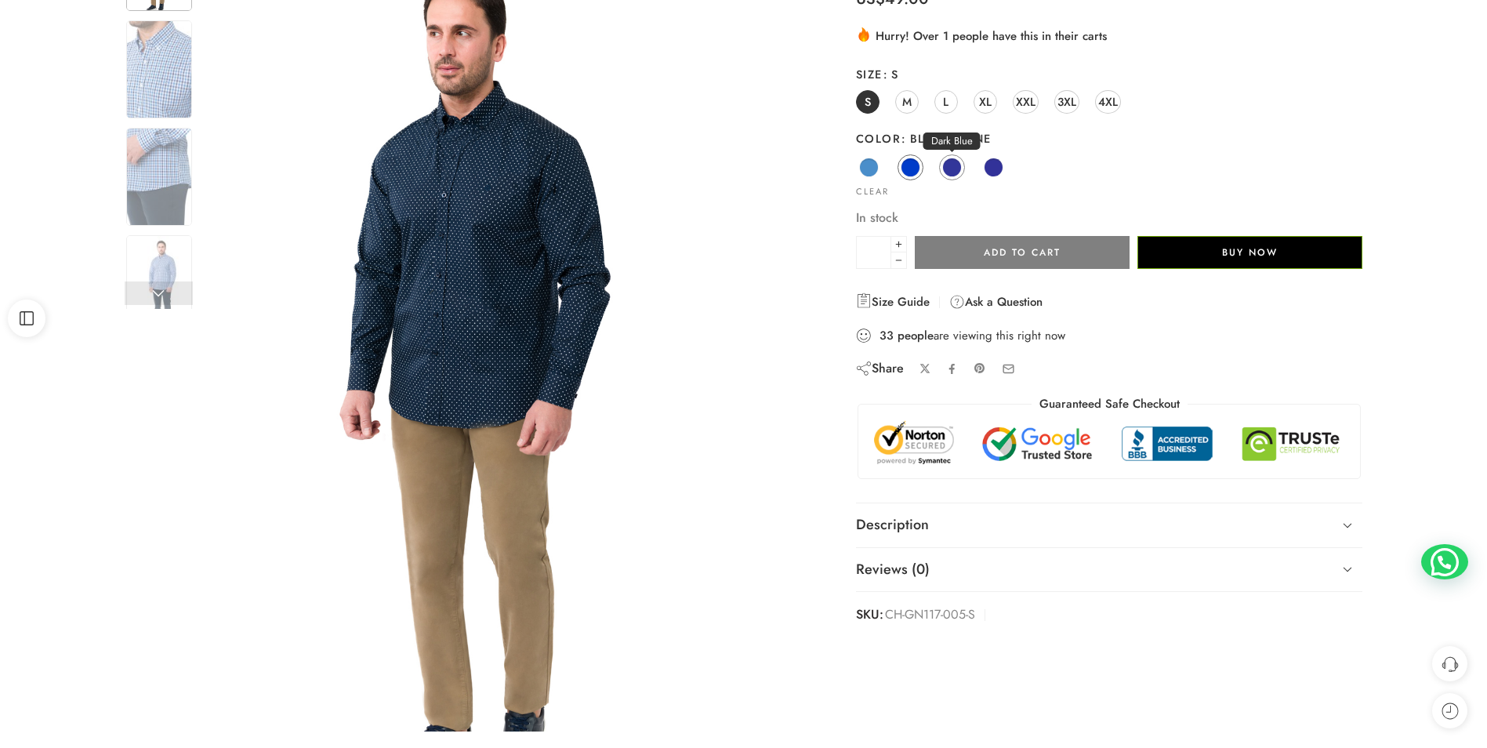
click at [952, 168] on span at bounding box center [952, 168] width 20 height 20
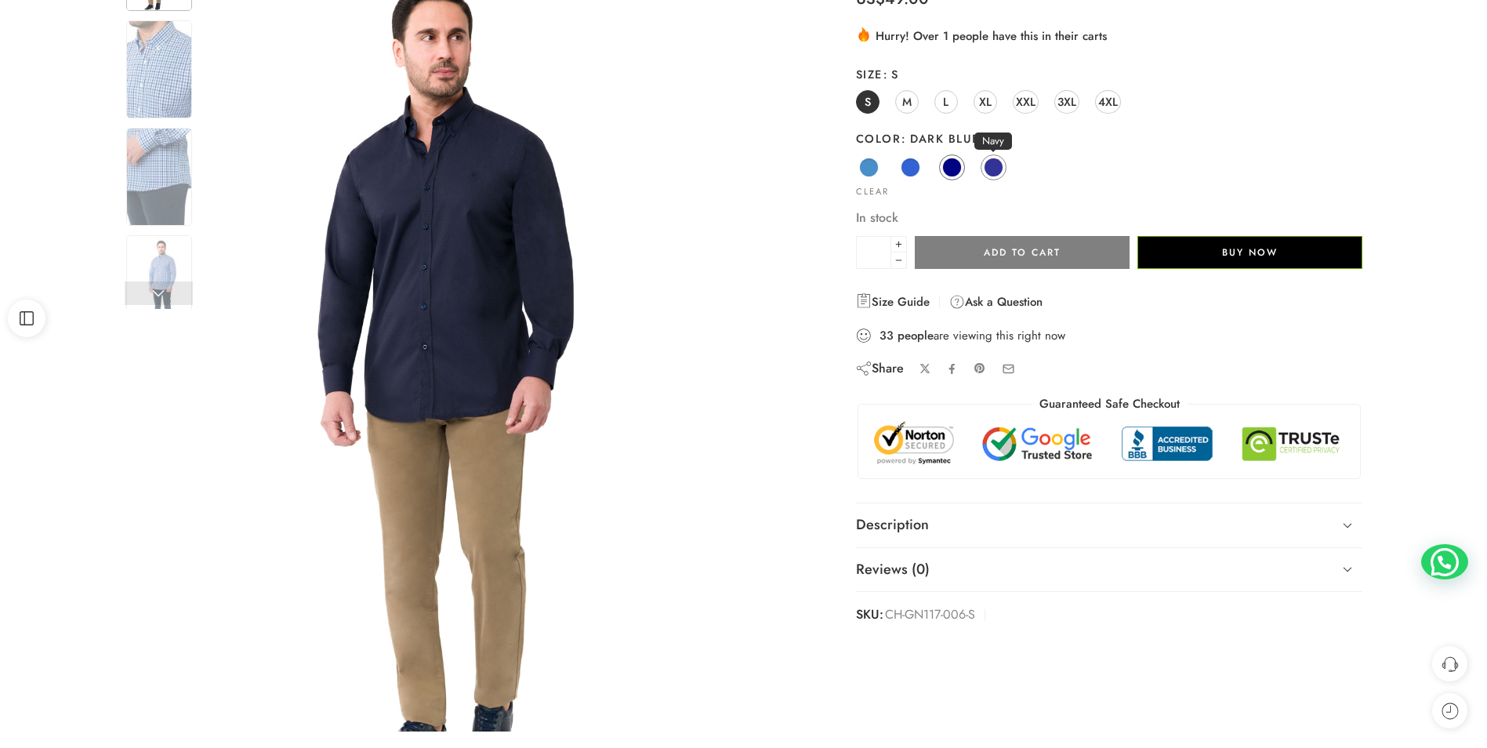
click at [996, 167] on span at bounding box center [994, 168] width 20 height 20
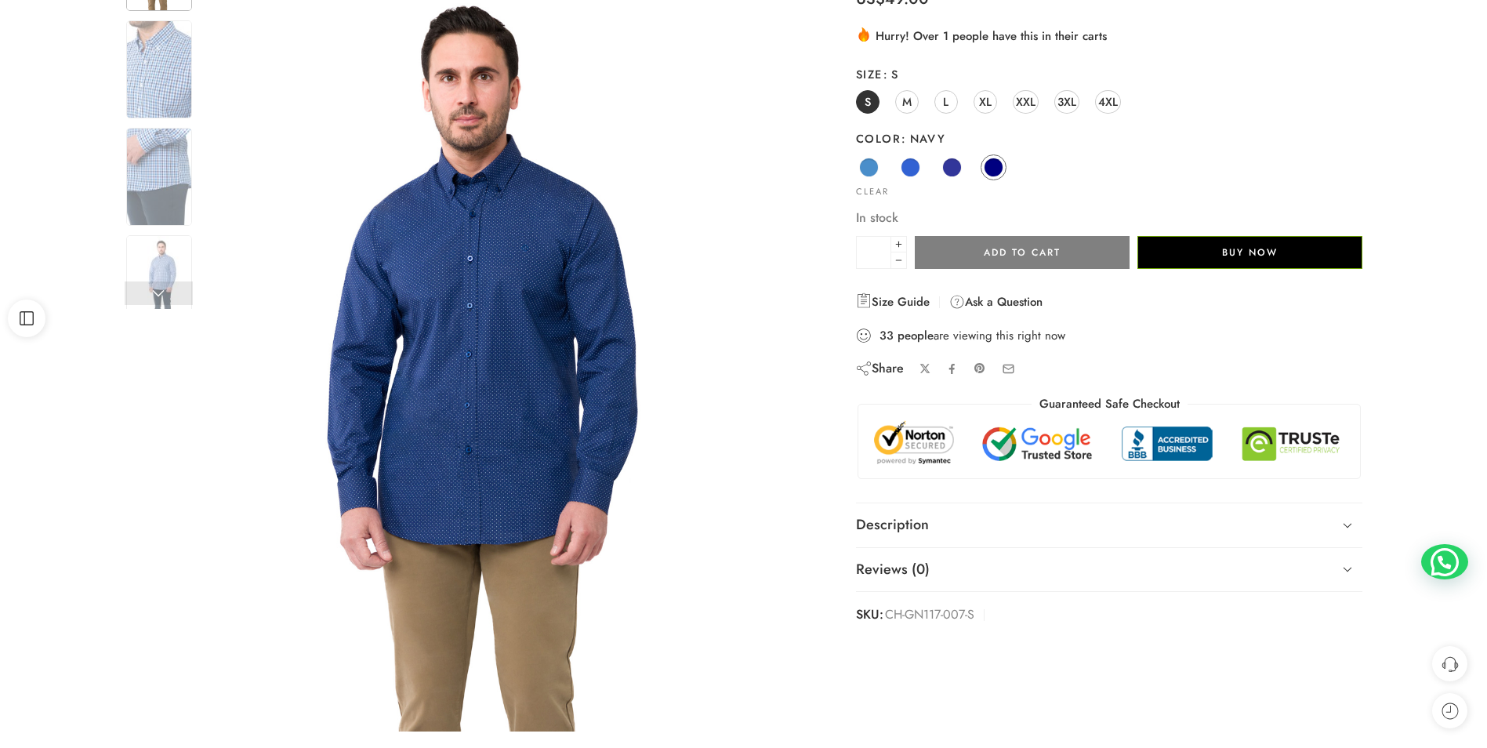
scroll to position [13, 0]
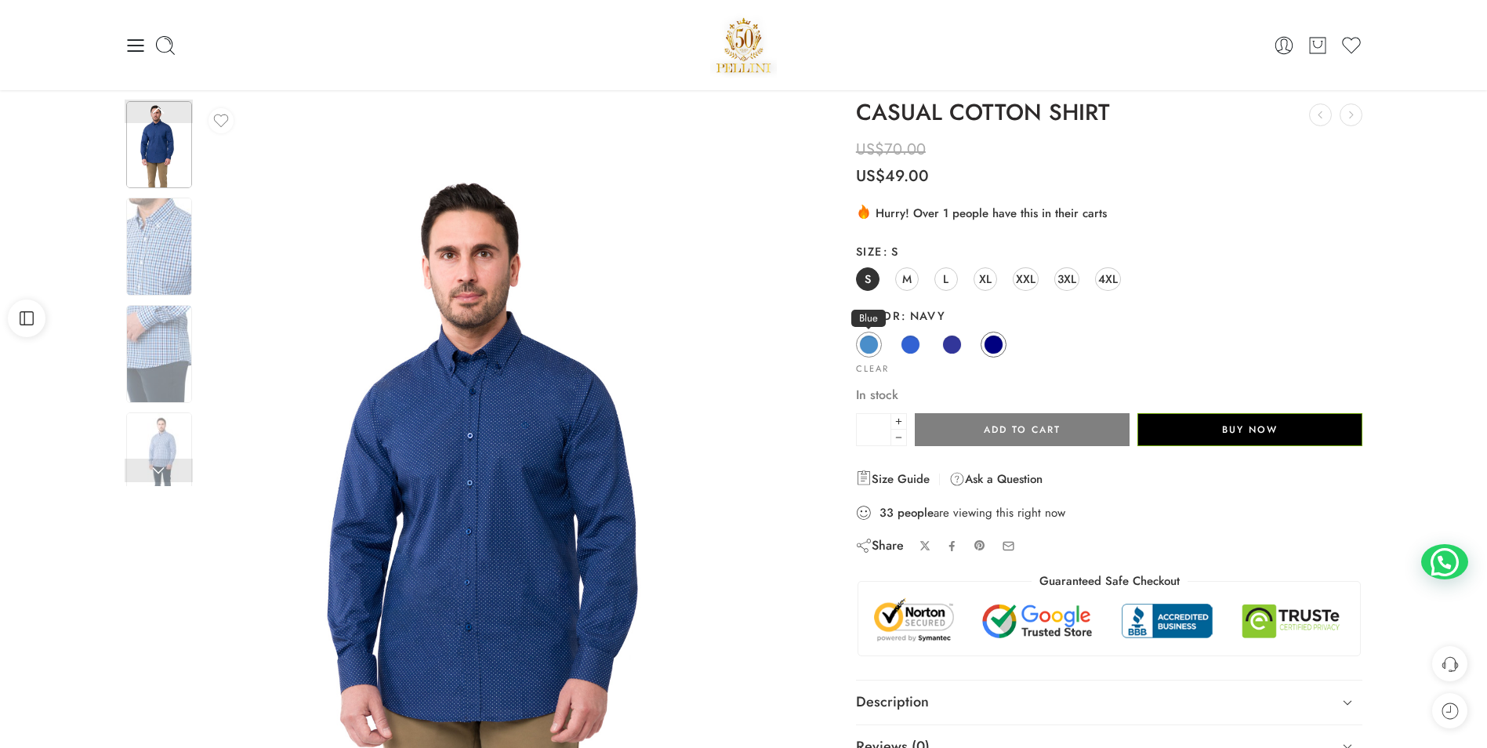
click at [872, 342] on span at bounding box center [869, 345] width 20 height 20
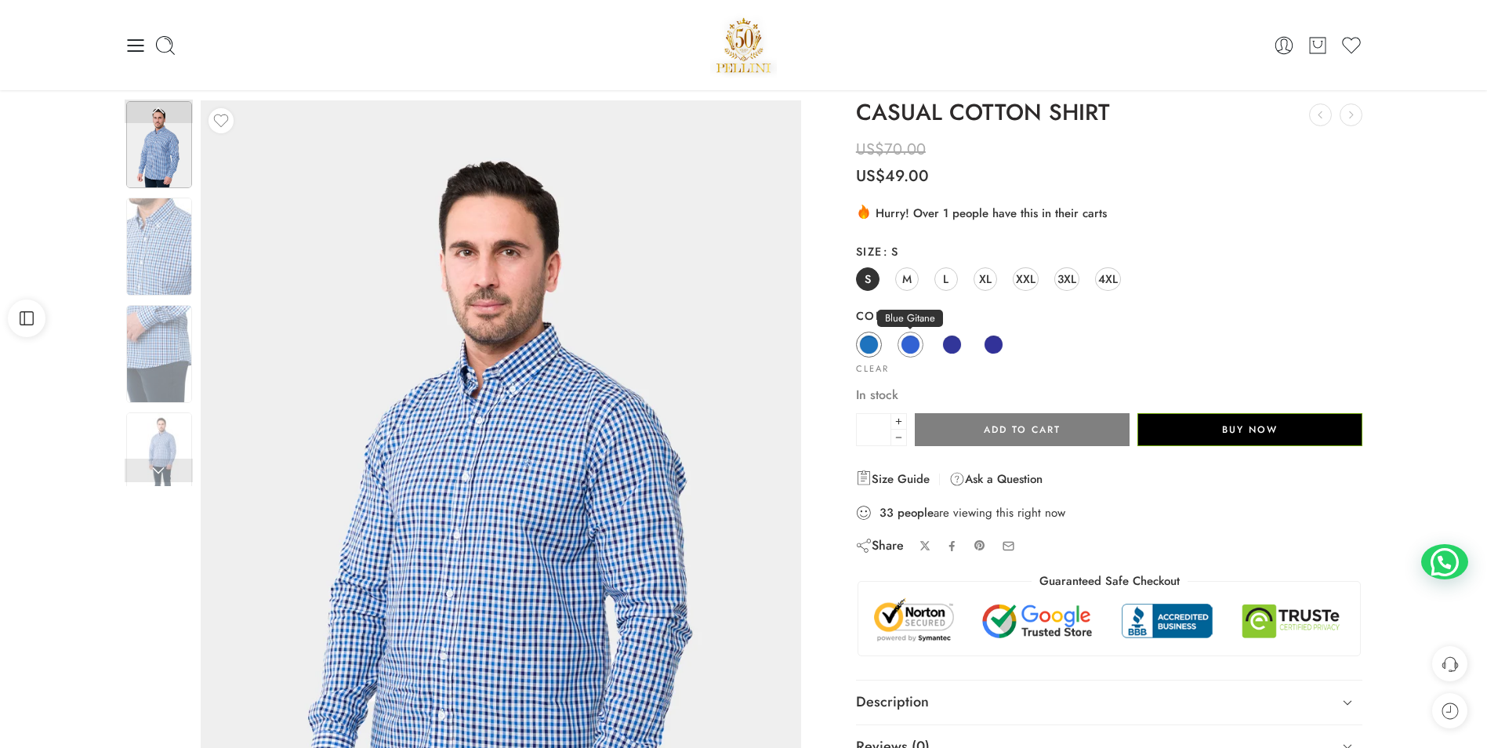
click at [913, 347] on span at bounding box center [911, 345] width 20 height 20
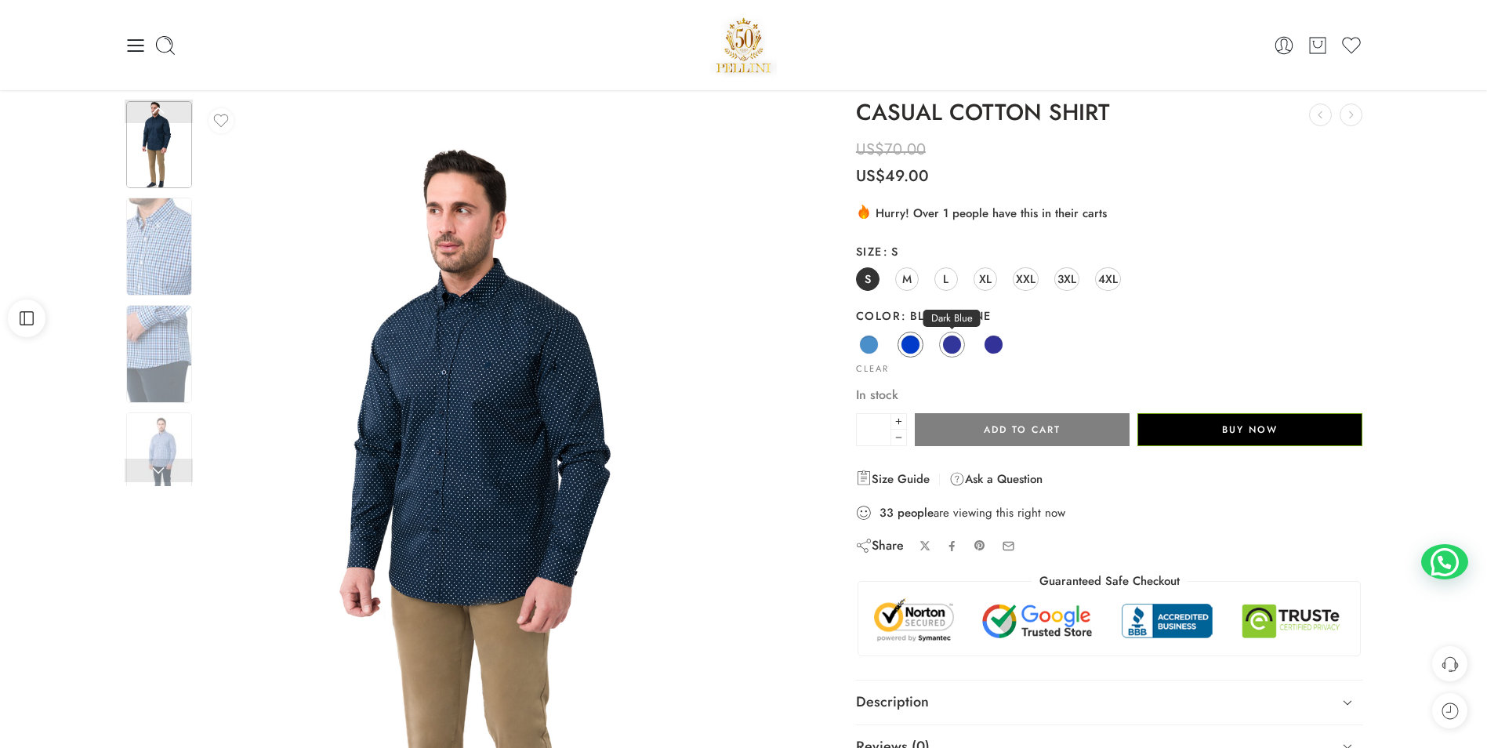
click at [949, 349] on span at bounding box center [952, 345] width 20 height 20
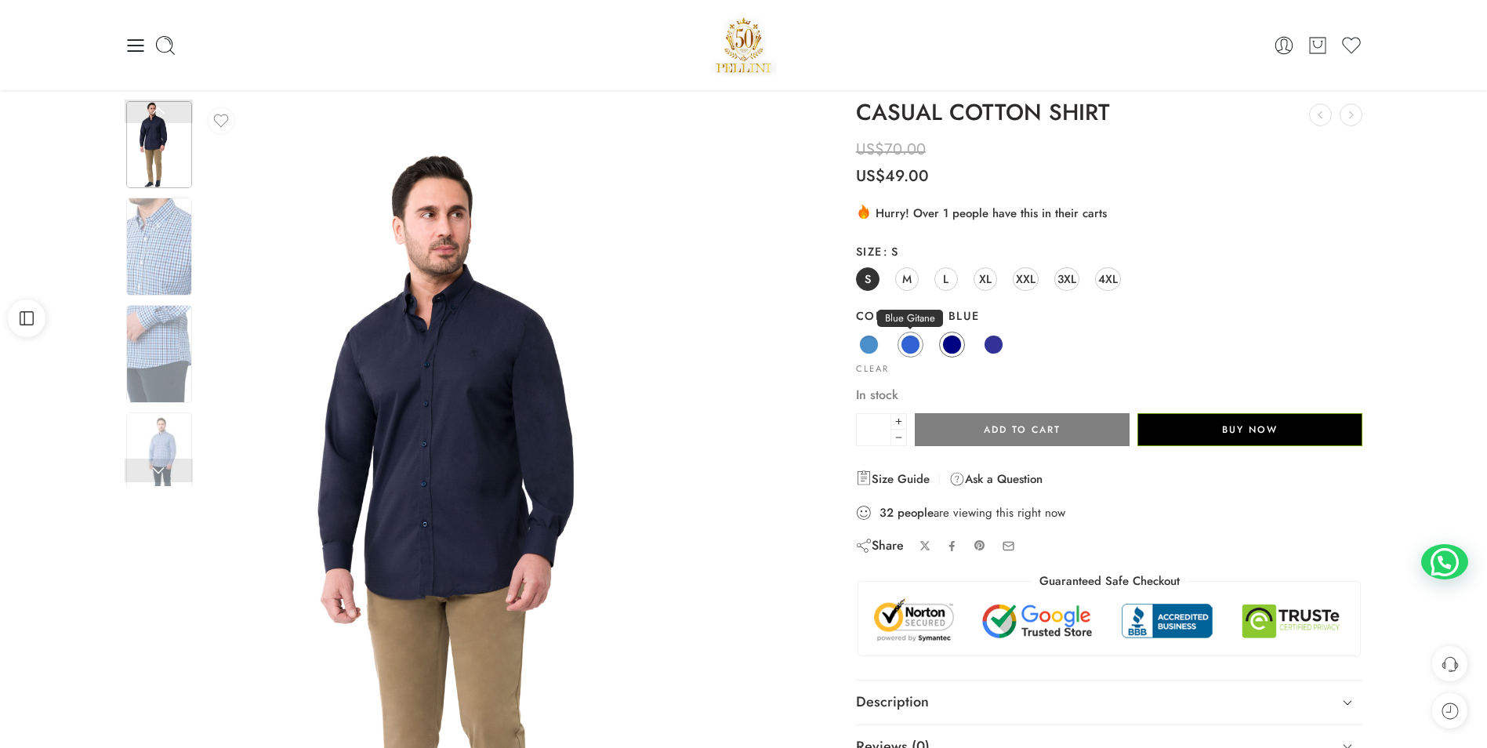
click at [905, 345] on span at bounding box center [911, 345] width 20 height 20
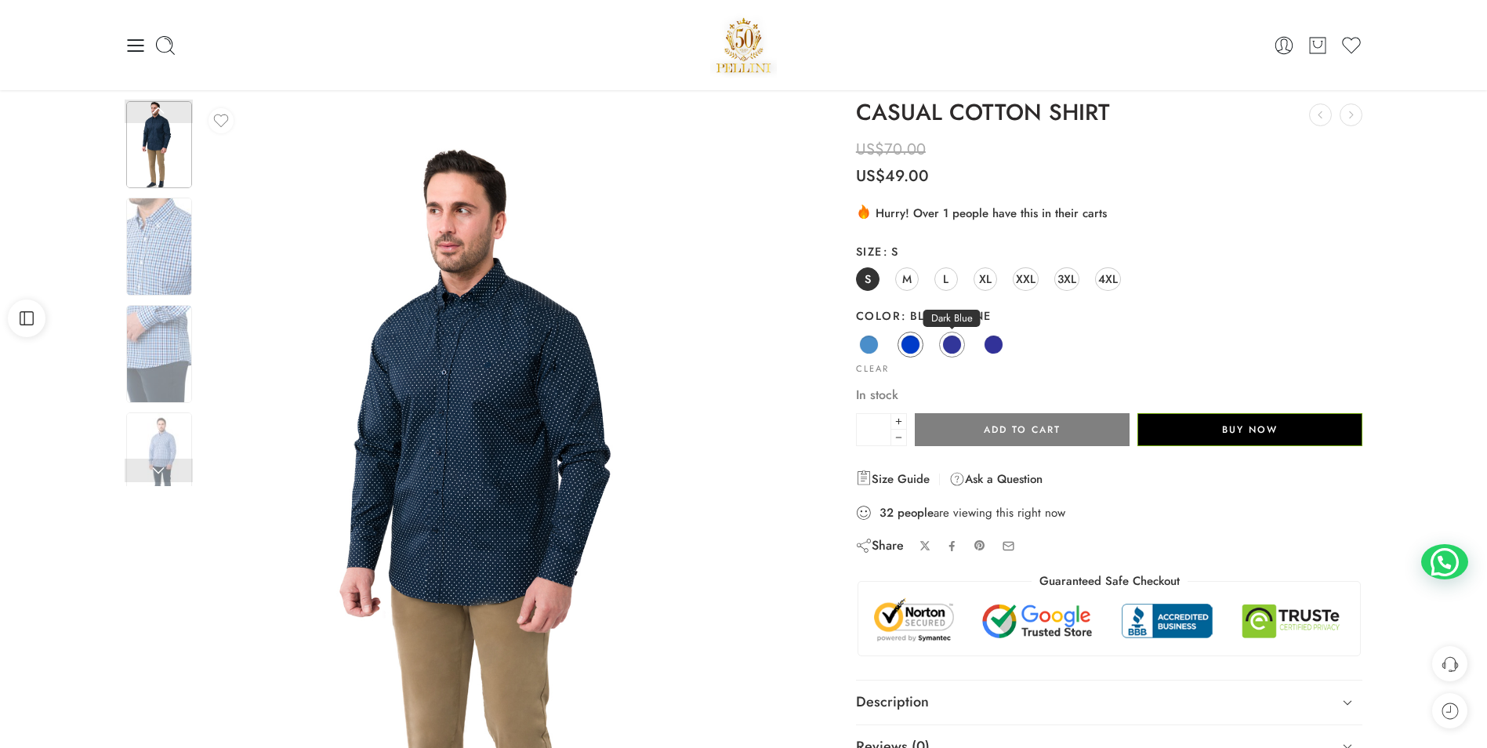
click at [952, 339] on span at bounding box center [952, 345] width 20 height 20
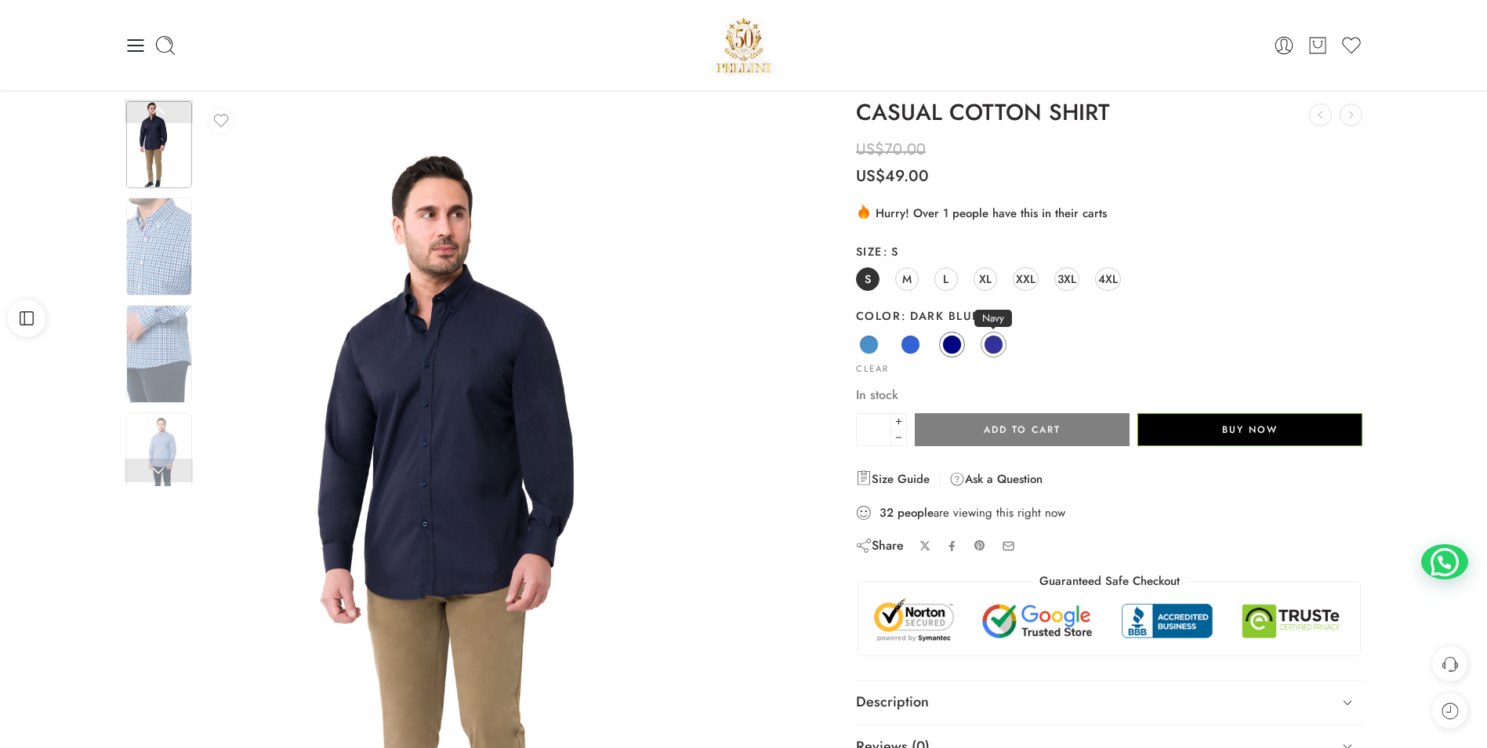
click at [998, 342] on span at bounding box center [994, 345] width 20 height 20
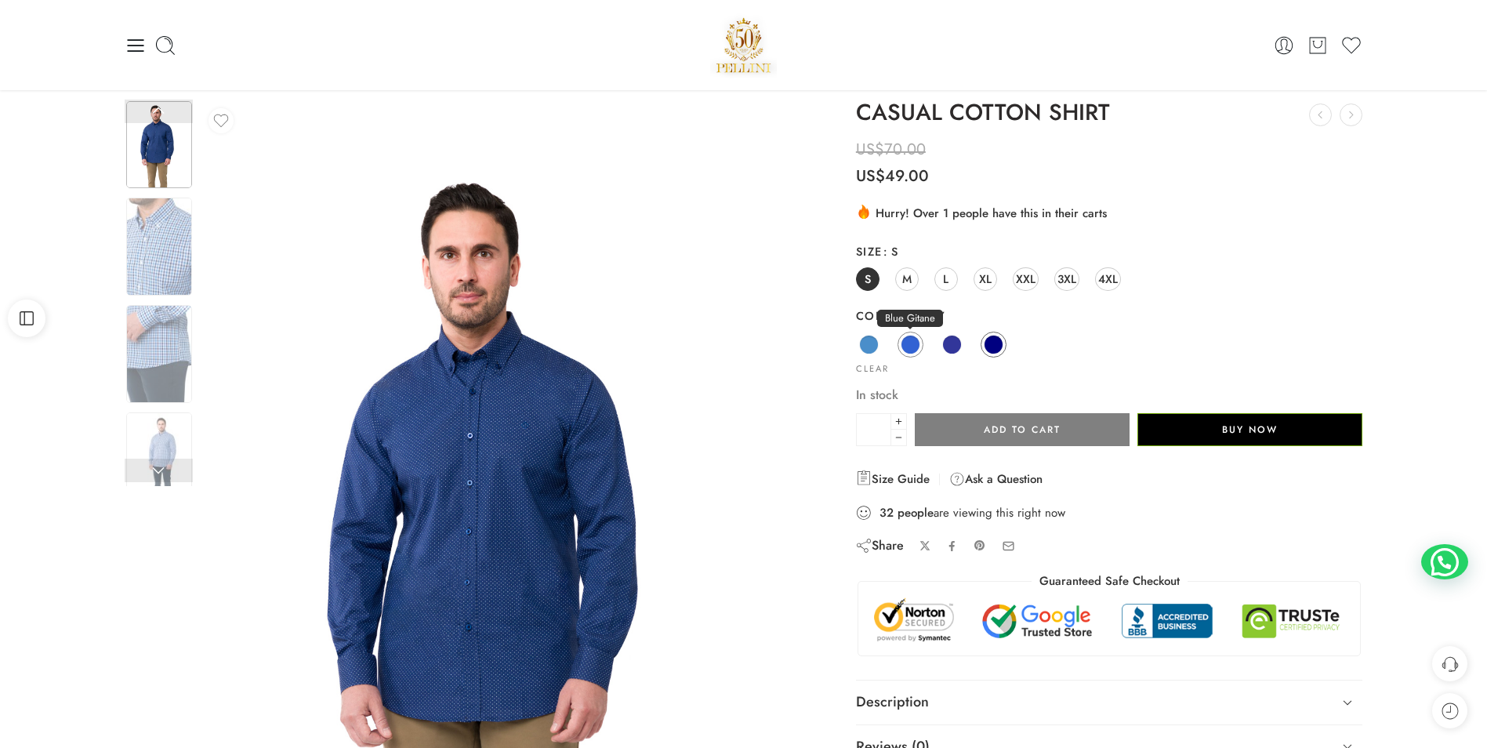
click at [909, 345] on span at bounding box center [911, 345] width 20 height 20
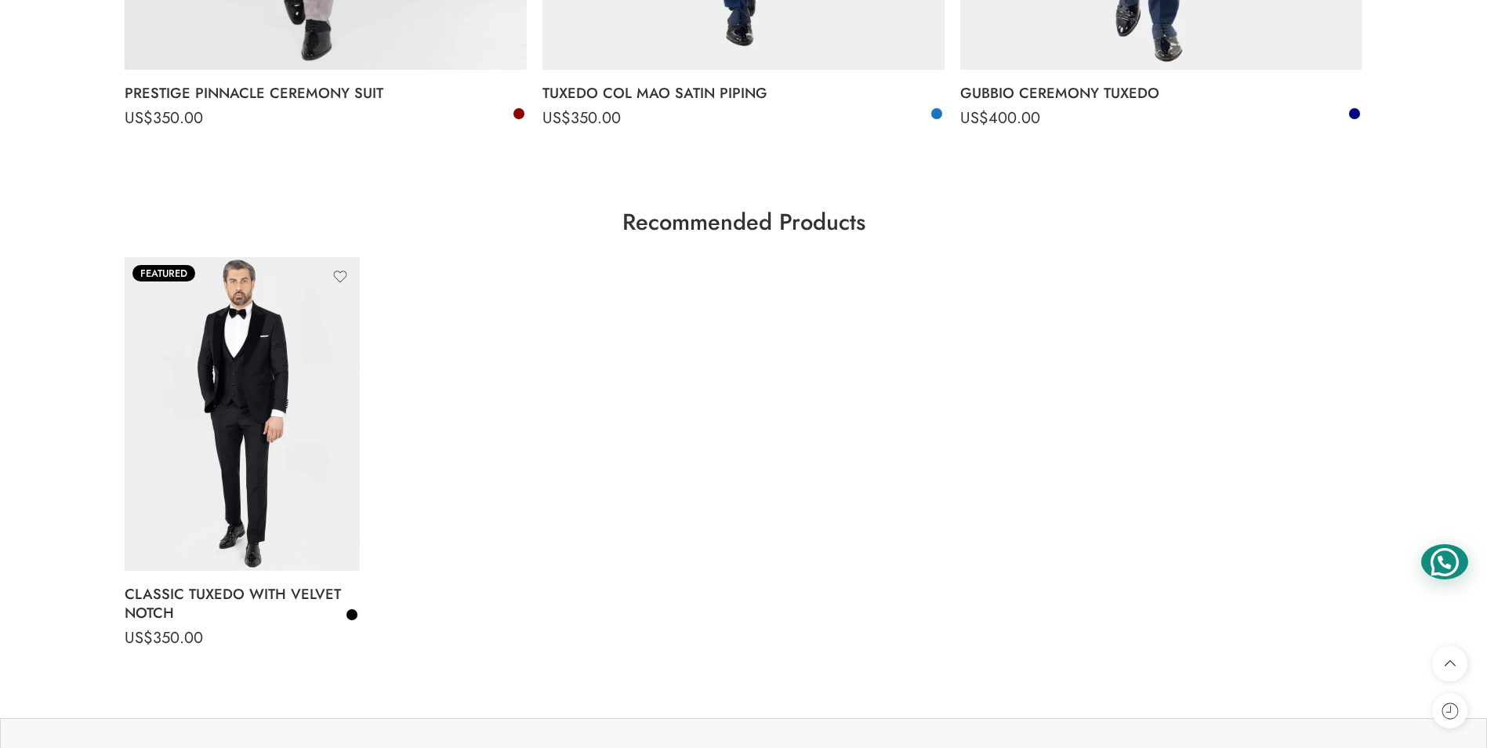
scroll to position [3868, 0]
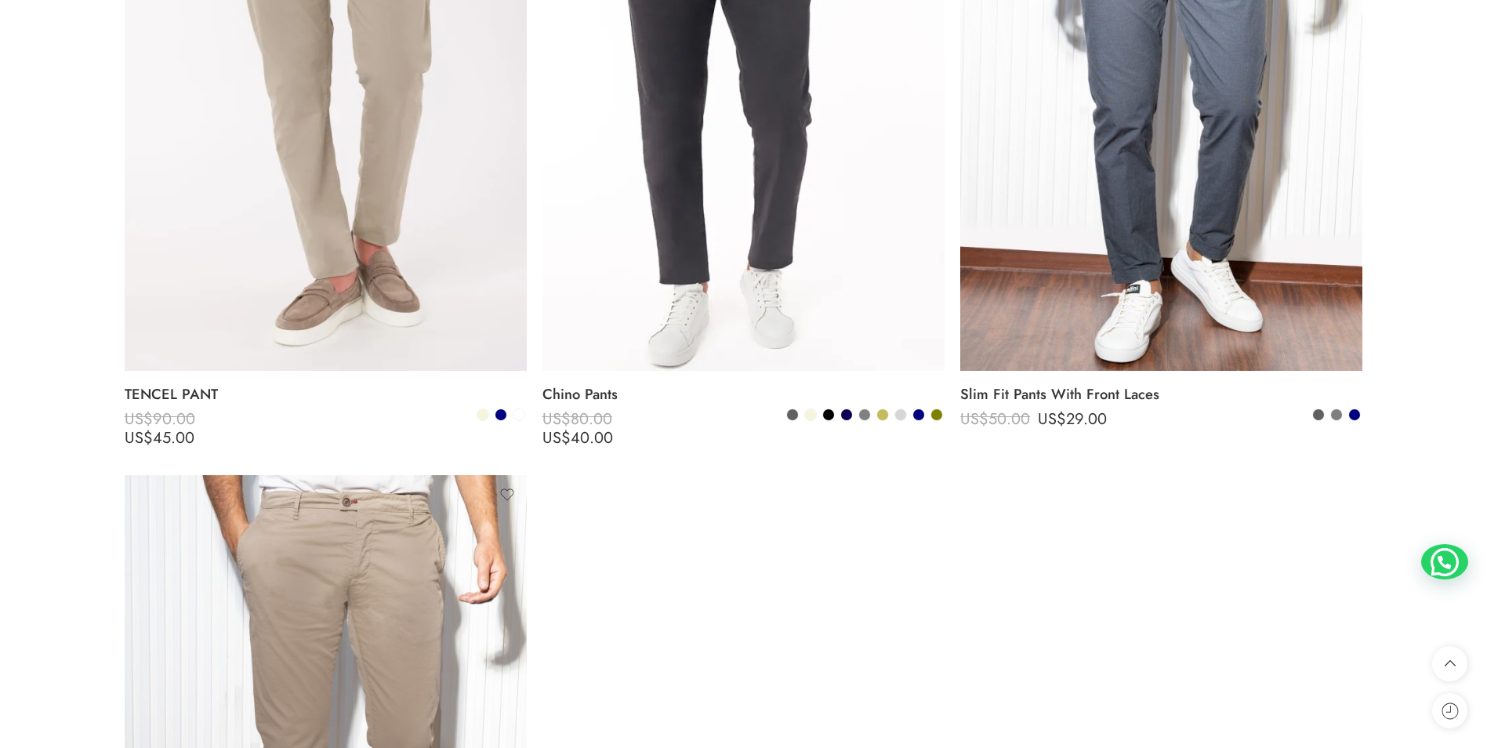
scroll to position [2442, 0]
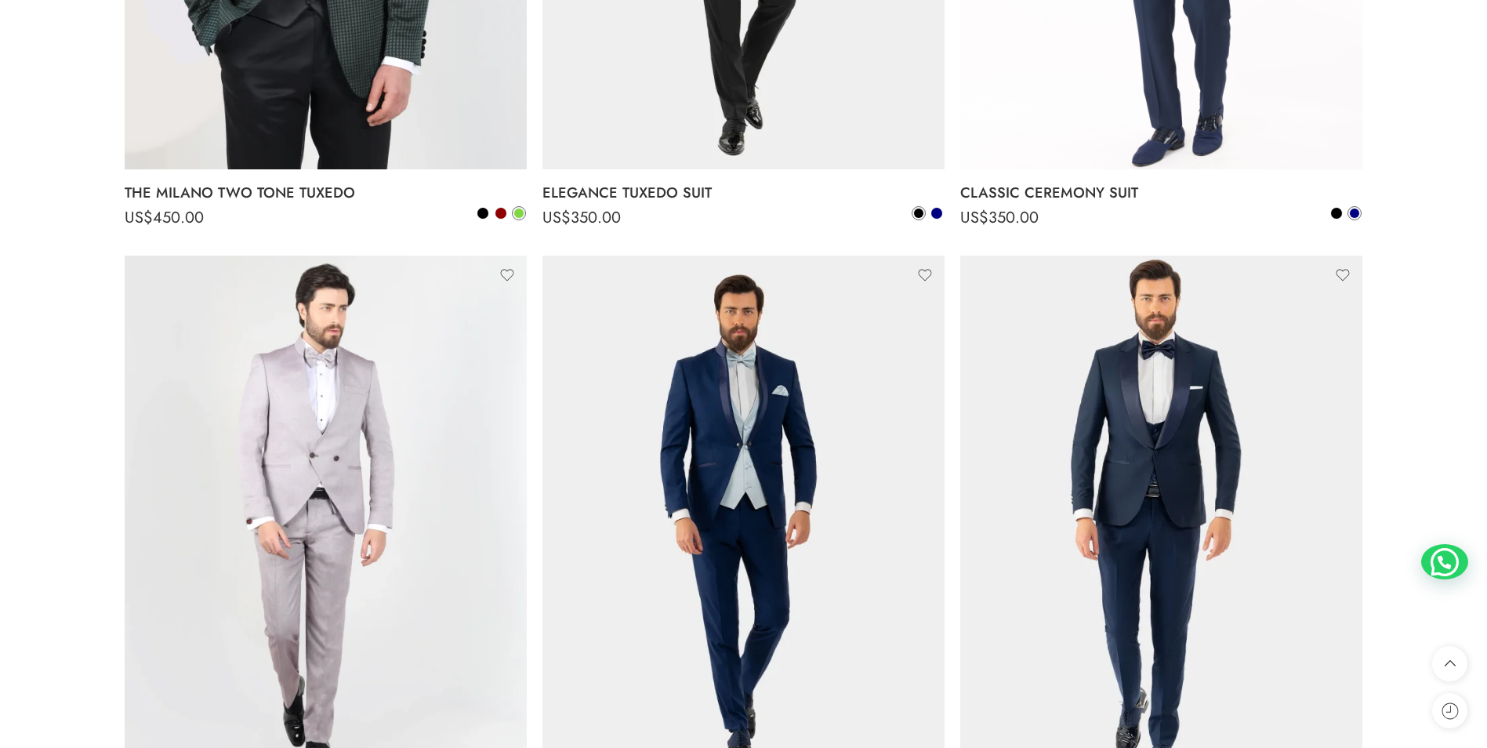
scroll to position [3317, 0]
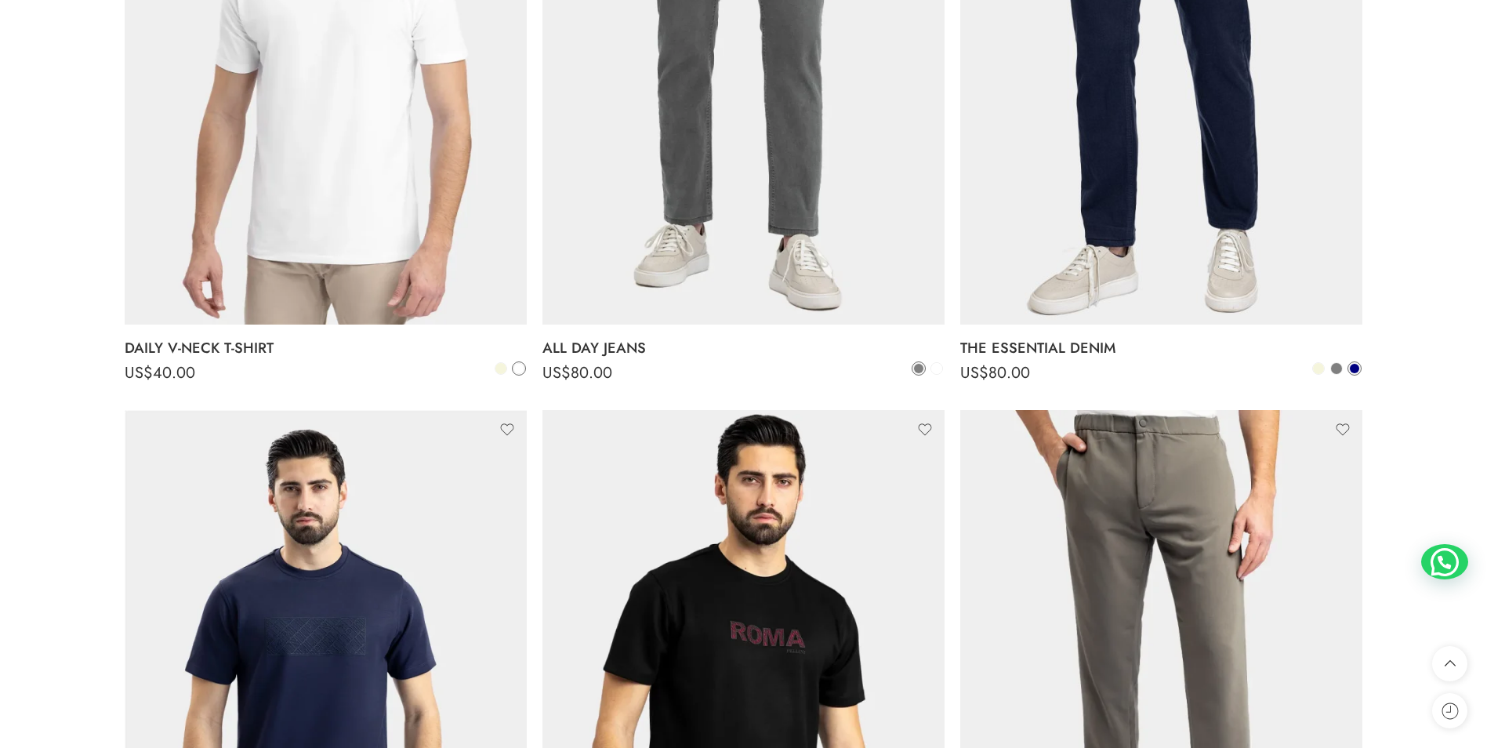
scroll to position [5636, 0]
